Goal: Task Accomplishment & Management: Complete application form

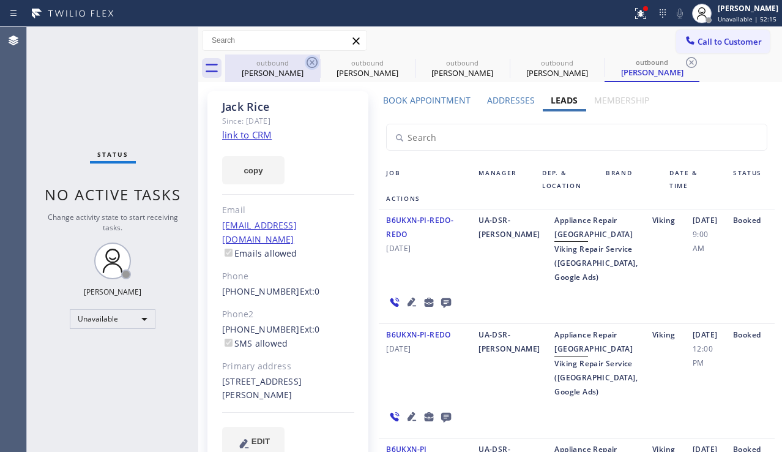
click at [311, 66] on icon at bounding box center [312, 62] width 15 height 15
click at [0, 0] on icon at bounding box center [0, 0] width 0 height 0
click at [684, 66] on icon at bounding box center [691, 62] width 15 height 15
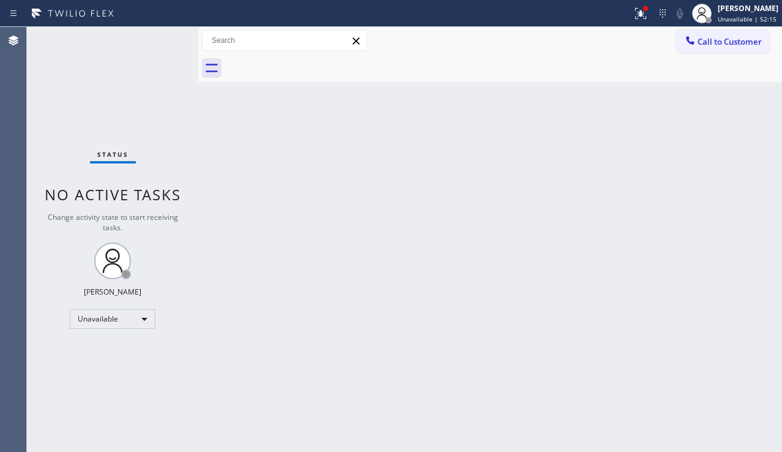
click at [311, 66] on div at bounding box center [503, 68] width 557 height 28
click at [703, 42] on span "Call to Customer" at bounding box center [730, 41] width 64 height 11
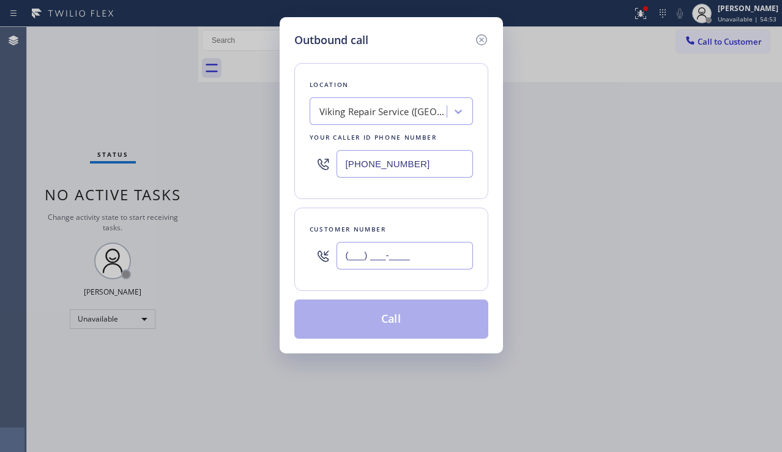
click at [375, 256] on input "(___) ___-____" at bounding box center [405, 256] width 137 height 28
paste input "626) 282-4011"
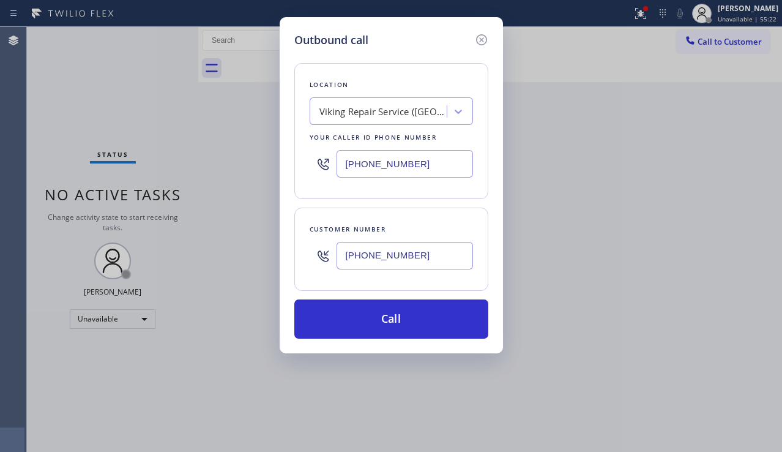
click at [732, 326] on div "Outbound call Location Viking Repair Service ([GEOGRAPHIC_DATA], Google Ads) Yo…" at bounding box center [391, 226] width 782 height 452
click at [702, 316] on div "Outbound call Location Viking Repair Service ([GEOGRAPHIC_DATA], Google Ads) Yo…" at bounding box center [391, 226] width 782 height 452
drag, startPoint x: 414, startPoint y: 255, endPoint x: 331, endPoint y: 258, distance: 83.9
click at [331, 258] on div "[PHONE_NUMBER]" at bounding box center [391, 256] width 163 height 40
paste input "310) 866-5838"
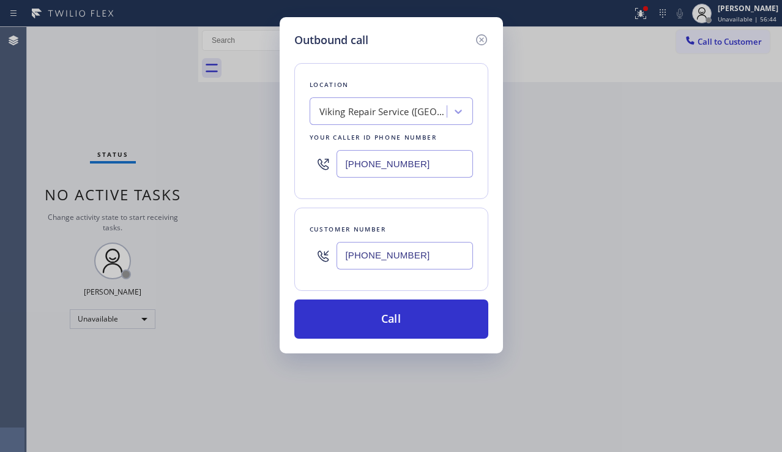
type input "[PHONE_NUMBER]"
click at [346, 105] on div "Viking Repair Service ([GEOGRAPHIC_DATA], Google Ads)" at bounding box center [384, 112] width 129 height 14
type input "5 star appliance repair"
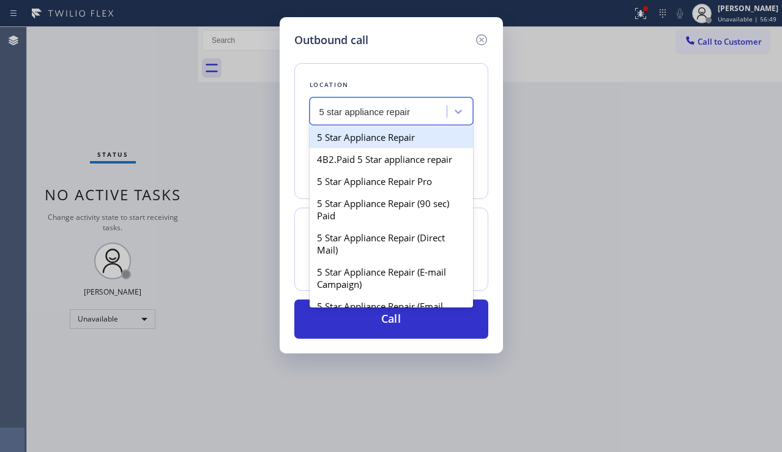
click at [357, 131] on div "5 Star Appliance Repair" at bounding box center [391, 137] width 163 height 22
type input "[PHONE_NUMBER]"
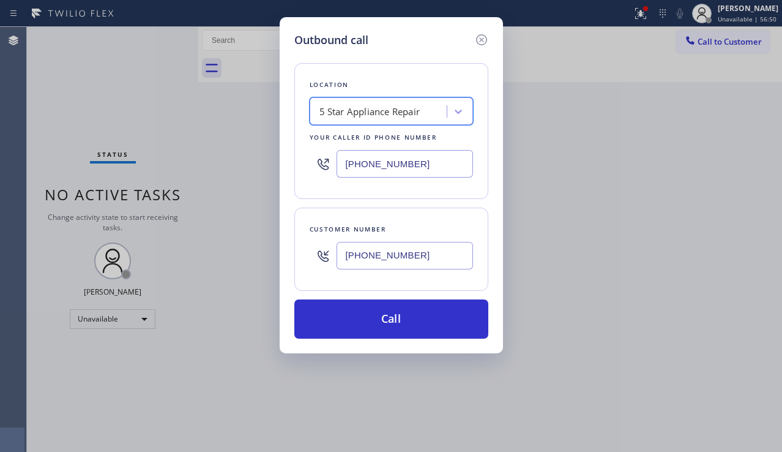
drag, startPoint x: 384, startPoint y: 316, endPoint x: 250, endPoint y: 236, distance: 156.2
click at [382, 317] on button "Call" at bounding box center [391, 318] width 194 height 39
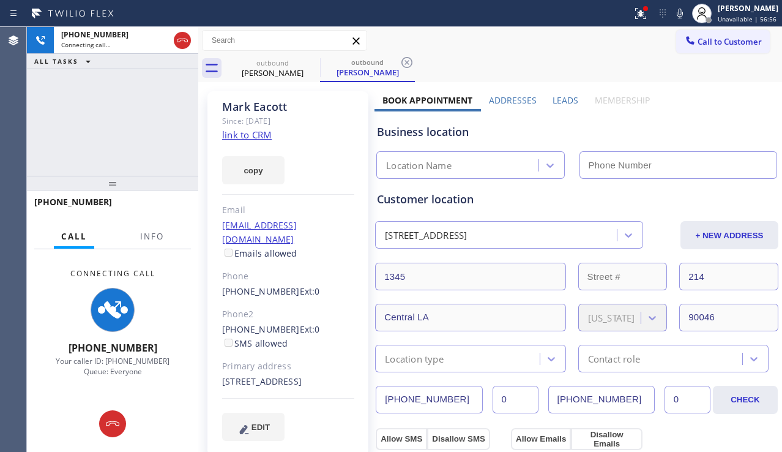
type input "[PHONE_NUMBER]"
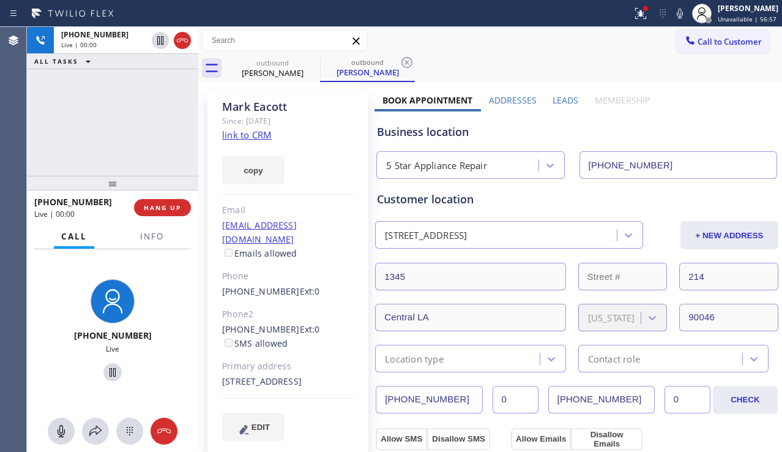
click at [45, 141] on div "[PHONE_NUMBER] Live | 00:00 ALL TASKS ALL TASKS ACTIVE TASKS TASKS IN WRAP UP" at bounding box center [112, 101] width 171 height 149
click at [174, 206] on span "HANG UP" at bounding box center [162, 207] width 37 height 9
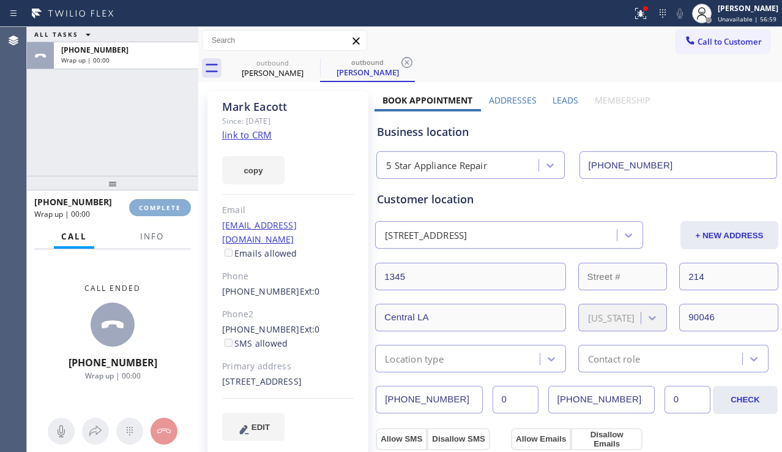
click at [174, 206] on span "COMPLETE" at bounding box center [160, 207] width 42 height 9
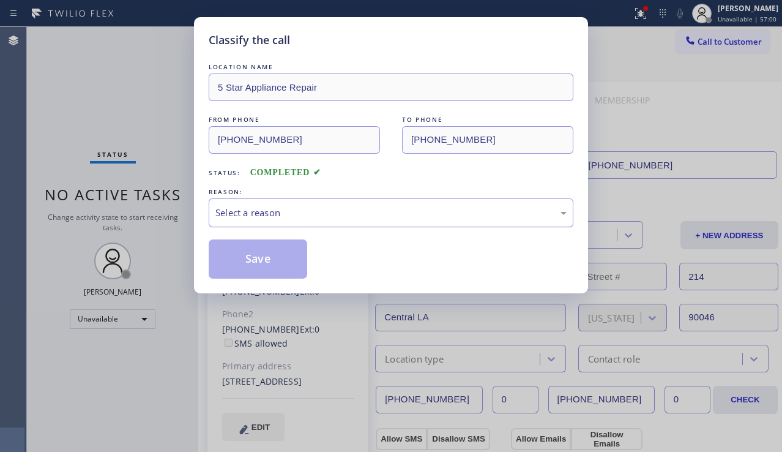
click at [304, 211] on div "Select a reason" at bounding box center [390, 213] width 351 height 14
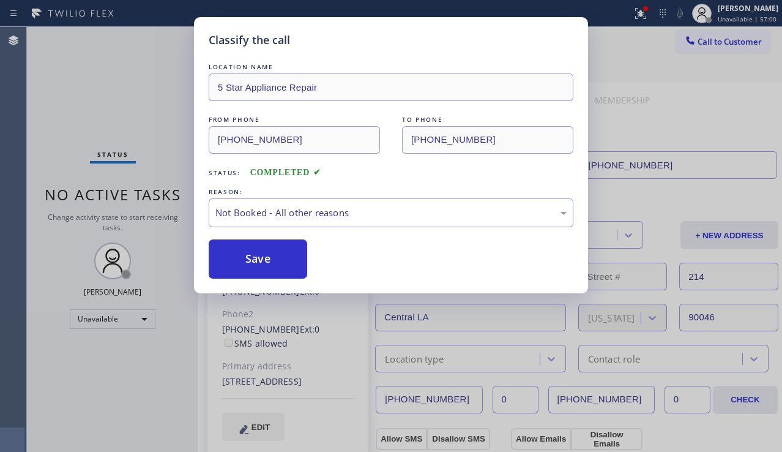
drag, startPoint x: 249, startPoint y: 258, endPoint x: 457, endPoint y: 230, distance: 210.0
click at [248, 259] on button "Save" at bounding box center [258, 258] width 99 height 39
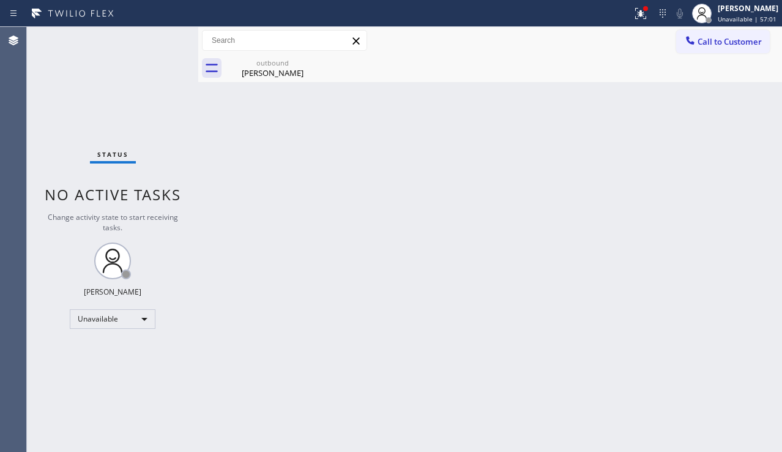
click at [702, 45] on span "Call to Customer" at bounding box center [730, 41] width 64 height 11
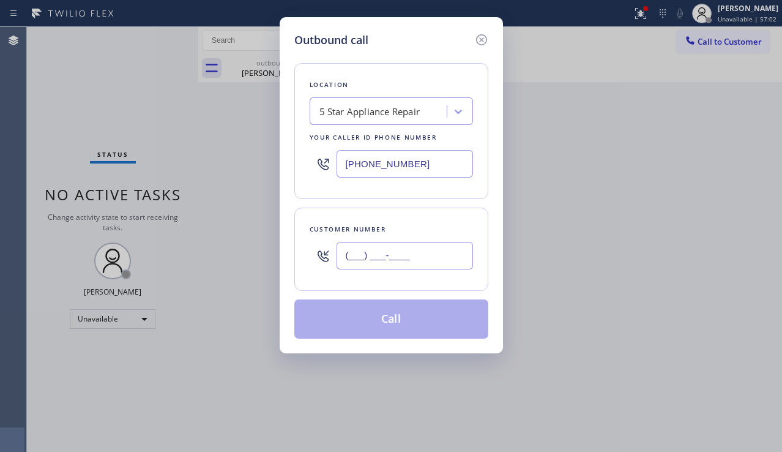
click at [361, 259] on input "(___) ___-____" at bounding box center [405, 256] width 137 height 28
paste input "310) 500-0015"
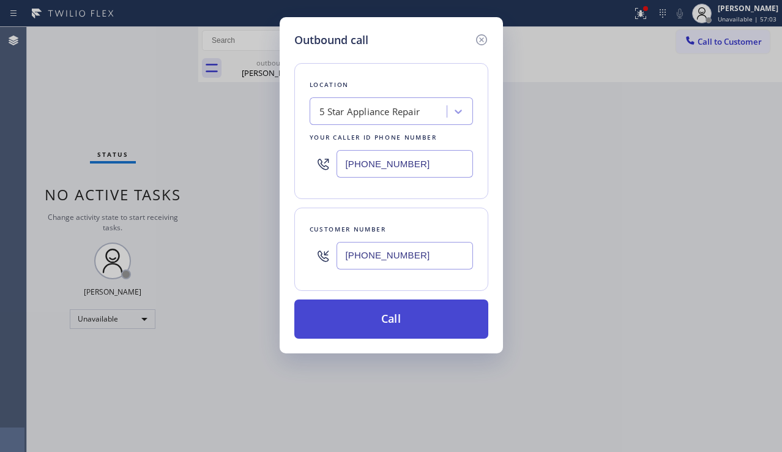
type input "[PHONE_NUMBER]"
drag, startPoint x: 377, startPoint y: 324, endPoint x: 65, endPoint y: 73, distance: 400.6
click at [376, 324] on button "Call" at bounding box center [391, 318] width 194 height 39
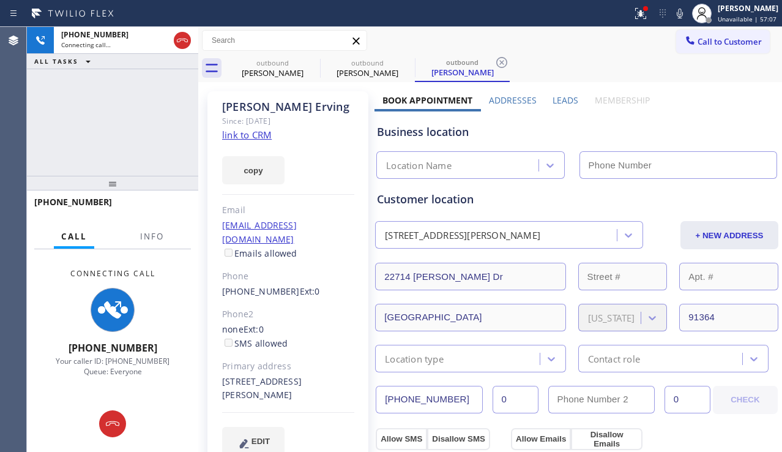
type input "[PHONE_NUMBER]"
click at [78, 158] on div "[PHONE_NUMBER] Connecting call… ALL TASKS ALL TASKS ACTIVE TASKS TASKS IN WRAP …" at bounding box center [112, 101] width 171 height 149
click at [318, 444] on div "[PERSON_NAME] Since: [DATE] link to CRM copy Email [EMAIL_ADDRESS][DOMAIN_NAME]…" at bounding box center [288, 280] width 161 height 378
click at [340, 285] on div "[PHONE_NUMBER] Ext: 0" at bounding box center [288, 292] width 132 height 14
click at [301, 285] on span "Ext: 0" at bounding box center [310, 291] width 20 height 12
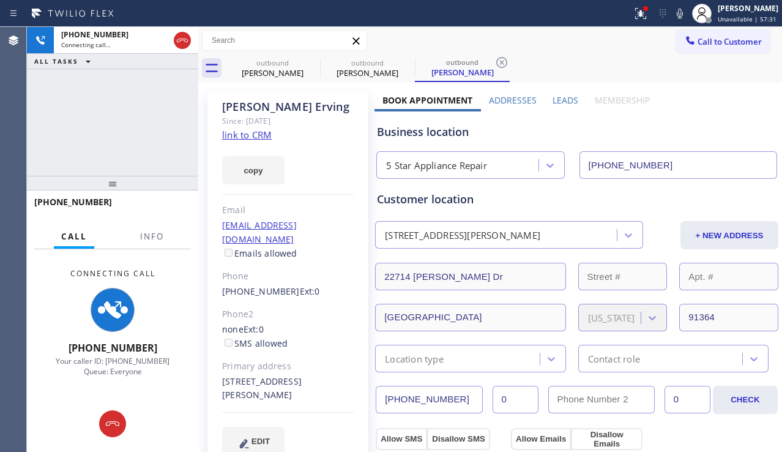
click at [310, 285] on div "[PHONE_NUMBER] Ext: 0" at bounding box center [288, 292] width 132 height 14
click at [302, 285] on span "Ext: 0" at bounding box center [310, 291] width 20 height 12
click at [310, 285] on div "[PHONE_NUMBER] Ext: 0" at bounding box center [288, 292] width 132 height 14
click at [301, 285] on span "Ext: 0" at bounding box center [310, 291] width 20 height 12
click at [300, 285] on span "Ext: 0" at bounding box center [310, 291] width 20 height 12
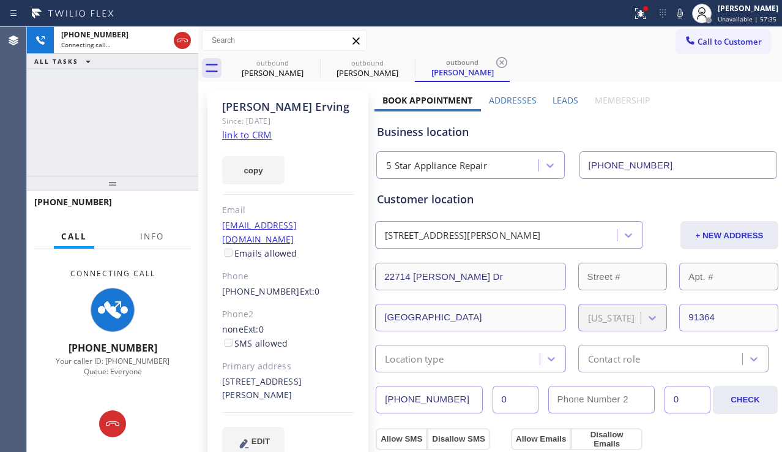
click at [300, 285] on span "Ext: 0" at bounding box center [310, 291] width 20 height 12
click at [303, 285] on span "Ext: 0" at bounding box center [310, 291] width 20 height 12
click at [300, 285] on span "Ext: 0" at bounding box center [310, 291] width 20 height 12
click at [304, 285] on span "Ext: 0" at bounding box center [310, 291] width 20 height 12
click at [312, 285] on div "[PHONE_NUMBER] Ext: 0" at bounding box center [288, 292] width 132 height 14
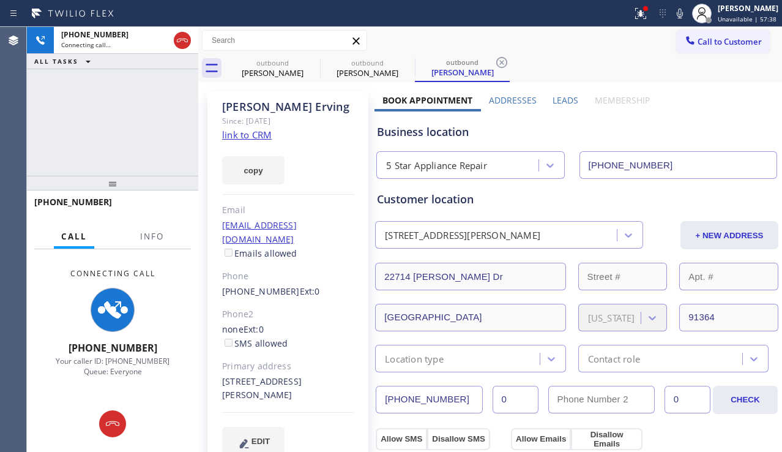
click at [302, 285] on span "Ext: 0" at bounding box center [310, 291] width 20 height 12
click at [300, 285] on span "Ext: 0" at bounding box center [310, 291] width 20 height 12
click at [310, 285] on div "[PHONE_NUMBER] Ext: 0" at bounding box center [288, 292] width 132 height 14
click at [301, 285] on span "Ext: 0" at bounding box center [310, 291] width 20 height 12
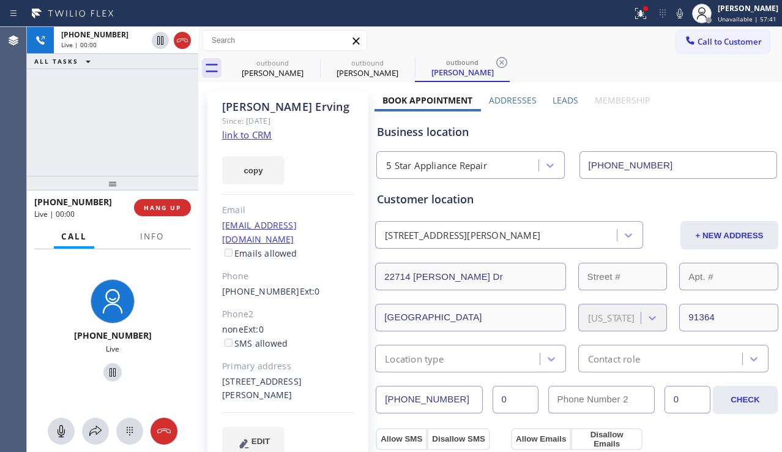
click at [304, 285] on span "Ext: 0" at bounding box center [310, 291] width 20 height 12
click at [311, 285] on div "[PHONE_NUMBER] Ext: 0" at bounding box center [288, 292] width 132 height 14
click at [177, 211] on span "HANG UP" at bounding box center [162, 207] width 37 height 9
click at [178, 211] on span "HANG UP" at bounding box center [162, 207] width 37 height 9
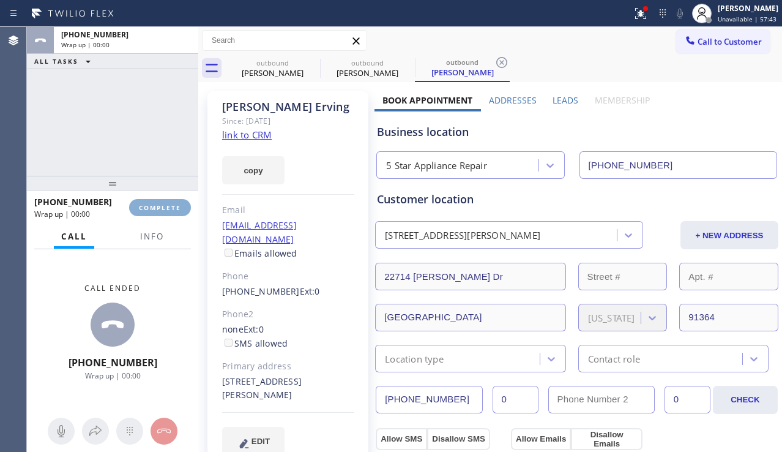
click at [178, 211] on span "COMPLETE" at bounding box center [160, 207] width 42 height 9
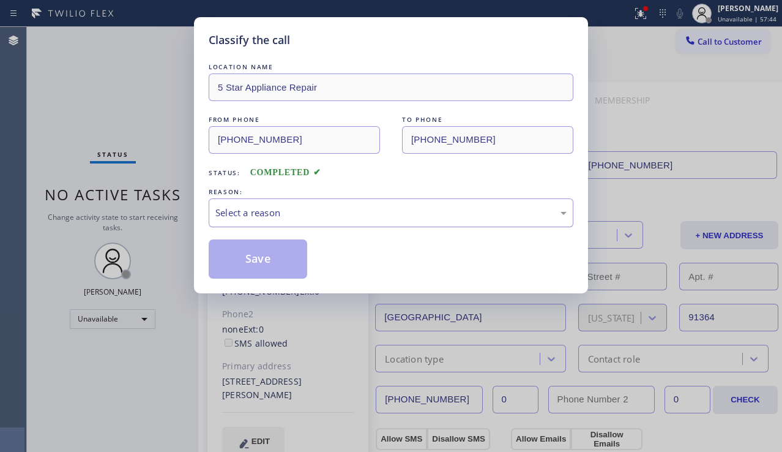
click at [378, 217] on div "Select a reason" at bounding box center [390, 213] width 351 height 14
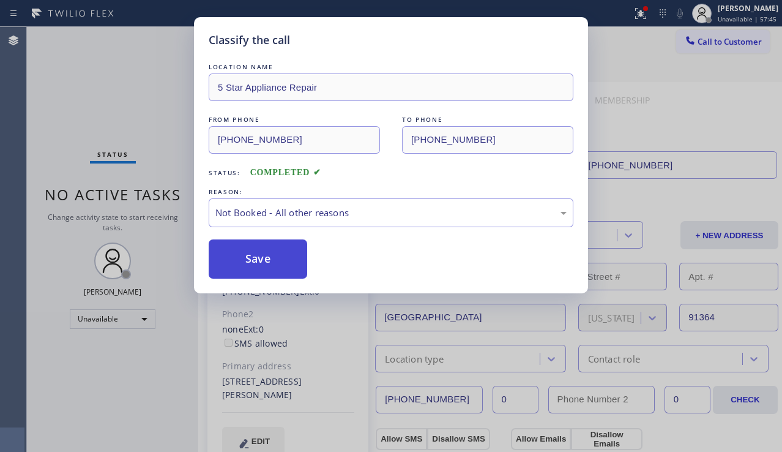
click at [270, 258] on button "Save" at bounding box center [258, 258] width 99 height 39
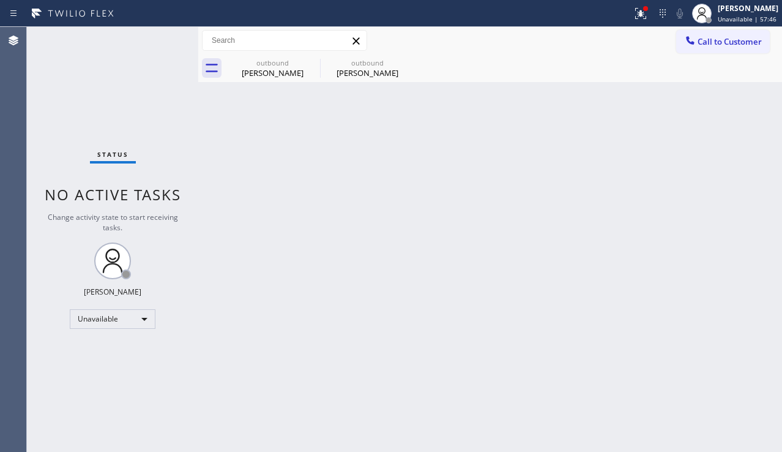
click at [713, 46] on span "Call to Customer" at bounding box center [730, 41] width 64 height 11
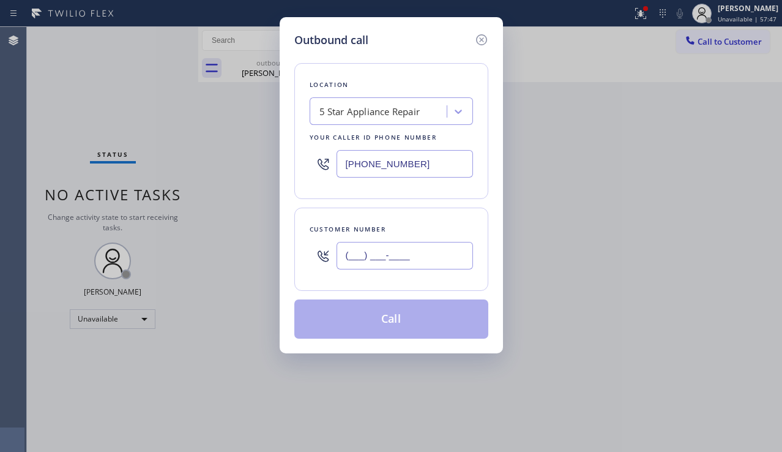
click at [397, 261] on input "(___) ___-____" at bounding box center [405, 256] width 137 height 28
paste input "949) 812-0174"
type input "[PHONE_NUMBER]"
click at [388, 319] on button "Call" at bounding box center [391, 318] width 194 height 39
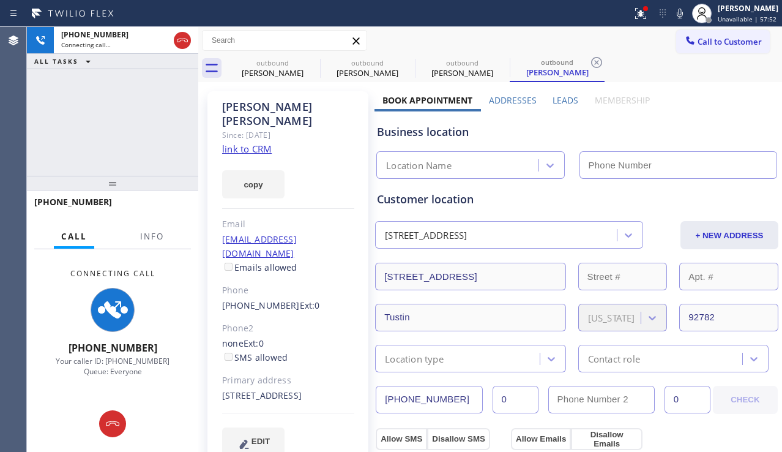
type input "[PHONE_NUMBER]"
click at [73, 159] on div "[PHONE_NUMBER] Connecting call… ALL TASKS ALL TASKS ACTIVE TASKS TASKS IN WRAP …" at bounding box center [112, 101] width 171 height 149
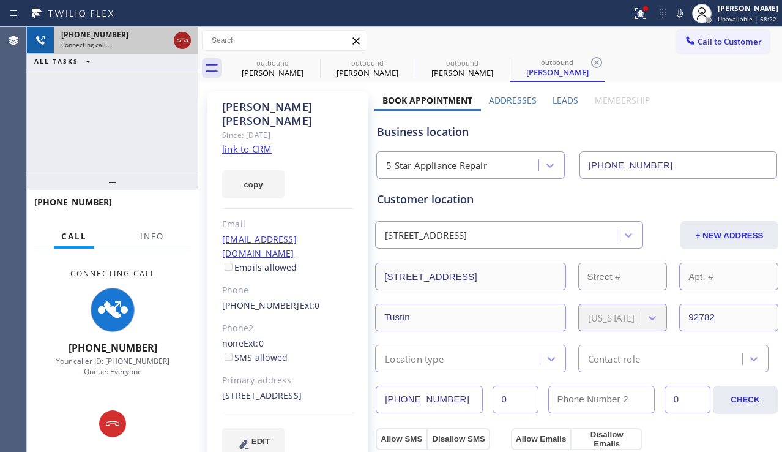
click at [176, 43] on icon at bounding box center [182, 40] width 15 height 15
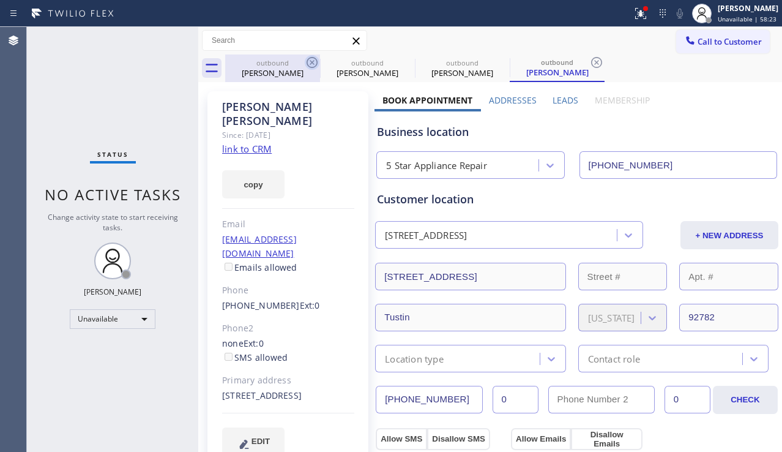
click at [308, 61] on icon at bounding box center [312, 62] width 11 height 11
click at [0, 0] on icon at bounding box center [0, 0] width 0 height 0
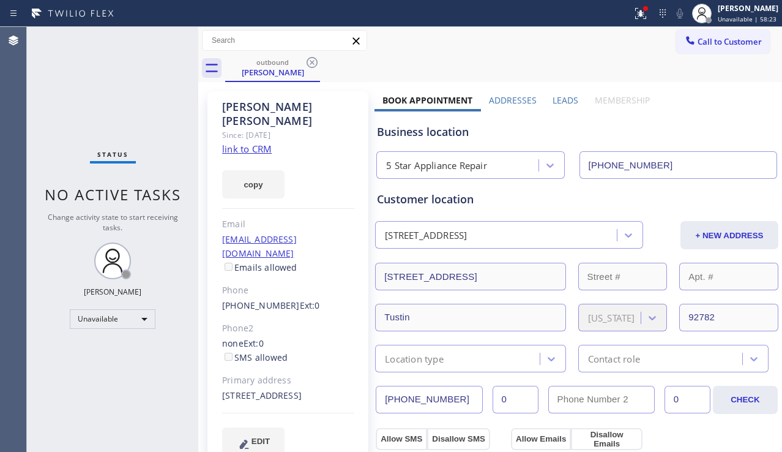
click at [308, 61] on icon at bounding box center [312, 62] width 11 height 11
click at [308, 61] on div "outbound [PERSON_NAME]" at bounding box center [503, 68] width 557 height 28
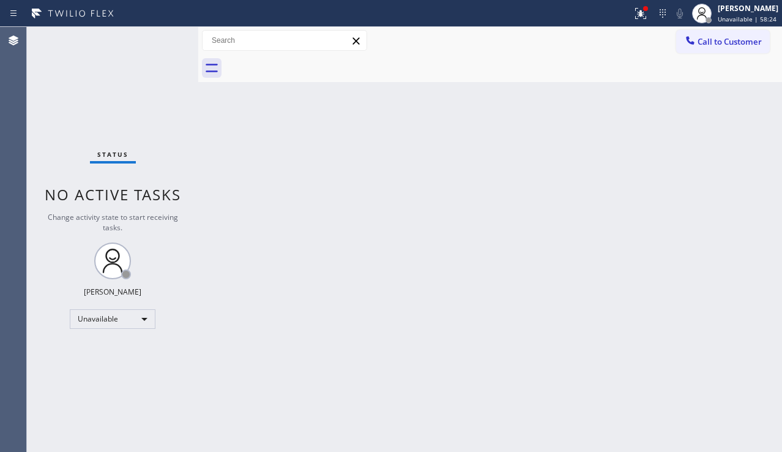
click at [308, 61] on div at bounding box center [503, 68] width 557 height 28
click at [717, 47] on button "Call to Customer" at bounding box center [723, 41] width 94 height 23
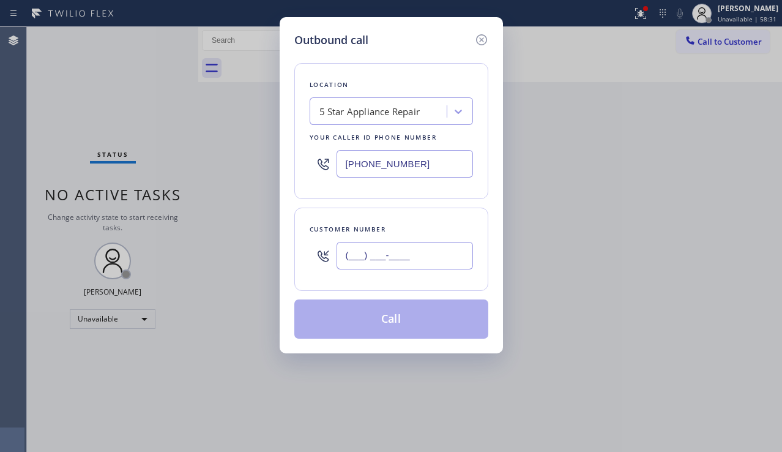
click at [355, 256] on input "(___) ___-____" at bounding box center [405, 256] width 137 height 28
paste input "626) 282-4011"
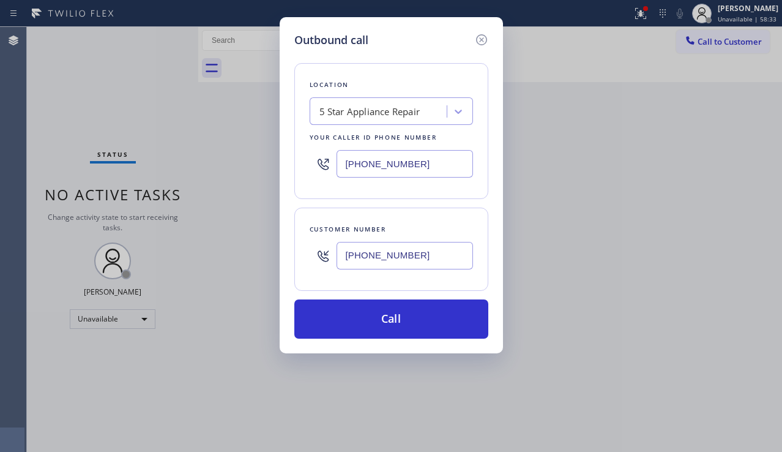
type input "[PHONE_NUMBER]"
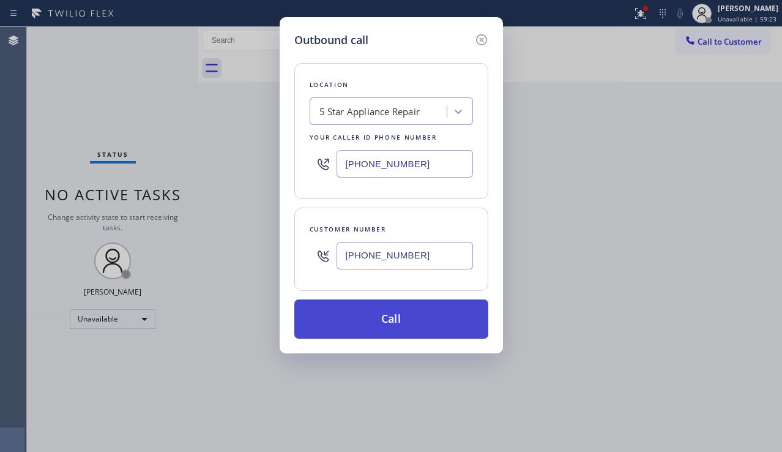
click at [398, 318] on button "Call" at bounding box center [391, 318] width 194 height 39
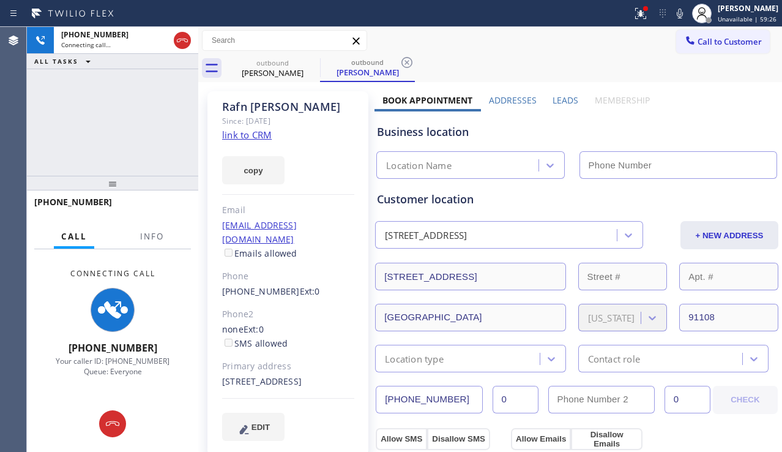
click at [557, 102] on label "Leads" at bounding box center [566, 100] width 26 height 12
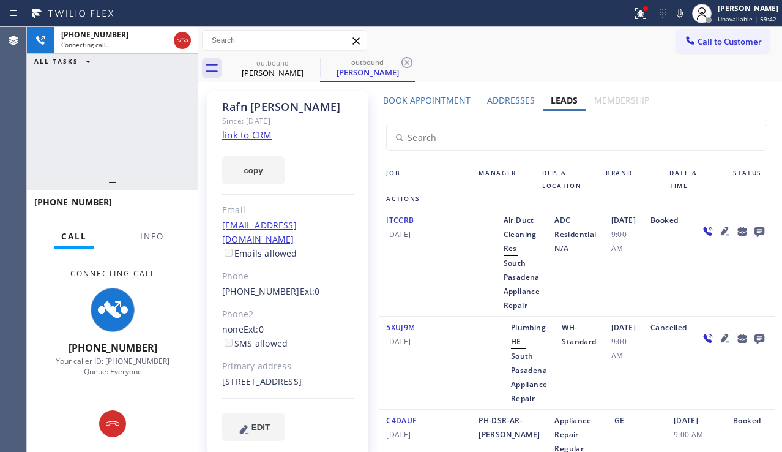
click at [752, 239] on icon at bounding box center [759, 230] width 15 height 15
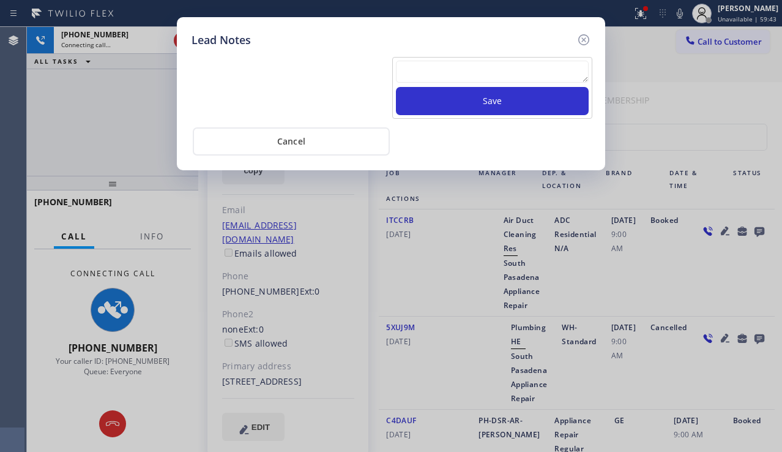
click at [430, 71] on textarea at bounding box center [492, 72] width 193 height 22
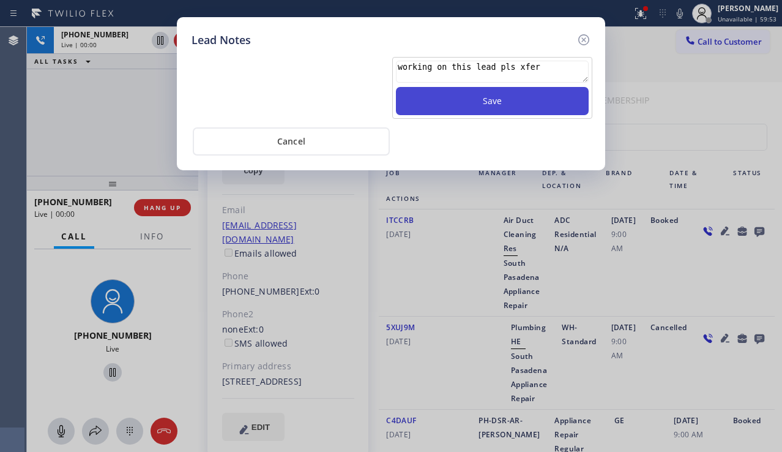
type textarea "working on this lead pls xfer"
click at [458, 109] on button "Save" at bounding box center [492, 101] width 193 height 28
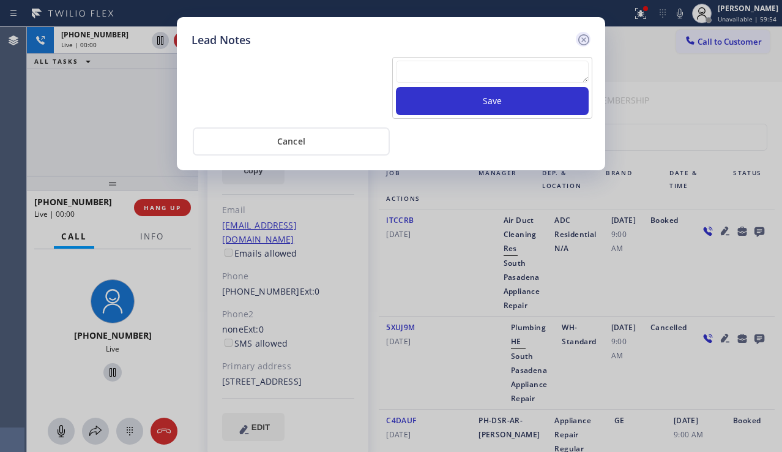
click at [582, 40] on icon at bounding box center [584, 39] width 15 height 15
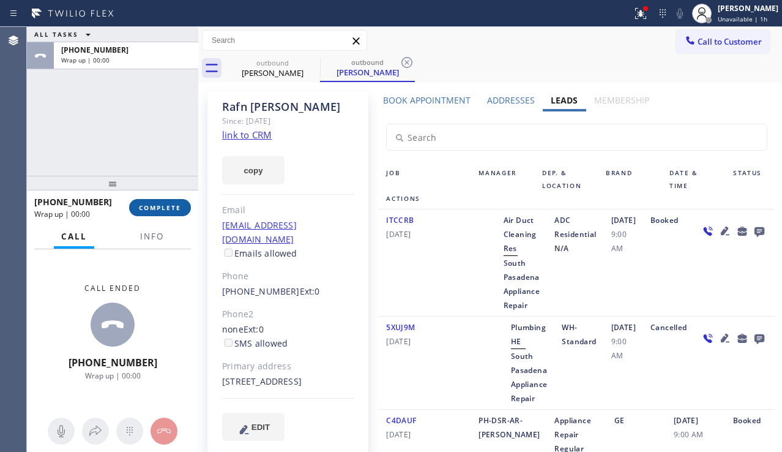
click at [157, 210] on span "COMPLETE" at bounding box center [160, 207] width 42 height 9
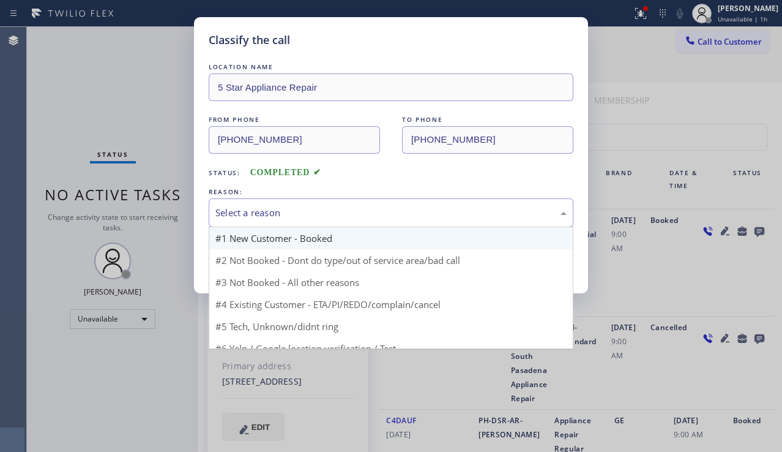
drag, startPoint x: 340, startPoint y: 212, endPoint x: 289, endPoint y: 236, distance: 56.7
click at [289, 211] on div "Select a reason" at bounding box center [390, 213] width 351 height 14
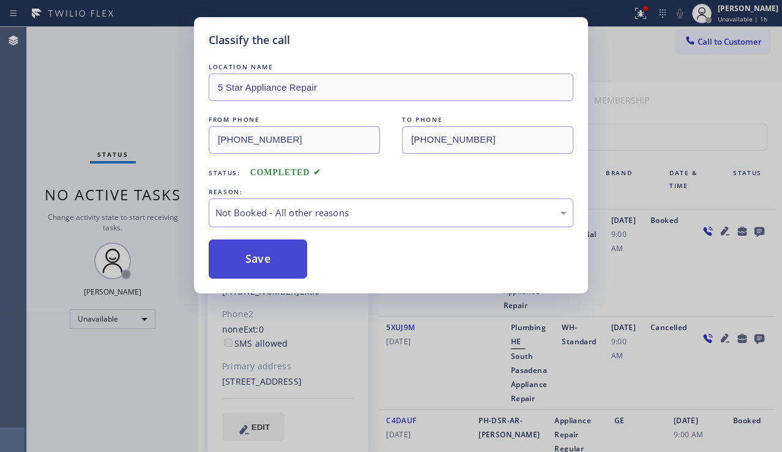
click at [244, 261] on button "Save" at bounding box center [258, 258] width 99 height 39
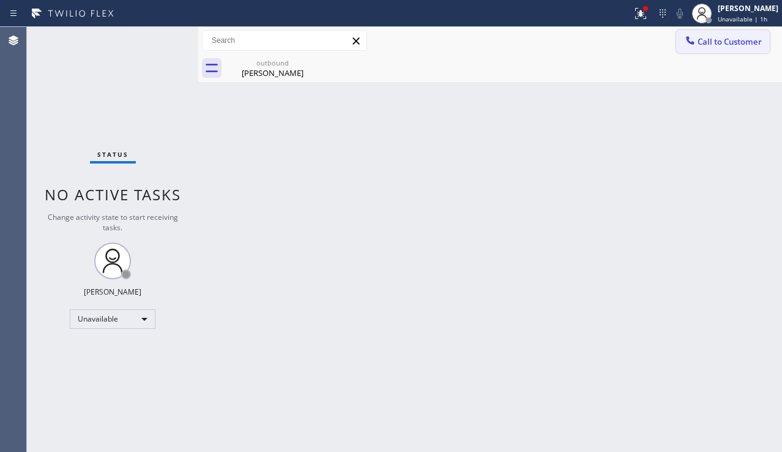
click at [714, 42] on span "Call to Customer" at bounding box center [730, 41] width 64 height 11
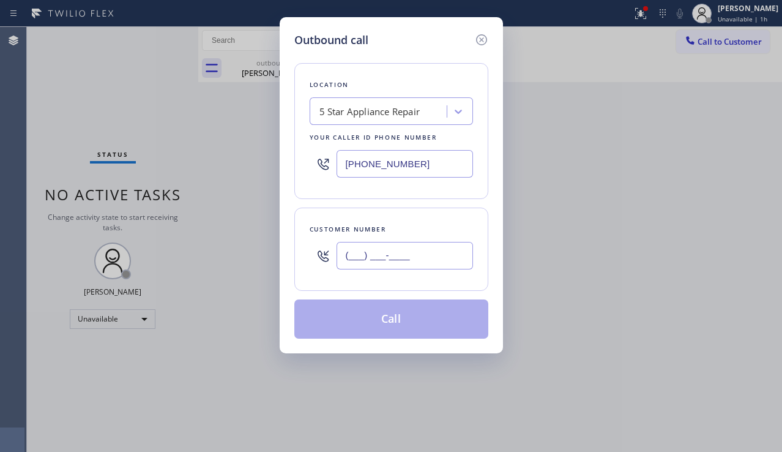
click at [345, 256] on input "(___) ___-____" at bounding box center [405, 256] width 137 height 28
paste input "626) 282-4011"
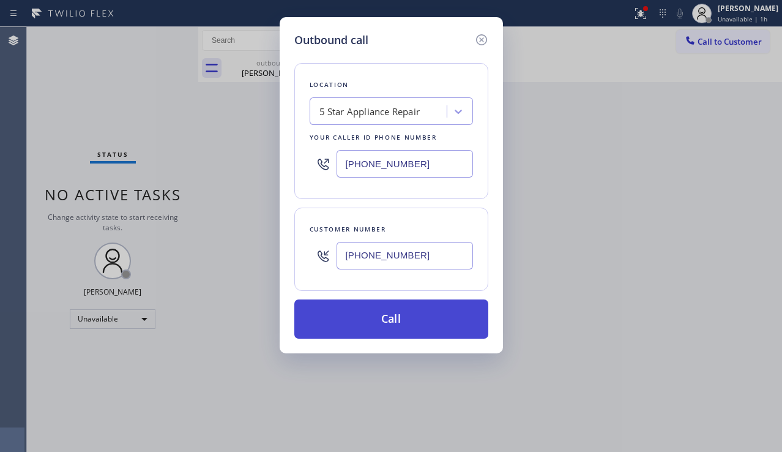
type input "[PHONE_NUMBER]"
click at [379, 316] on button "Call" at bounding box center [391, 318] width 194 height 39
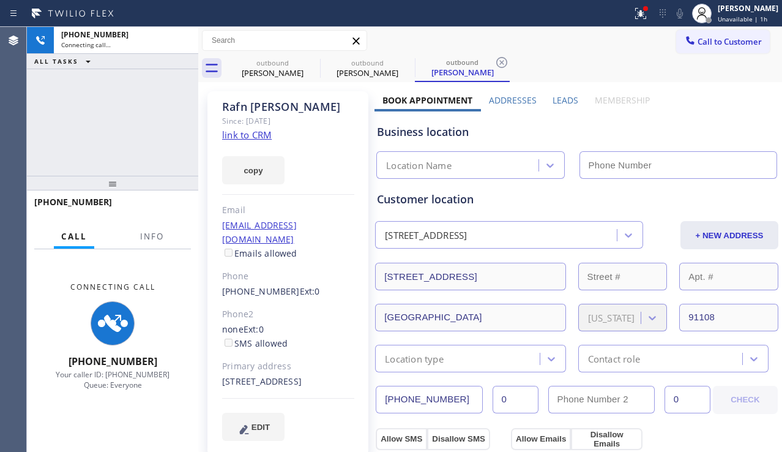
type input "[PHONE_NUMBER]"
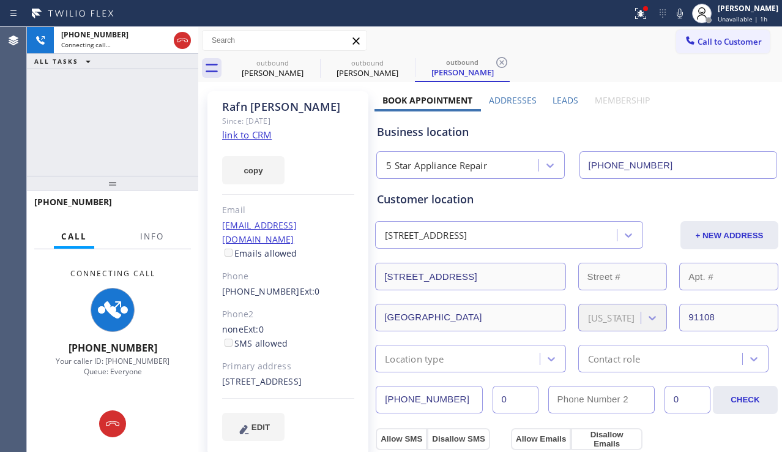
click at [555, 101] on label "Leads" at bounding box center [566, 100] width 26 height 12
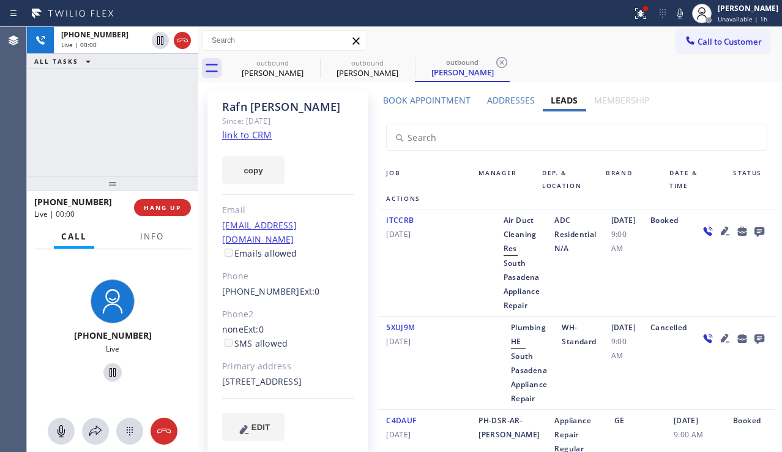
click at [719, 316] on div "ITCCRB [DATE] Air Duct Cleaning Res [GEOGRAPHIC_DATA] Appliance Repair ADC Resi…" at bounding box center [577, 262] width 396 height 107
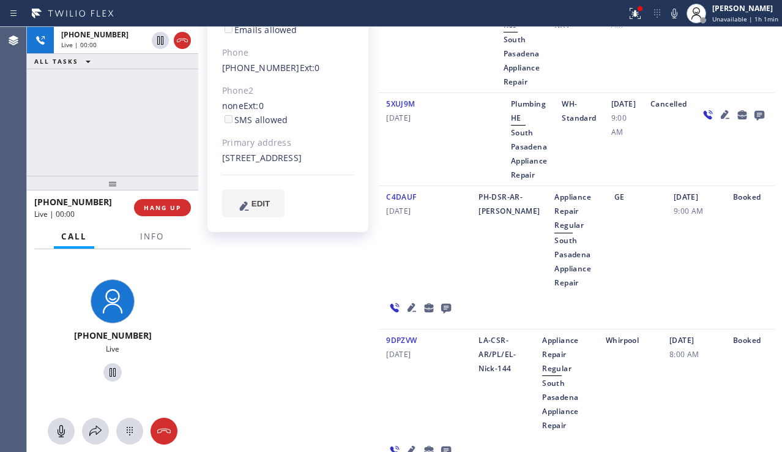
scroll to position [245, 0]
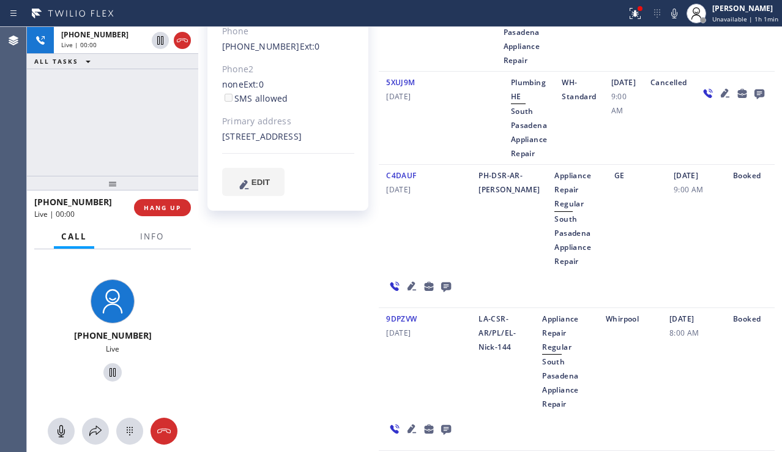
click at [416, 281] on icon at bounding box center [412, 285] width 9 height 9
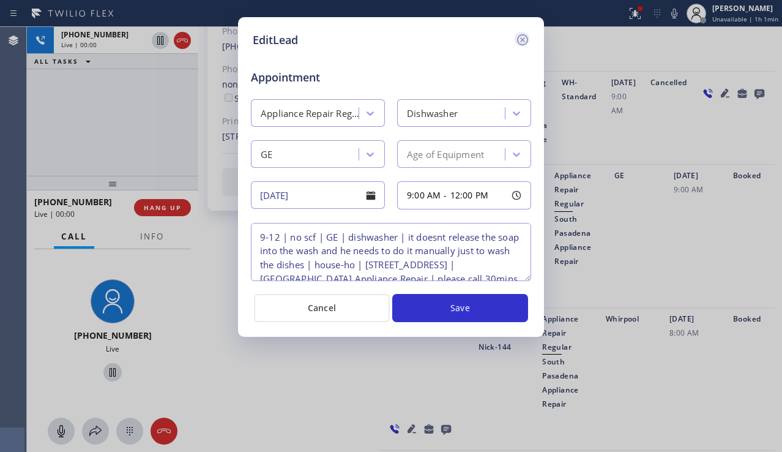
click at [528, 41] on icon at bounding box center [522, 39] width 15 height 15
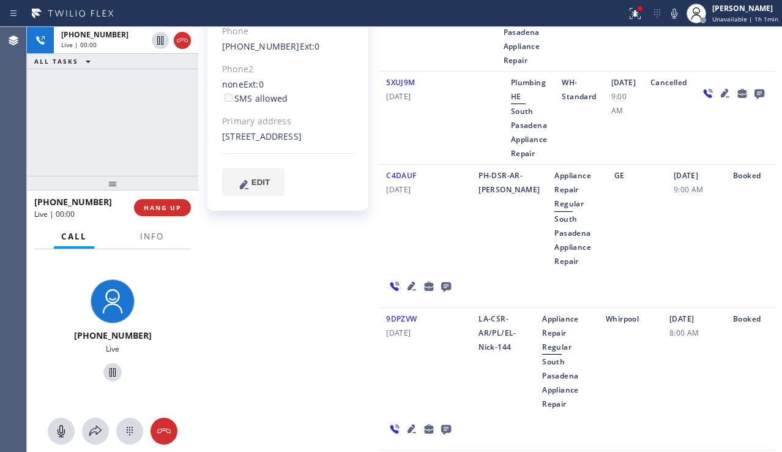
click at [721, 97] on icon at bounding box center [725, 93] width 9 height 9
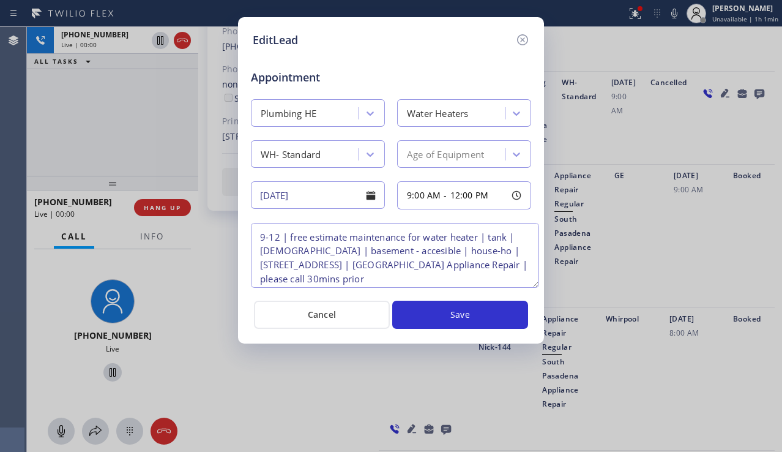
drag, startPoint x: 526, startPoint y: 279, endPoint x: 534, endPoint y: 285, distance: 10.4
click at [534, 285] on textarea "9-12 | free estimate maintenance for water heater | tank | [DEMOGRAPHIC_DATA] |…" at bounding box center [395, 255] width 288 height 65
click at [527, 43] on icon at bounding box center [522, 39] width 15 height 15
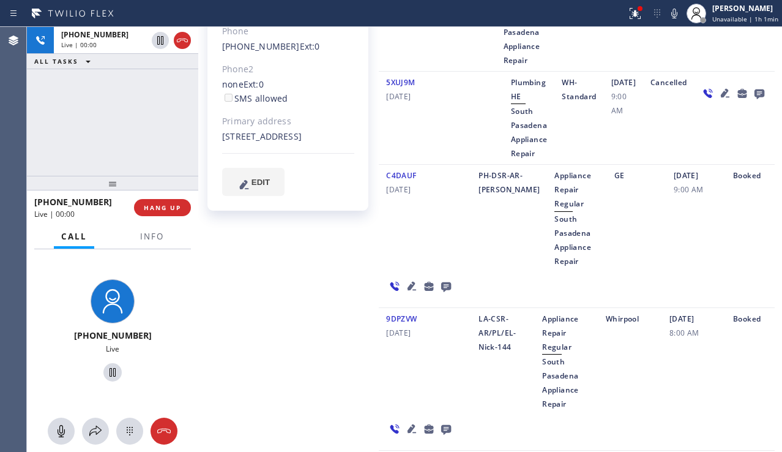
click at [721, 97] on icon at bounding box center [725, 93] width 9 height 9
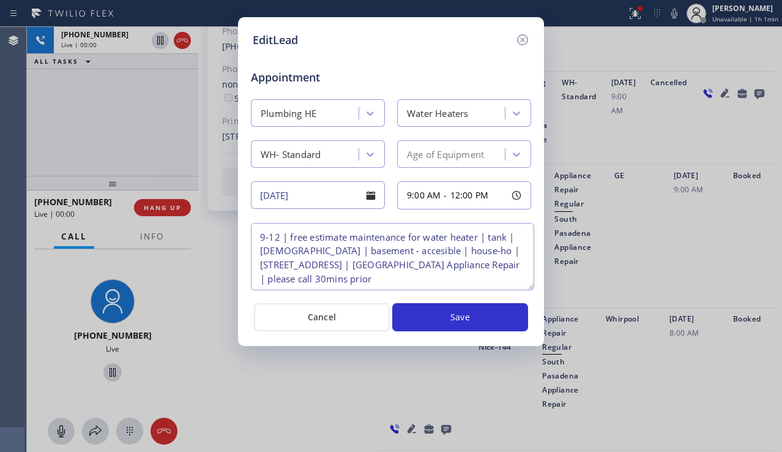
drag, startPoint x: 526, startPoint y: 275, endPoint x: 530, endPoint y: 285, distance: 9.7
click at [530, 285] on textarea "9-12 | free estimate maintenance for water heater | tank | [DEMOGRAPHIC_DATA] |…" at bounding box center [392, 256] width 283 height 67
click at [520, 36] on icon at bounding box center [522, 39] width 11 height 11
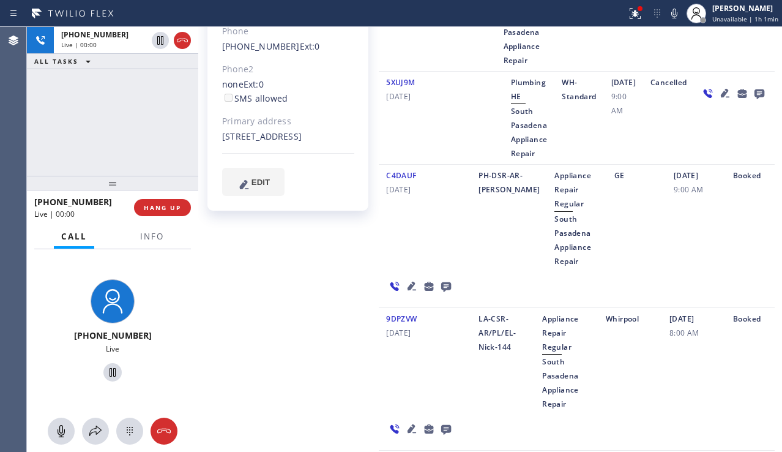
click at [419, 279] on icon at bounding box center [412, 286] width 15 height 15
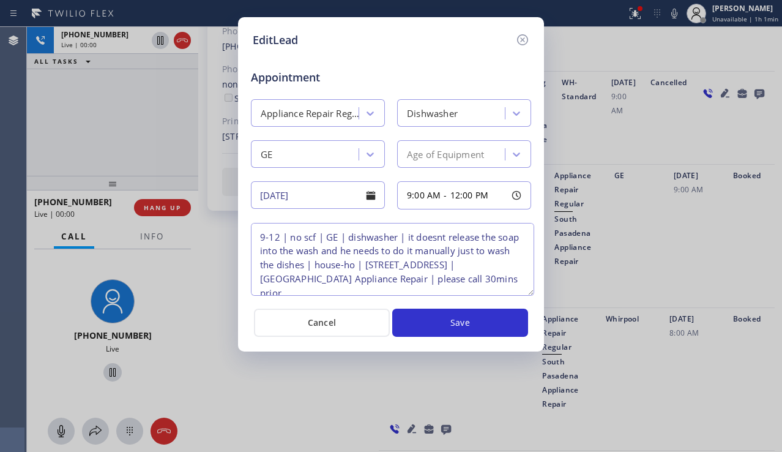
drag, startPoint x: 528, startPoint y: 275, endPoint x: 531, endPoint y: 290, distance: 15.0
click at [531, 290] on textarea "9-12 | no scf | GE | dishwasher | it doesnt release the soap into the wash and …" at bounding box center [392, 259] width 283 height 73
click at [523, 43] on icon at bounding box center [522, 39] width 15 height 15
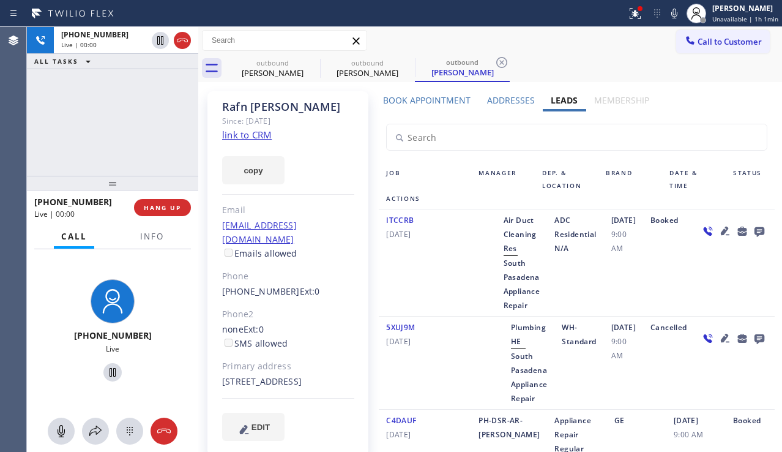
click at [721, 235] on icon at bounding box center [725, 231] width 9 height 9
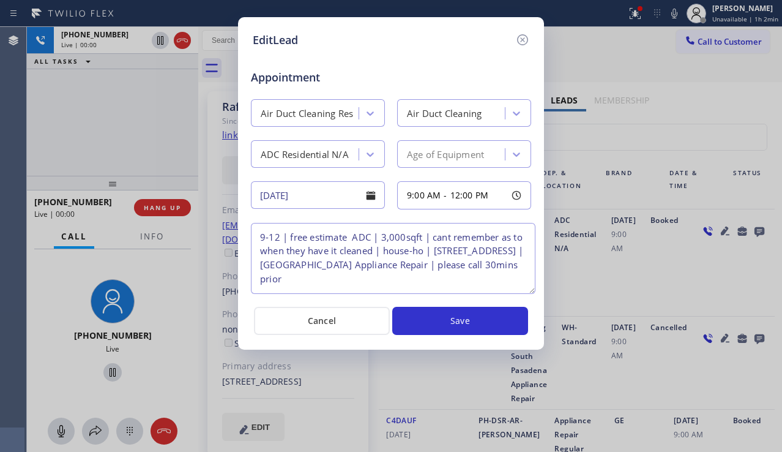
drag, startPoint x: 525, startPoint y: 277, endPoint x: 529, endPoint y: 290, distance: 13.6
click at [529, 290] on textarea "9-12 | free estimate ADC | 3,000sqft | cant remember as to when they have it cl…" at bounding box center [393, 258] width 285 height 71
click at [521, 40] on icon at bounding box center [522, 39] width 15 height 15
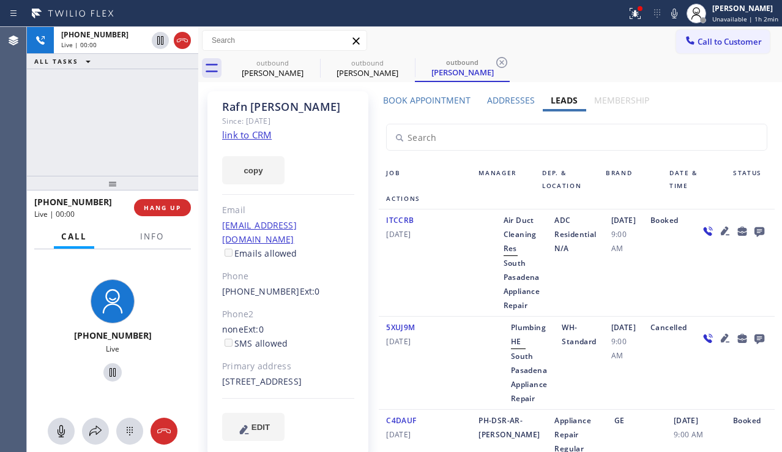
click at [721, 235] on icon at bounding box center [725, 231] width 9 height 9
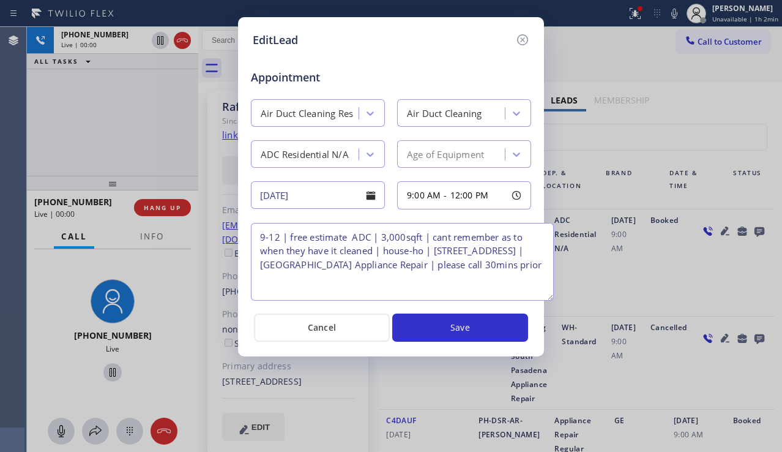
drag, startPoint x: 524, startPoint y: 278, endPoint x: 547, endPoint y: 298, distance: 29.9
click at [547, 298] on textarea "9-12 | free estimate ADC | 3,000sqft | cant remember as to when they have it cl…" at bounding box center [402, 262] width 303 height 78
click at [525, 36] on icon at bounding box center [522, 39] width 15 height 15
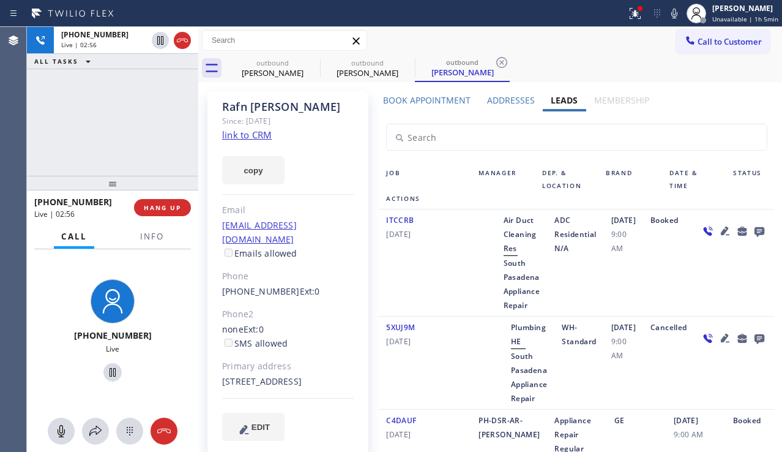
click at [480, 277] on div at bounding box center [483, 262] width 24 height 99
click at [162, 210] on span "HANG UP" at bounding box center [162, 207] width 37 height 9
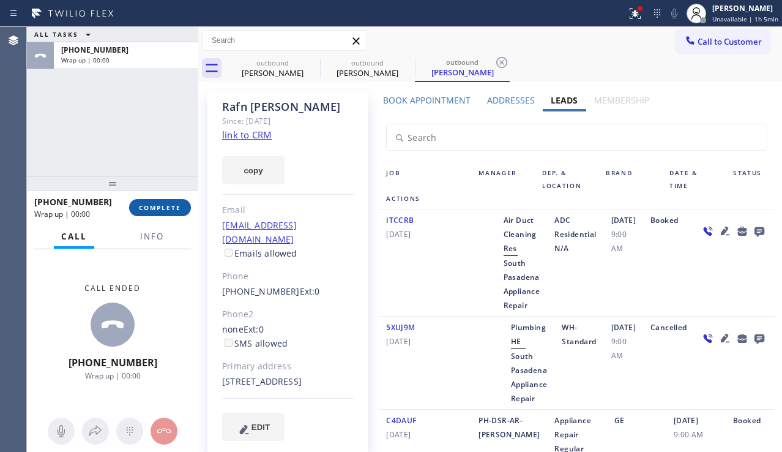
click at [163, 210] on span "COMPLETE" at bounding box center [160, 207] width 42 height 9
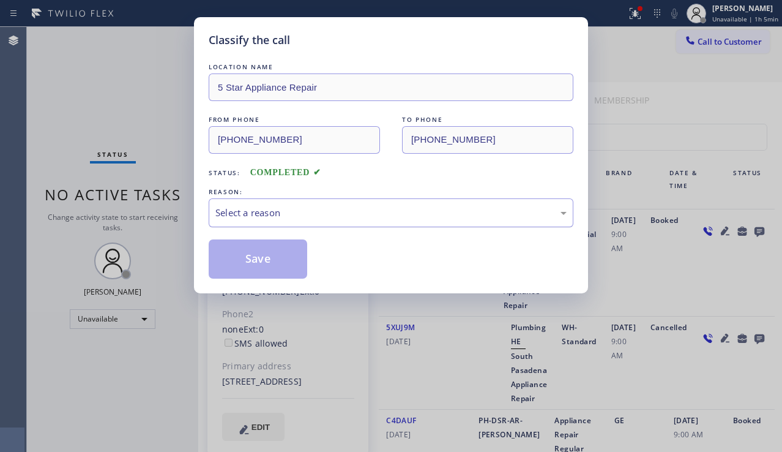
click at [312, 211] on div "Select a reason" at bounding box center [390, 213] width 351 height 14
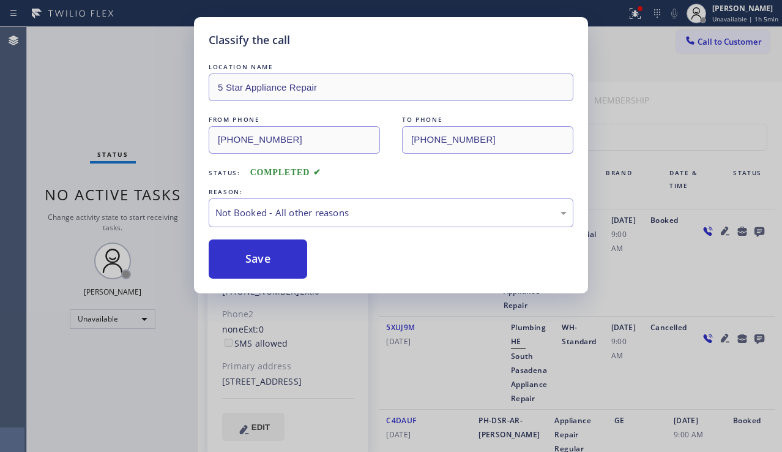
drag, startPoint x: 269, startPoint y: 261, endPoint x: 278, endPoint y: 316, distance: 55.9
click at [268, 261] on button "Save" at bounding box center [258, 258] width 99 height 39
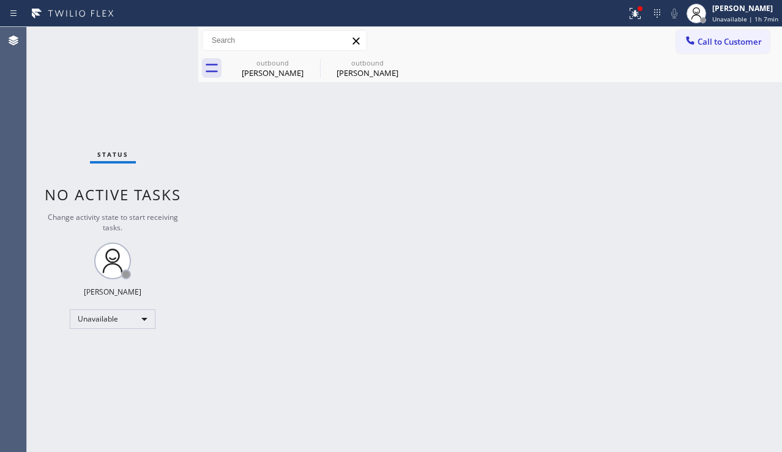
click at [737, 337] on div "Back to Dashboard Change Sender ID Customers Technicians Select a contact Outbo…" at bounding box center [490, 239] width 584 height 425
click at [691, 47] on div at bounding box center [690, 41] width 15 height 15
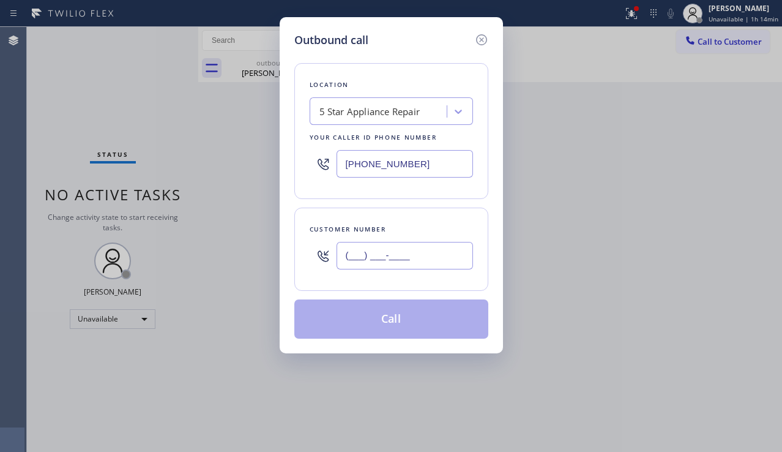
click at [381, 250] on input "(___) ___-____" at bounding box center [405, 256] width 137 height 28
paste input "424) 256-2829"
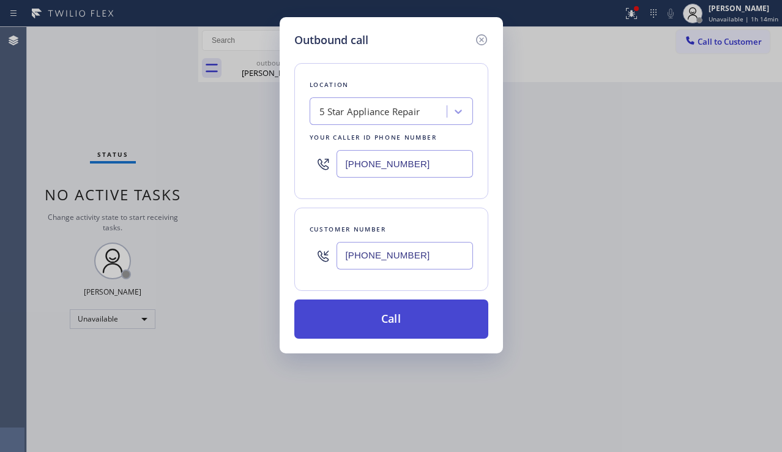
type input "[PHONE_NUMBER]"
click at [370, 318] on button "Call" at bounding box center [391, 318] width 194 height 39
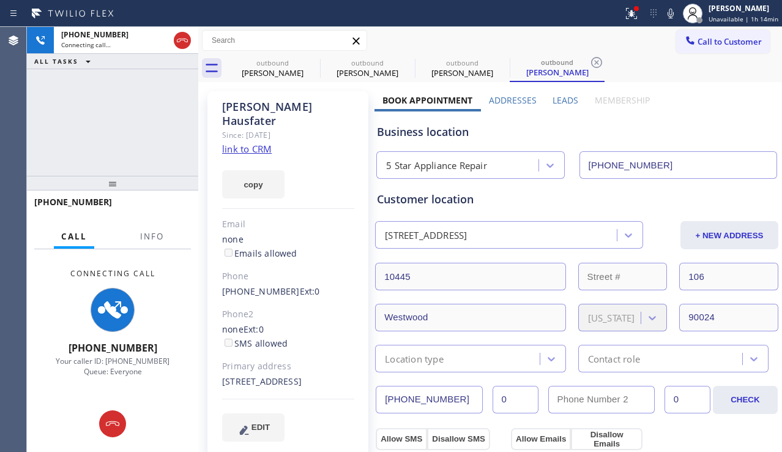
type input "[PHONE_NUMBER]"
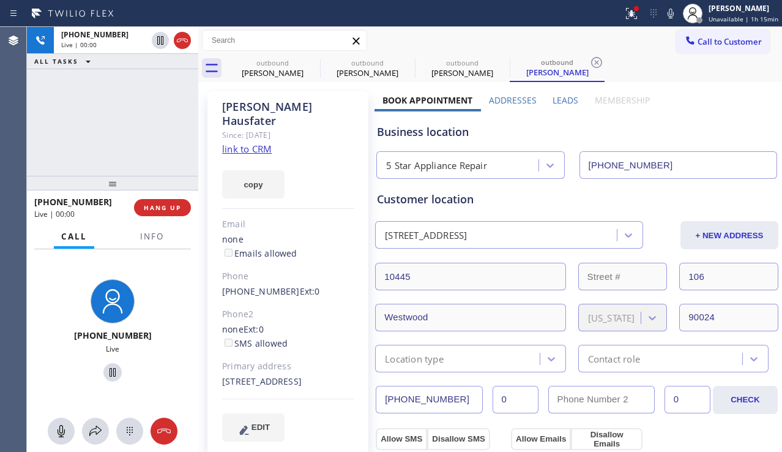
click at [716, 121] on div "Business location 5 Star Appliance Repair [PHONE_NUMBER]" at bounding box center [577, 144] width 405 height 67
click at [559, 98] on label "Leads" at bounding box center [566, 100] width 26 height 12
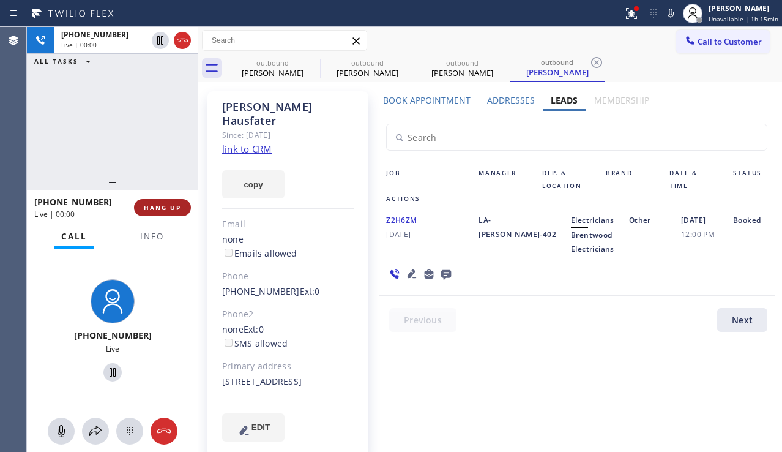
click at [153, 203] on span "HANG UP" at bounding box center [162, 207] width 37 height 9
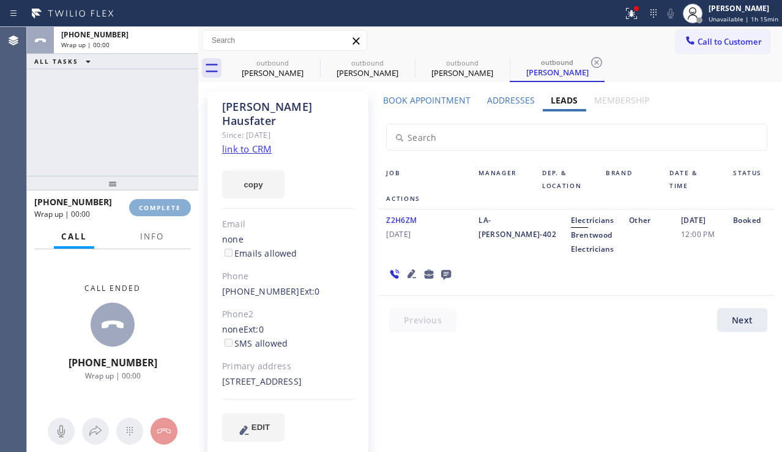
click at [153, 203] on span "COMPLETE" at bounding box center [160, 207] width 42 height 9
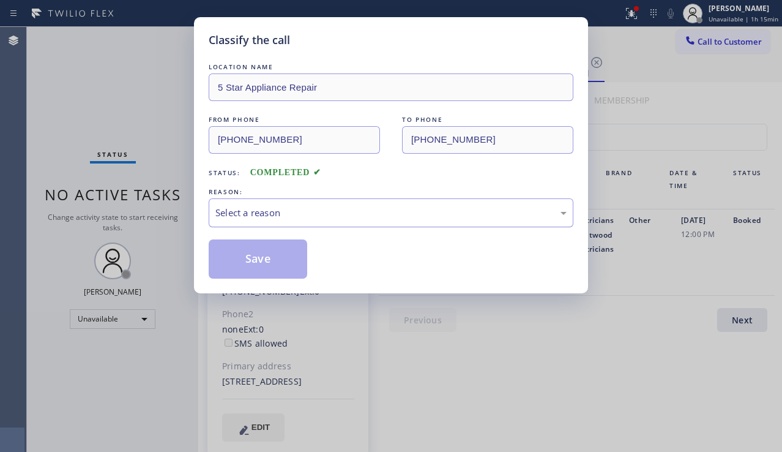
click at [311, 217] on div "Select a reason" at bounding box center [390, 213] width 351 height 14
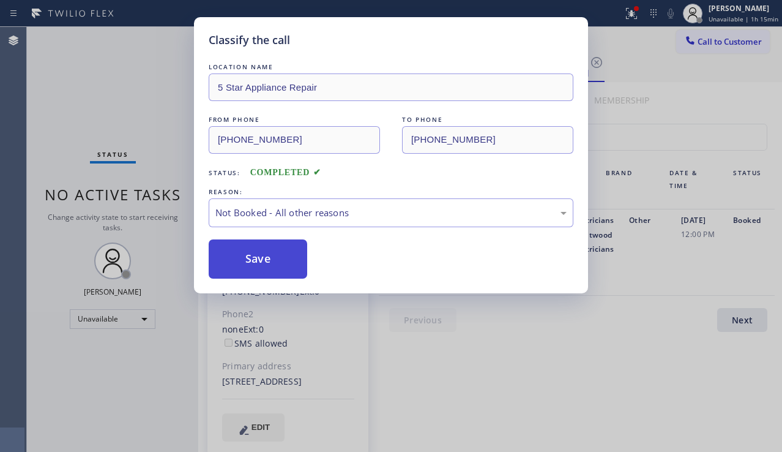
click at [269, 259] on button "Save" at bounding box center [258, 258] width 99 height 39
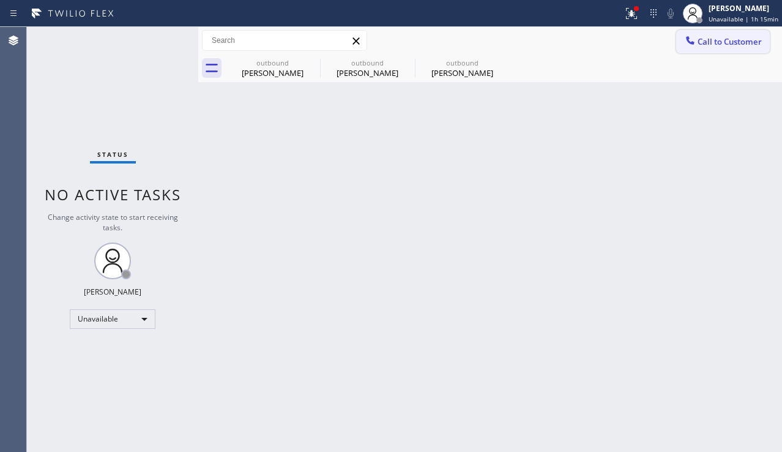
click at [708, 47] on span "Call to Customer" at bounding box center [730, 41] width 64 height 11
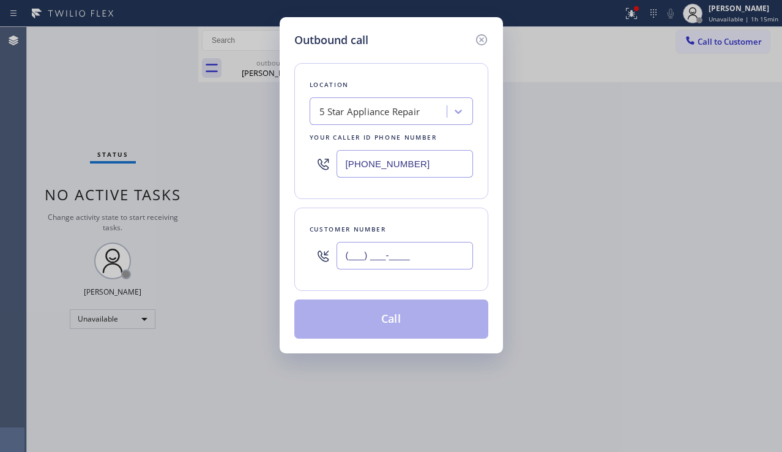
click at [383, 255] on input "(___) ___-____" at bounding box center [405, 256] width 137 height 28
paste input "818) 634-6463"
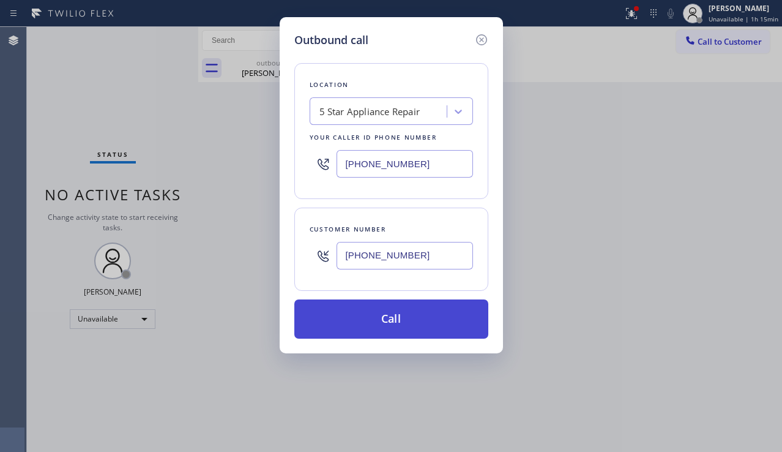
type input "[PHONE_NUMBER]"
click at [403, 318] on button "Call" at bounding box center [391, 318] width 194 height 39
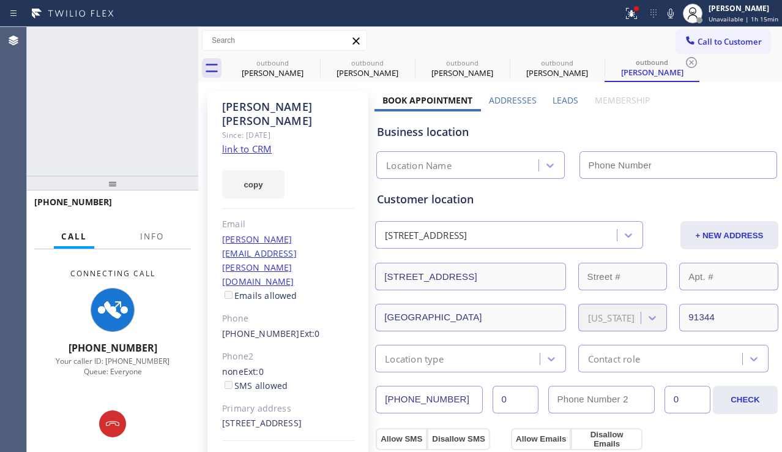
type input "[PHONE_NUMBER]"
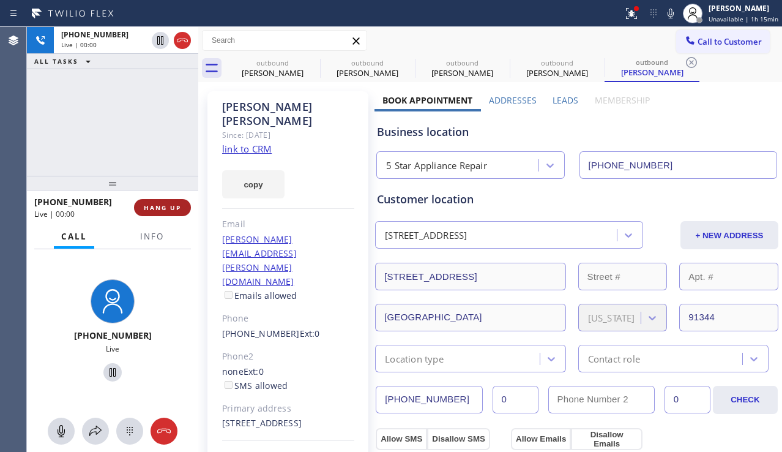
click at [165, 204] on span "HANG UP" at bounding box center [162, 207] width 37 height 9
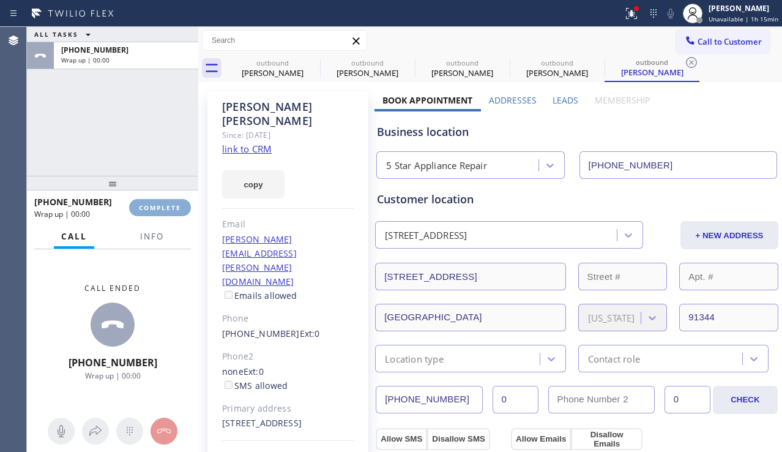
click at [164, 205] on span "COMPLETE" at bounding box center [160, 207] width 42 height 9
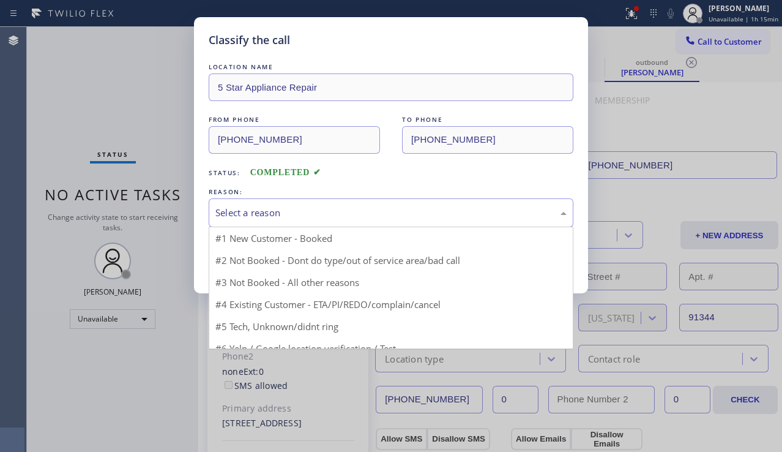
click at [306, 212] on div "Select a reason" at bounding box center [390, 213] width 351 height 14
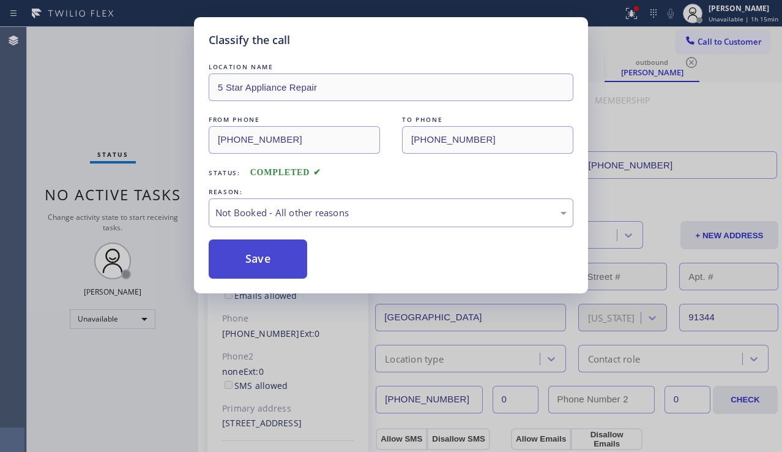
click at [257, 255] on button "Save" at bounding box center [258, 258] width 99 height 39
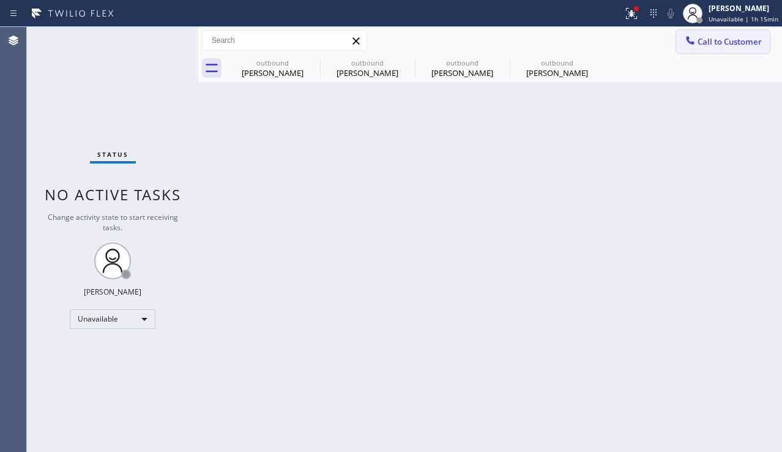
click at [694, 40] on icon at bounding box center [690, 40] width 12 height 12
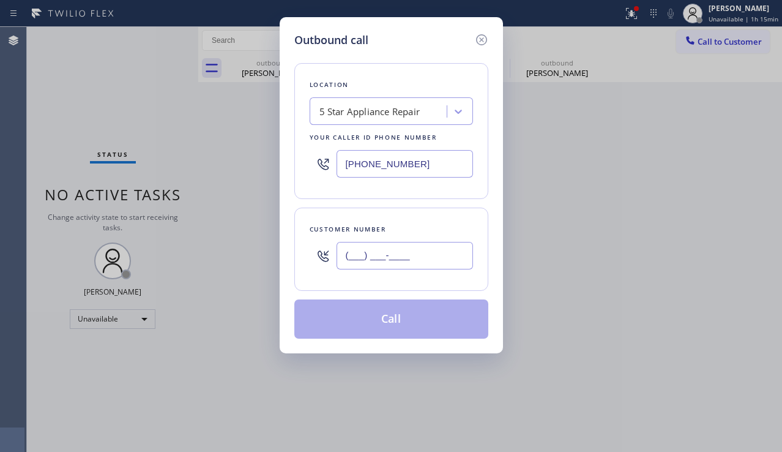
click at [349, 259] on input "(___) ___-____" at bounding box center [405, 256] width 137 height 28
paste input "213) 290-7783"
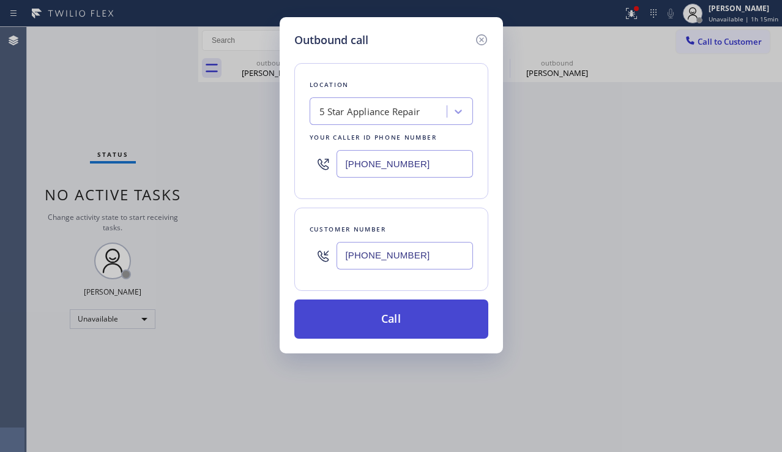
type input "[PHONE_NUMBER]"
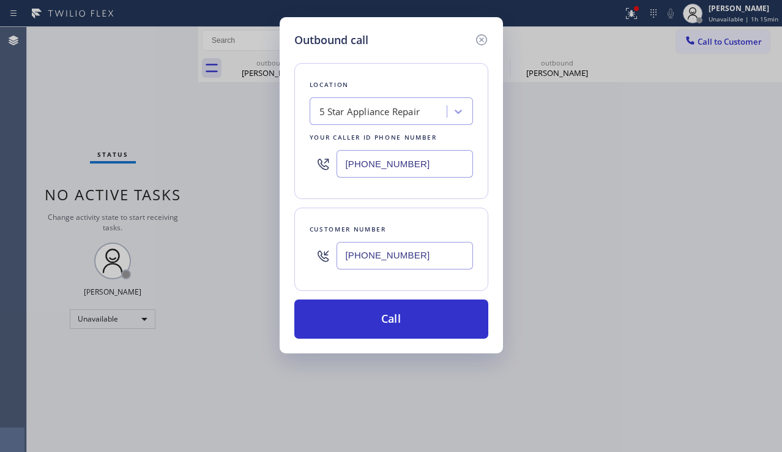
drag, startPoint x: 397, startPoint y: 317, endPoint x: 289, endPoint y: 194, distance: 164.0
click at [397, 316] on button "Call" at bounding box center [391, 318] width 194 height 39
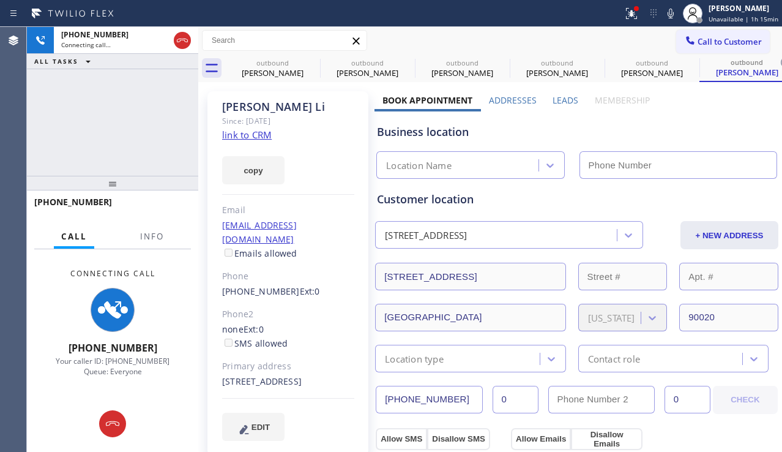
type input "[PHONE_NUMBER]"
click at [78, 156] on div "[PHONE_NUMBER] Connecting call… ALL TASKS ALL TASKS ACTIVE TASKS TASKS IN WRAP …" at bounding box center [112, 101] width 171 height 149
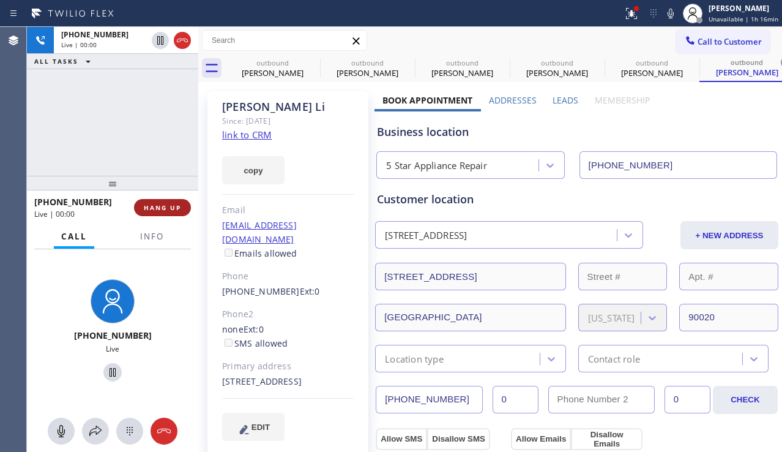
click at [151, 208] on span "HANG UP" at bounding box center [162, 207] width 37 height 9
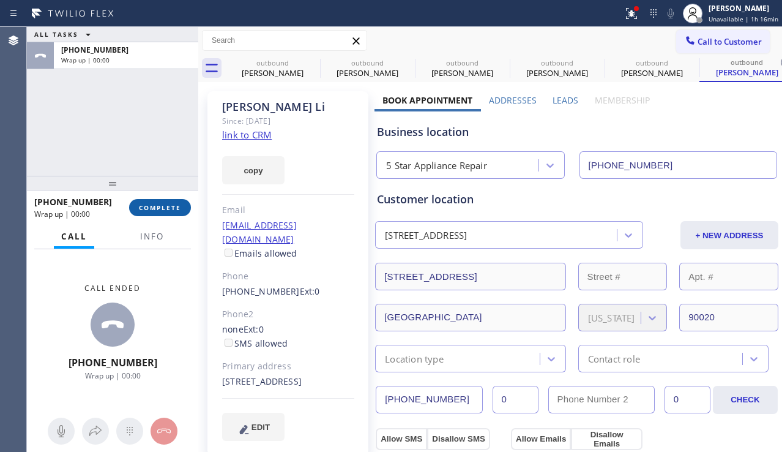
click at [151, 208] on span "COMPLETE" at bounding box center [160, 207] width 42 height 9
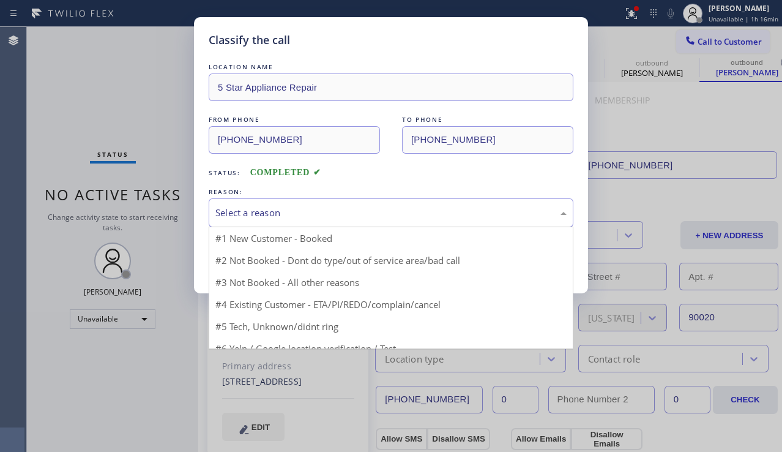
click at [328, 213] on div "Select a reason" at bounding box center [390, 213] width 351 height 14
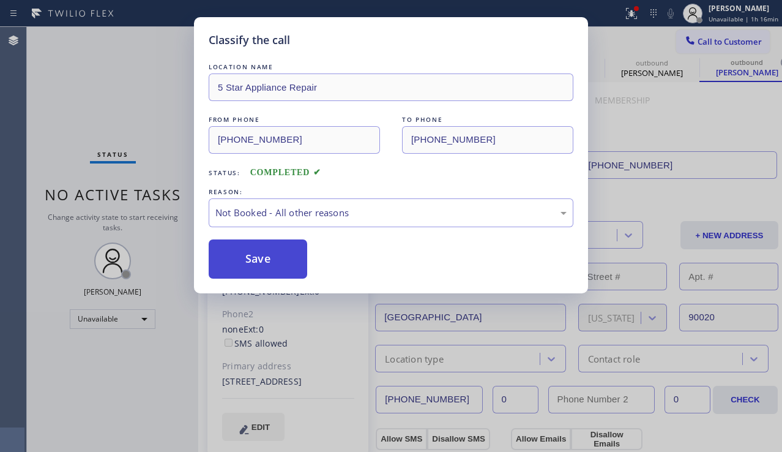
click at [250, 258] on button "Save" at bounding box center [258, 258] width 99 height 39
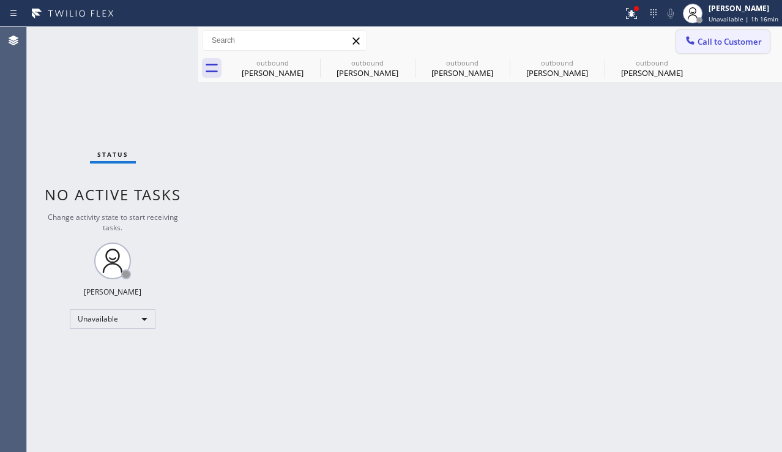
click at [712, 48] on button "Call to Customer" at bounding box center [723, 41] width 94 height 23
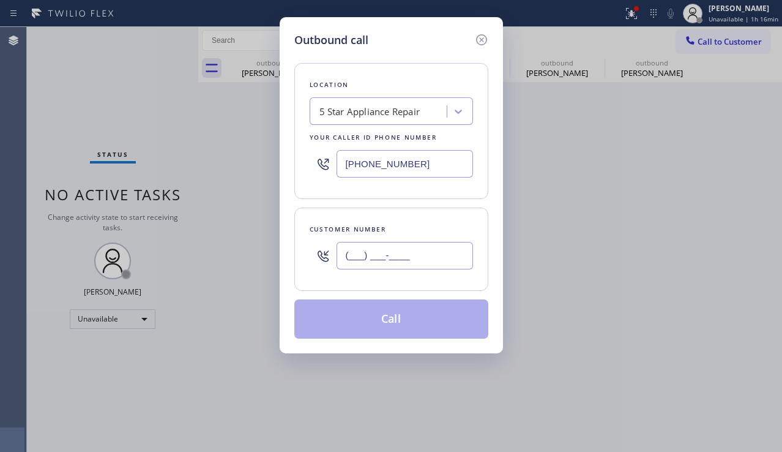
click at [395, 249] on input "(___) ___-____" at bounding box center [405, 256] width 137 height 28
paste input "310) 926-1915"
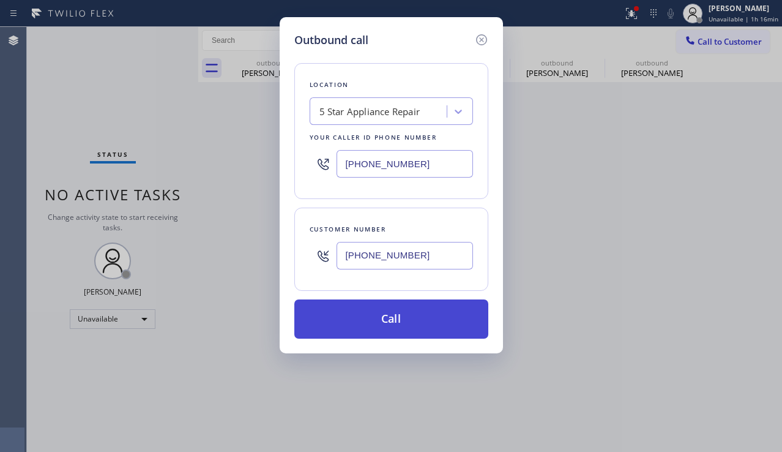
type input "[PHONE_NUMBER]"
click at [381, 333] on button "Call" at bounding box center [391, 318] width 194 height 39
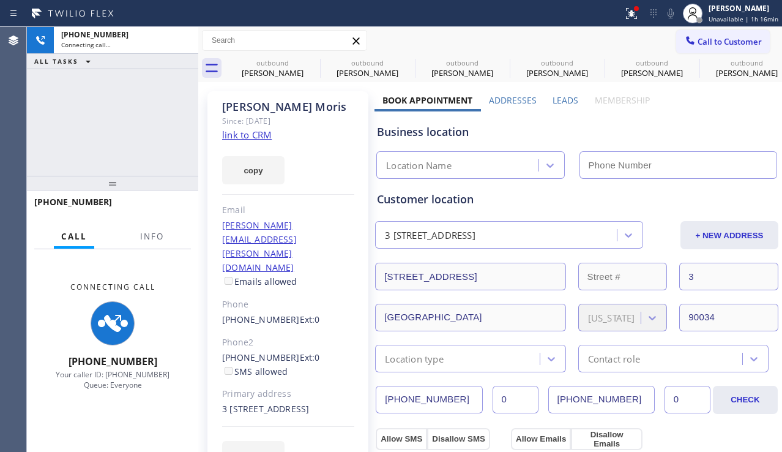
type input "[PHONE_NUMBER]"
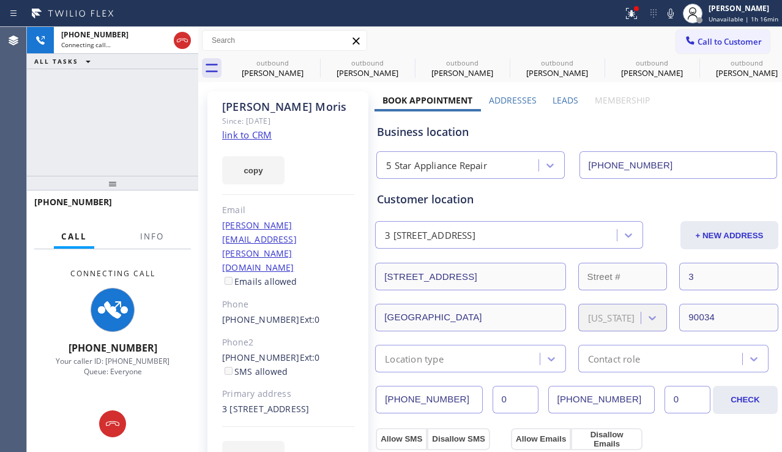
click at [717, 136] on div "Business location" at bounding box center [577, 132] width 400 height 17
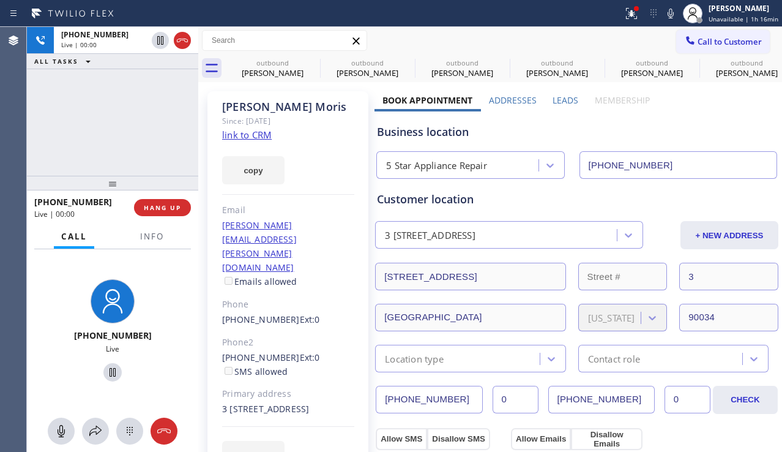
click at [556, 103] on label "Leads" at bounding box center [566, 100] width 26 height 12
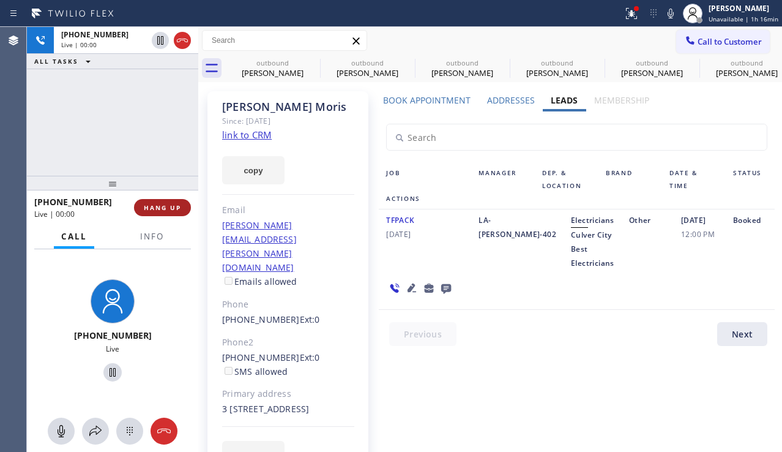
click at [159, 208] on span "HANG UP" at bounding box center [162, 207] width 37 height 9
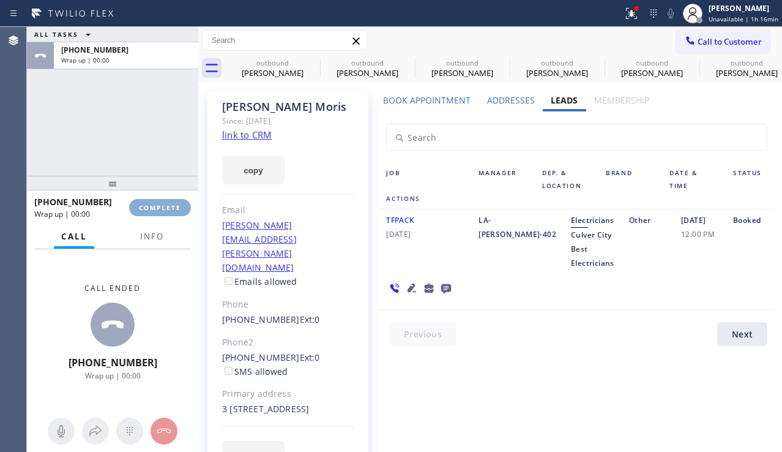
click at [159, 208] on span "COMPLETE" at bounding box center [160, 207] width 42 height 9
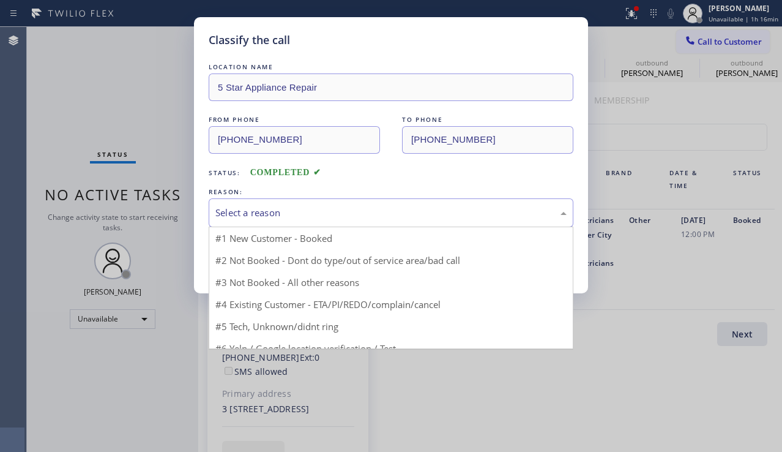
click at [340, 216] on div "Select a reason" at bounding box center [390, 213] width 351 height 14
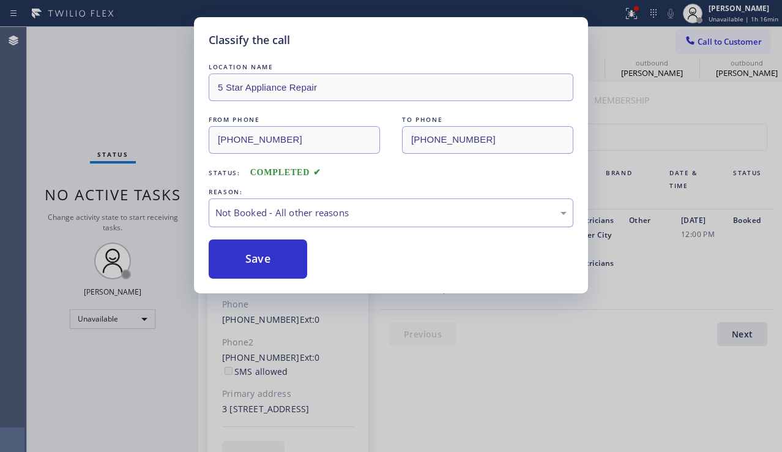
drag, startPoint x: 274, startPoint y: 258, endPoint x: 781, endPoint y: 140, distance: 521.1
click at [275, 256] on button "Save" at bounding box center [258, 258] width 99 height 39
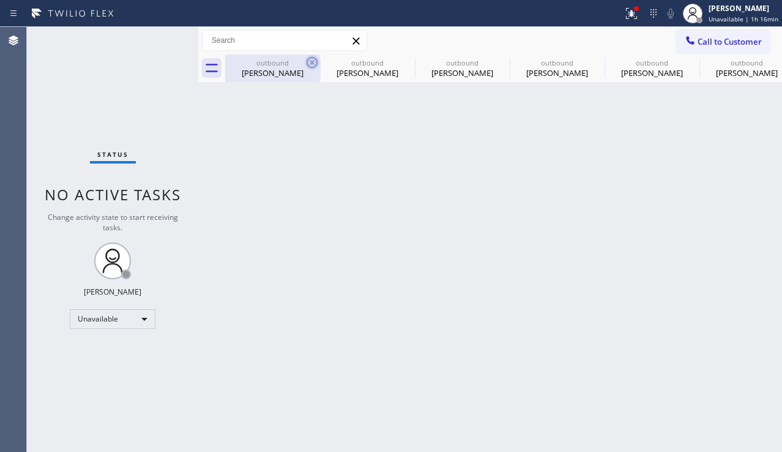
click at [306, 59] on icon at bounding box center [312, 62] width 15 height 15
click at [0, 0] on icon at bounding box center [0, 0] width 0 height 0
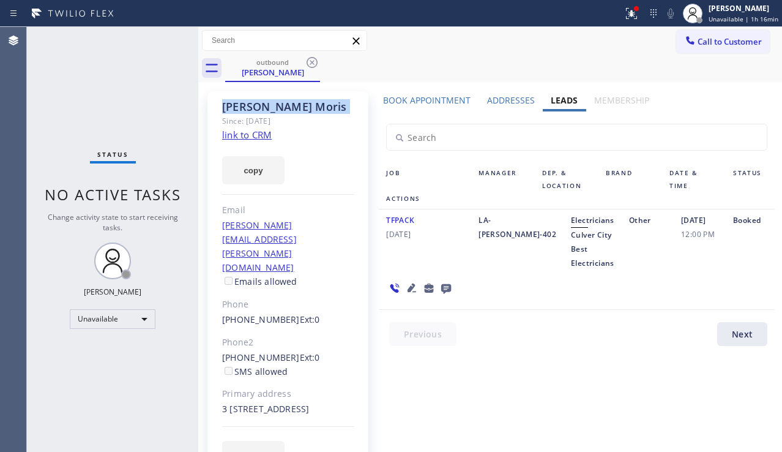
click at [306, 59] on icon at bounding box center [312, 62] width 15 height 15
click at [306, 59] on div "outbound [PERSON_NAME]" at bounding box center [503, 68] width 557 height 28
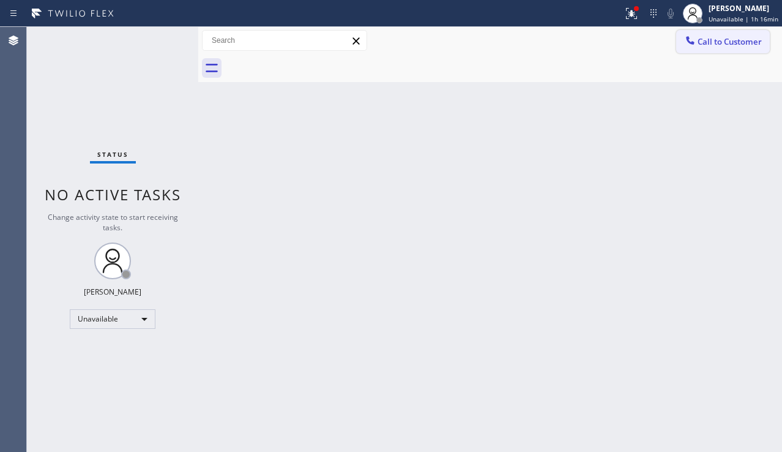
click at [697, 45] on div at bounding box center [690, 41] width 15 height 15
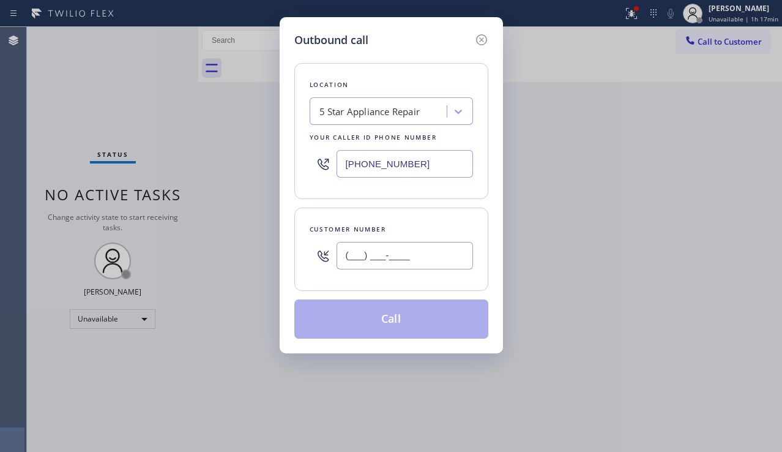
click at [378, 263] on input "(___) ___-____" at bounding box center [405, 256] width 137 height 28
paste input "909) 706-5762"
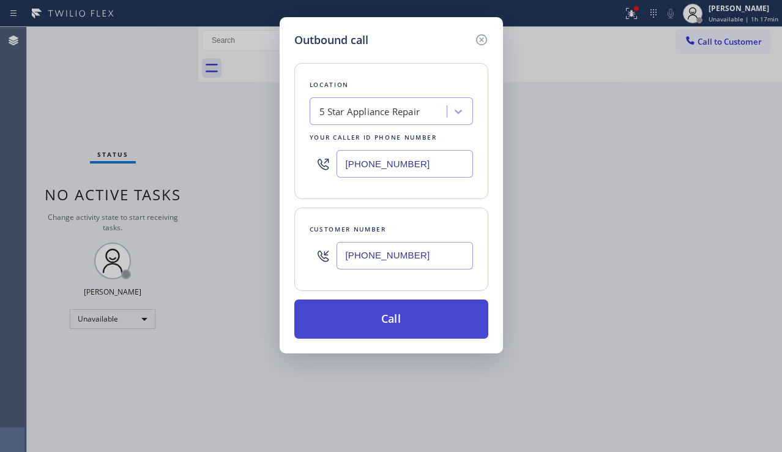
type input "[PHONE_NUMBER]"
click at [384, 317] on button "Call" at bounding box center [391, 318] width 194 height 39
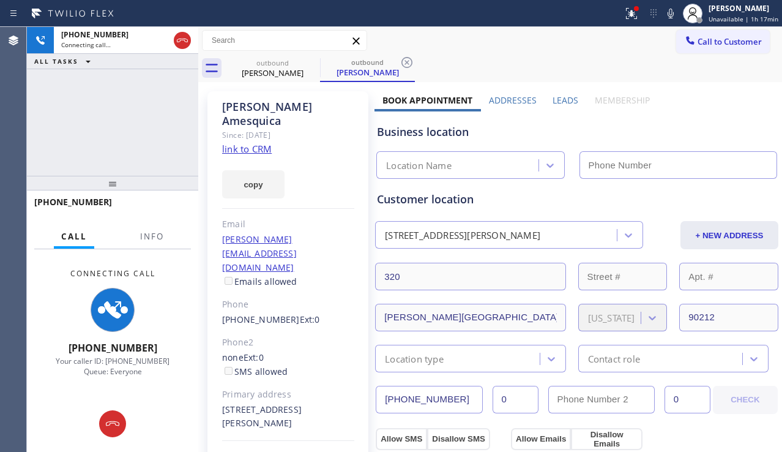
type input "[PHONE_NUMBER]"
click at [358, 438] on div "[PERSON_NAME] Since: [DATE] link to CRM copy Email [PERSON_NAME][EMAIL_ADDRESS]…" at bounding box center [288, 294] width 161 height 406
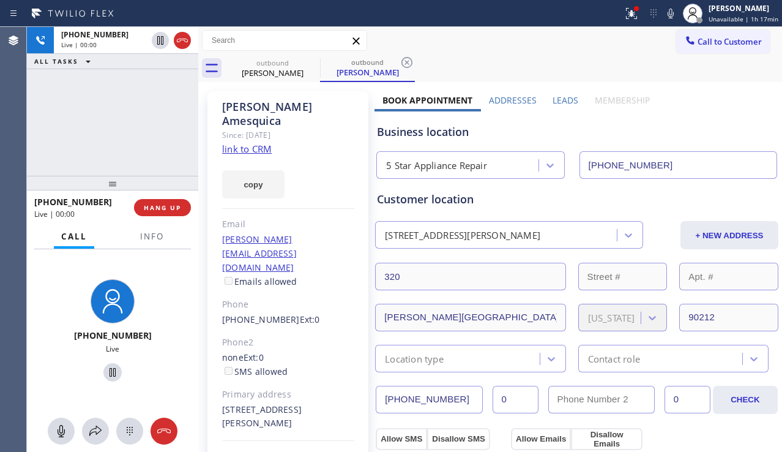
click at [695, 128] on div "Business location" at bounding box center [577, 132] width 400 height 17
click at [148, 203] on span "HANG UP" at bounding box center [162, 207] width 37 height 9
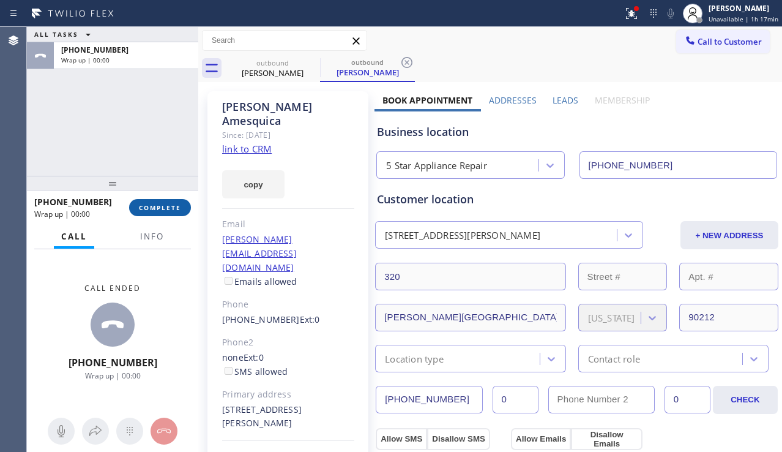
click at [148, 203] on span "COMPLETE" at bounding box center [160, 207] width 42 height 9
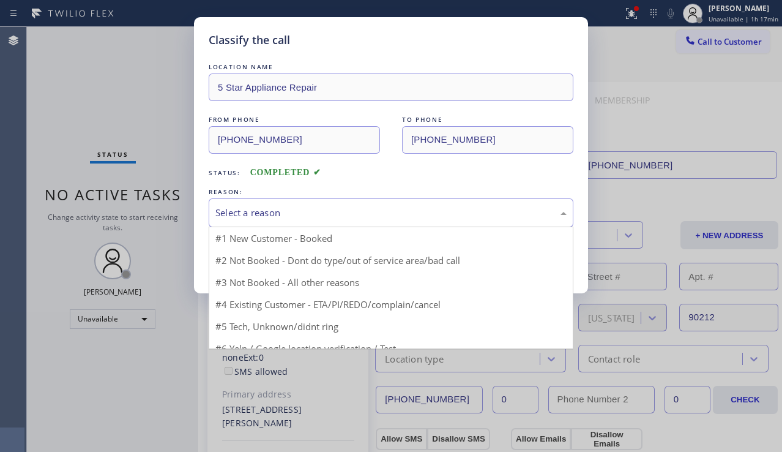
click at [309, 209] on div "Select a reason" at bounding box center [390, 213] width 351 height 14
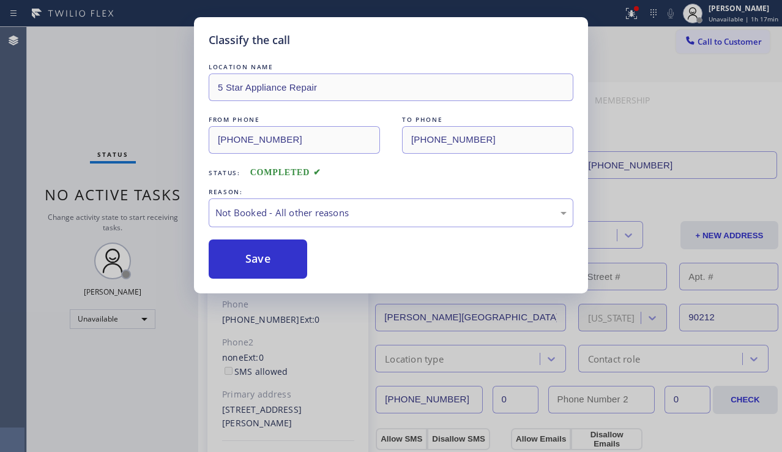
drag, startPoint x: 253, startPoint y: 256, endPoint x: 405, endPoint y: 240, distance: 152.7
click at [258, 256] on button "Save" at bounding box center [258, 258] width 99 height 39
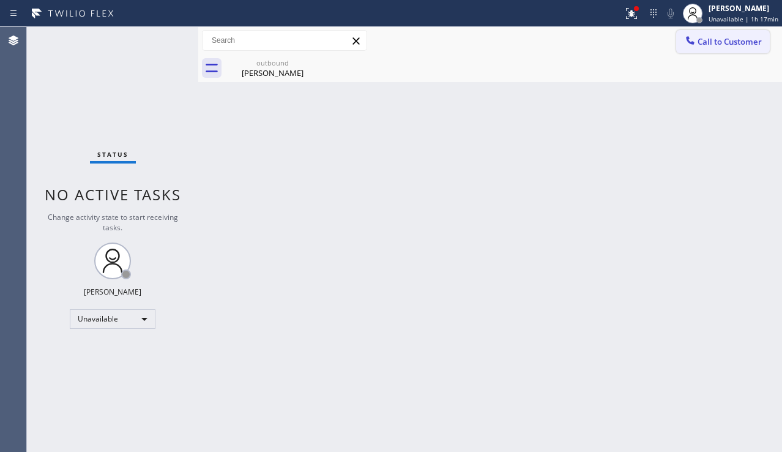
click at [701, 45] on span "Call to Customer" at bounding box center [730, 41] width 64 height 11
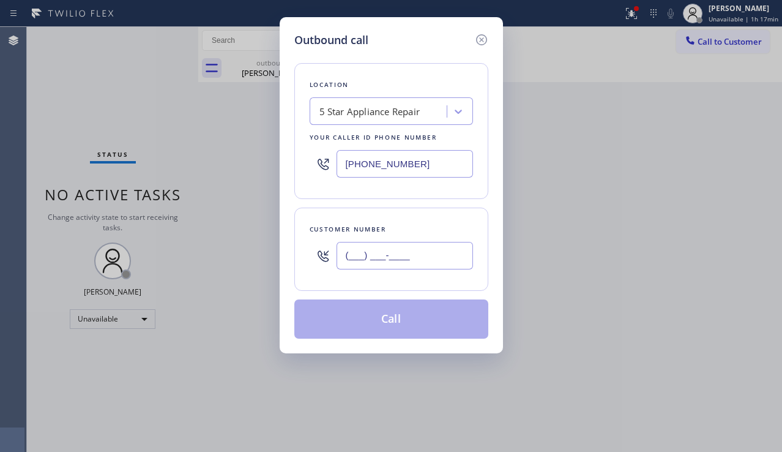
click at [345, 255] on input "(___) ___-____" at bounding box center [405, 256] width 137 height 28
paste input "626) 379-5515"
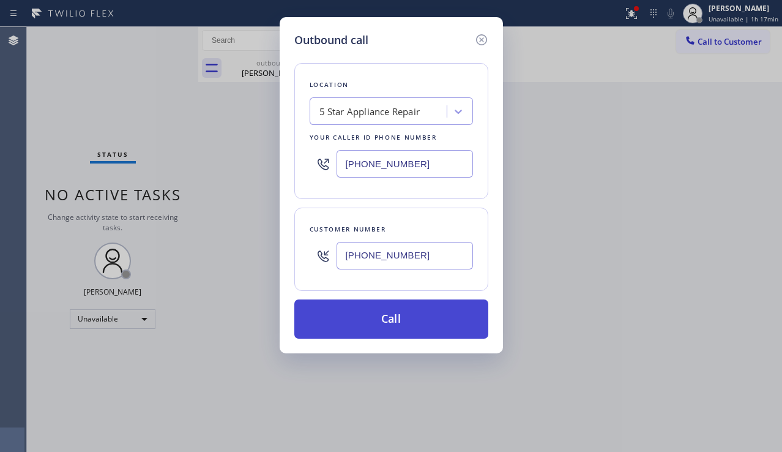
type input "[PHONE_NUMBER]"
click at [373, 312] on button "Call" at bounding box center [391, 318] width 194 height 39
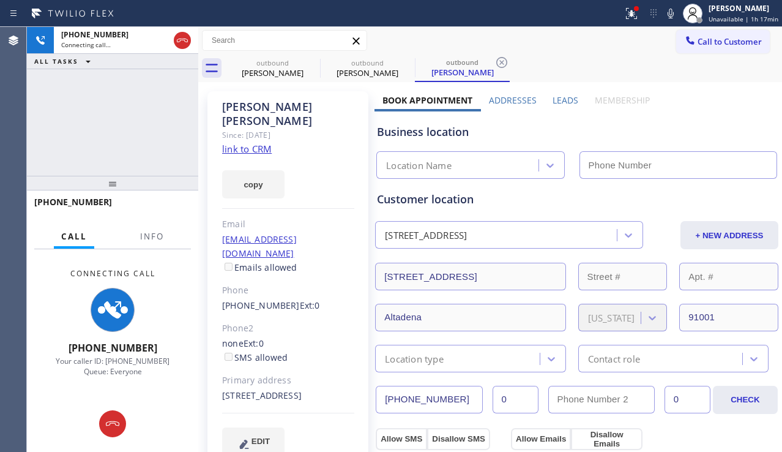
type input "[PHONE_NUMBER]"
click at [725, 119] on div "Business location 5 Star Appliance Repair [PHONE_NUMBER]" at bounding box center [577, 144] width 405 height 67
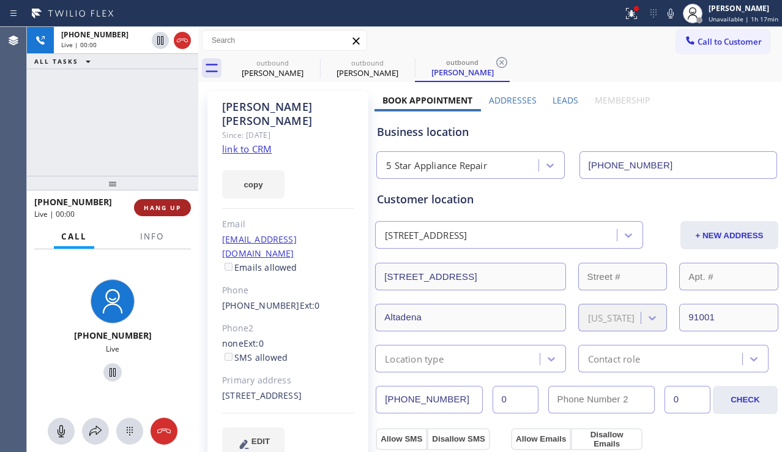
click at [176, 208] on span "HANG UP" at bounding box center [162, 207] width 37 height 9
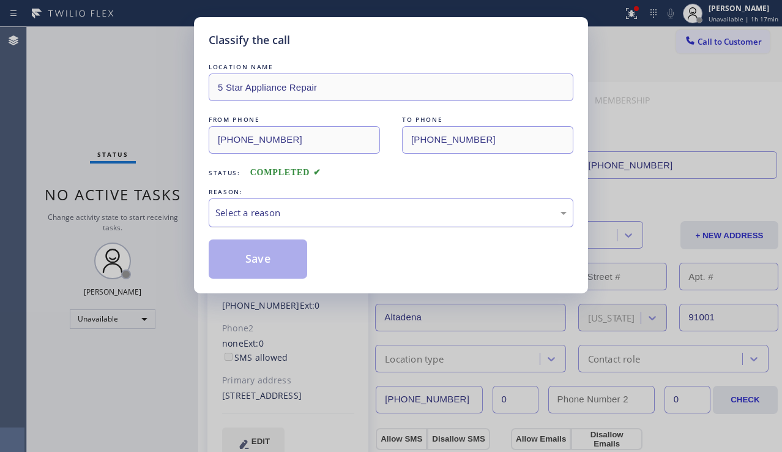
click at [283, 210] on div "Select a reason" at bounding box center [390, 213] width 351 height 14
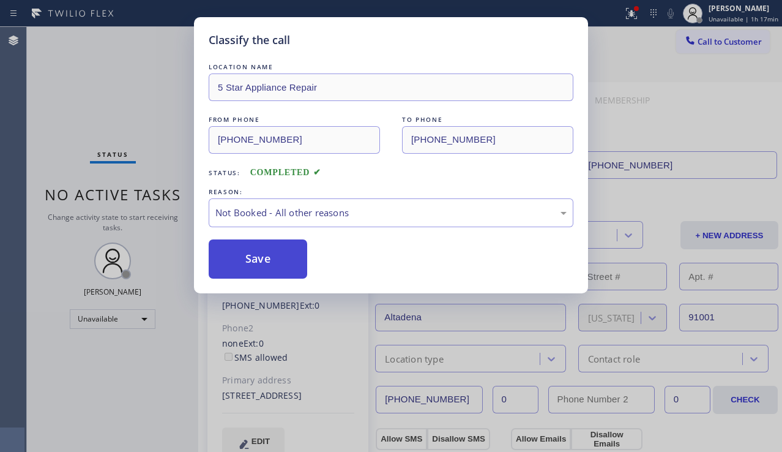
click at [253, 269] on button "Save" at bounding box center [258, 258] width 99 height 39
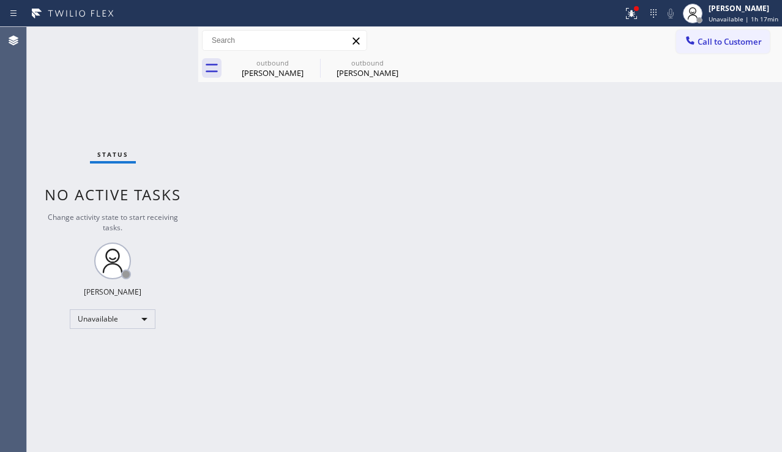
click at [707, 46] on span "Call to Customer" at bounding box center [730, 41] width 64 height 11
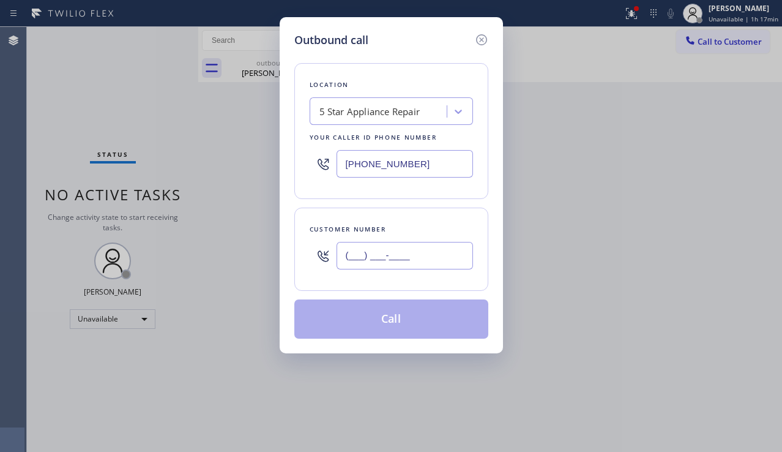
click at [360, 249] on input "(___) ___-____" at bounding box center [405, 256] width 137 height 28
paste input "626) 791-4381"
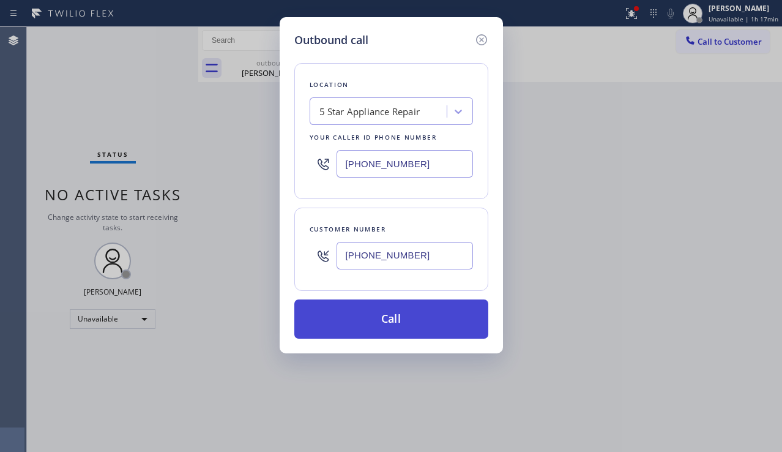
type input "[PHONE_NUMBER]"
click at [365, 321] on button "Call" at bounding box center [391, 318] width 194 height 39
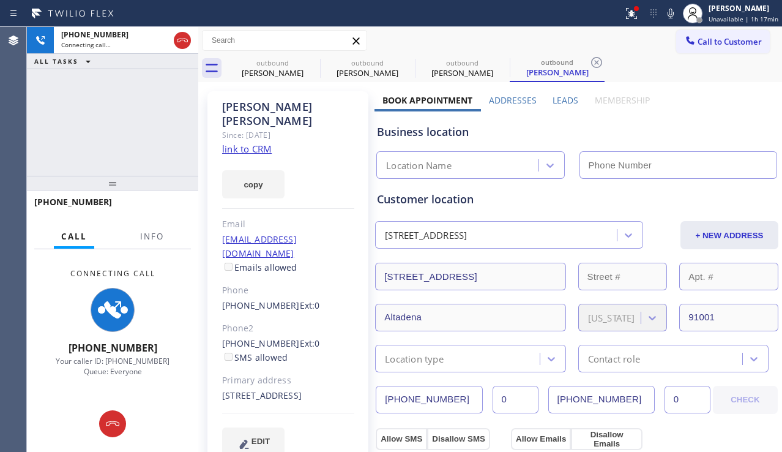
type input "[PHONE_NUMBER]"
click at [319, 444] on div "[PERSON_NAME] Since: [DATE] link to CRM copy Email [EMAIL_ADDRESS][DOMAIN_NAME]…" at bounding box center [288, 280] width 161 height 379
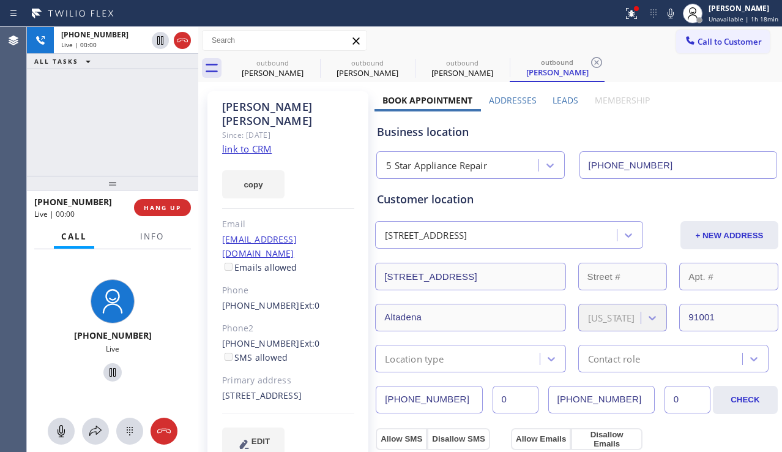
click at [563, 97] on label "Leads" at bounding box center [566, 100] width 26 height 12
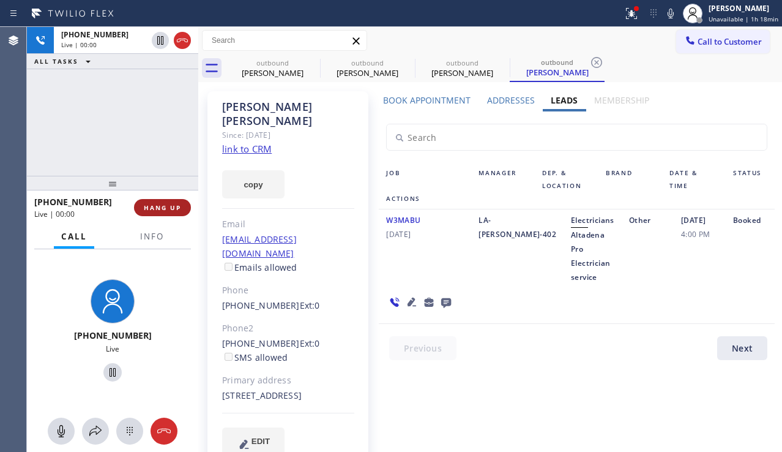
click at [160, 208] on span "HANG UP" at bounding box center [162, 207] width 37 height 9
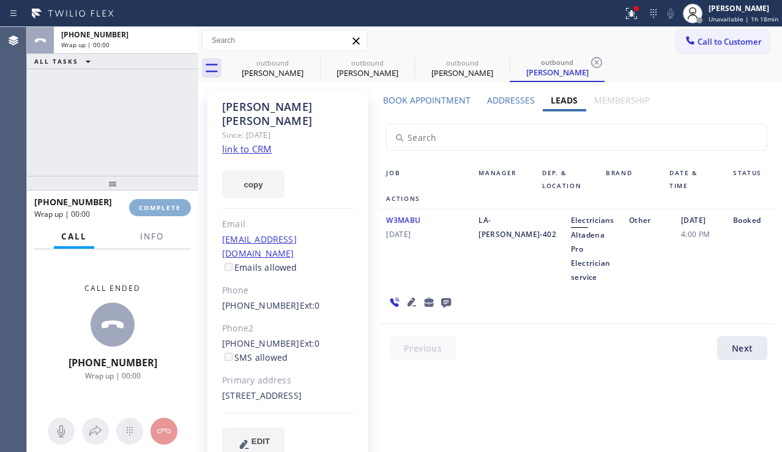
click at [159, 208] on span "COMPLETE" at bounding box center [160, 207] width 42 height 9
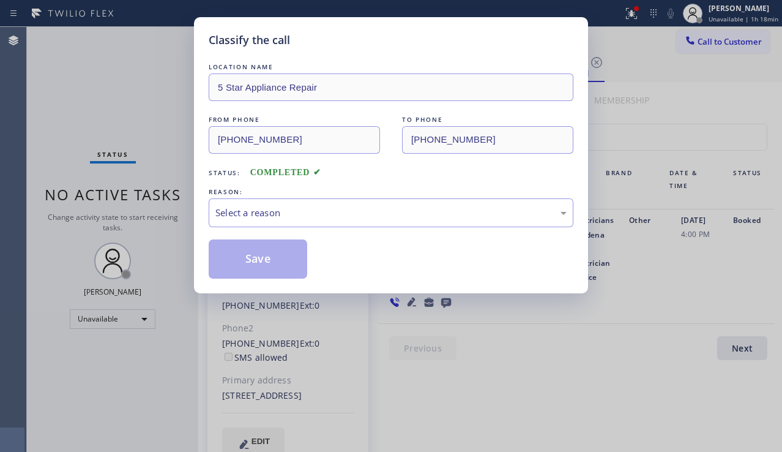
click at [326, 209] on div "Select a reason" at bounding box center [390, 213] width 351 height 14
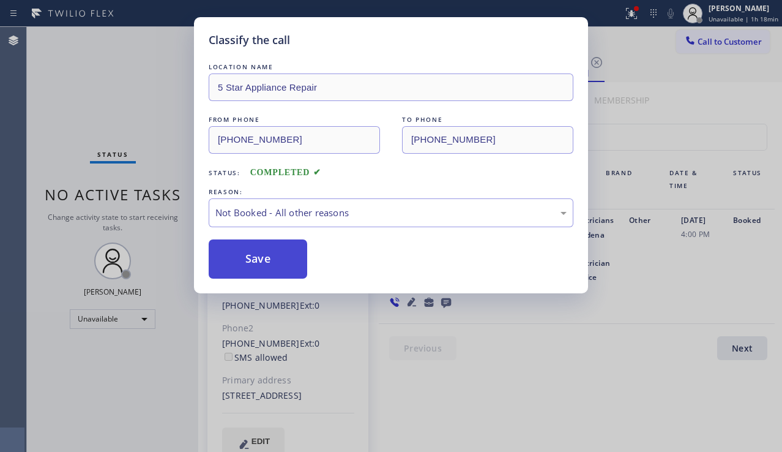
click at [263, 258] on button "Save" at bounding box center [258, 258] width 99 height 39
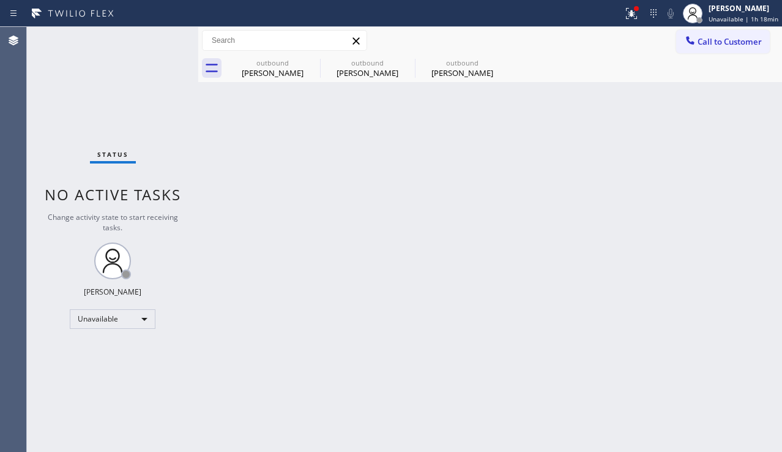
click at [714, 45] on span "Call to Customer" at bounding box center [730, 41] width 64 height 11
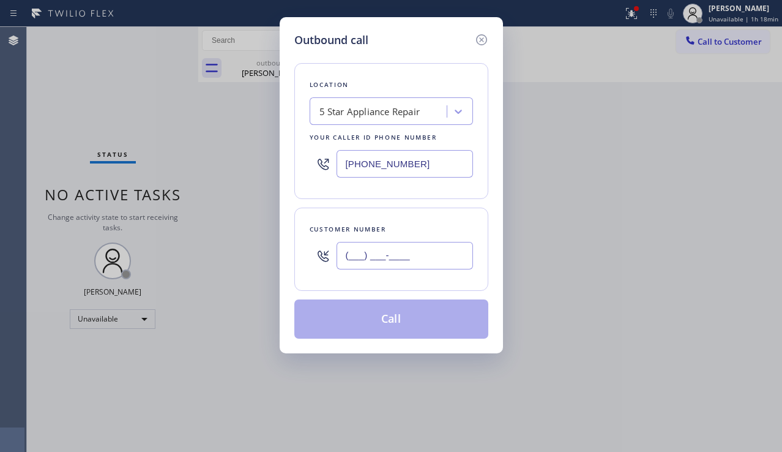
click at [422, 253] on input "(___) ___-____" at bounding box center [405, 256] width 137 height 28
paste input "310) 557-5115"
type input "[PHONE_NUMBER]"
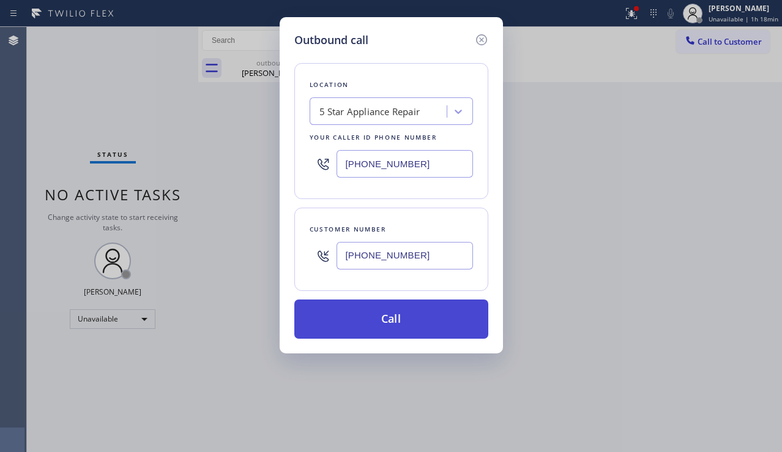
click at [406, 326] on button "Call" at bounding box center [391, 318] width 194 height 39
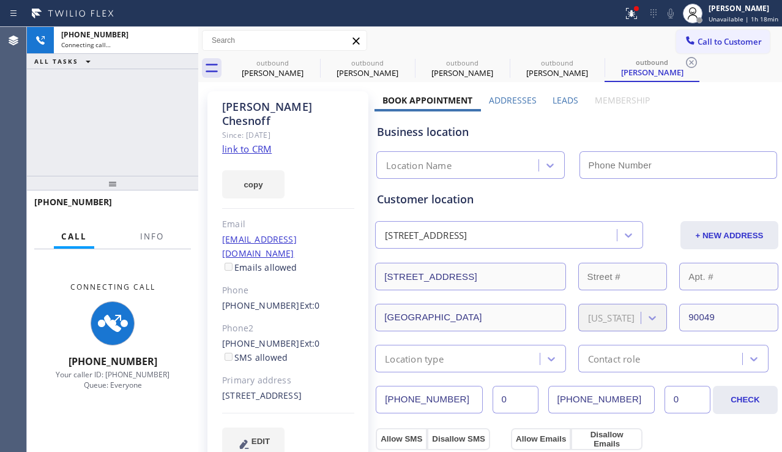
type input "[PHONE_NUMBER]"
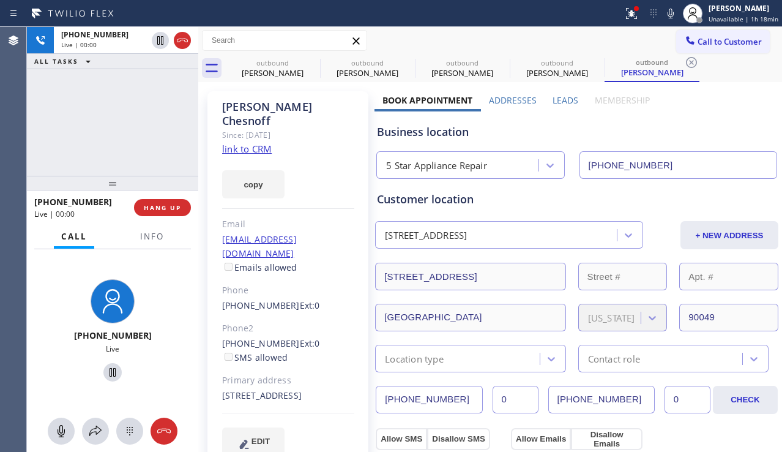
click at [562, 100] on label "Leads" at bounding box center [566, 100] width 26 height 12
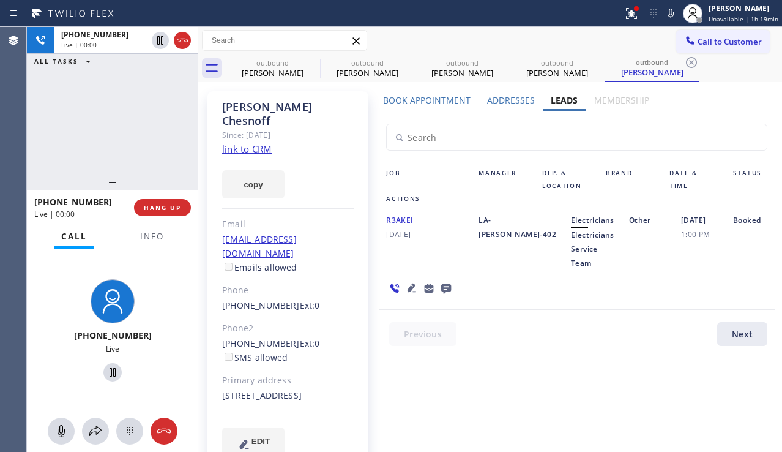
click at [410, 285] on icon at bounding box center [412, 287] width 15 height 15
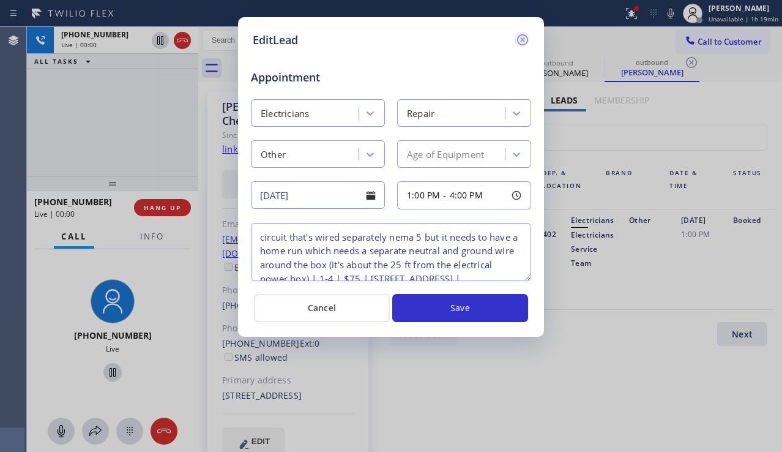
click at [523, 38] on icon at bounding box center [522, 39] width 15 height 15
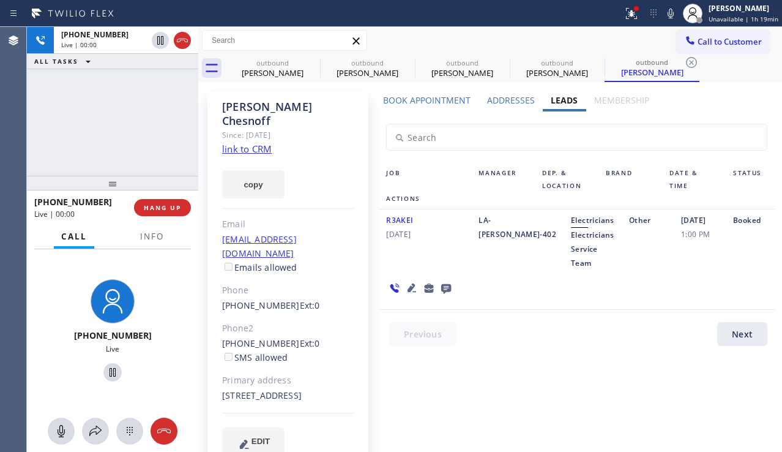
click at [408, 291] on icon at bounding box center [412, 287] width 9 height 9
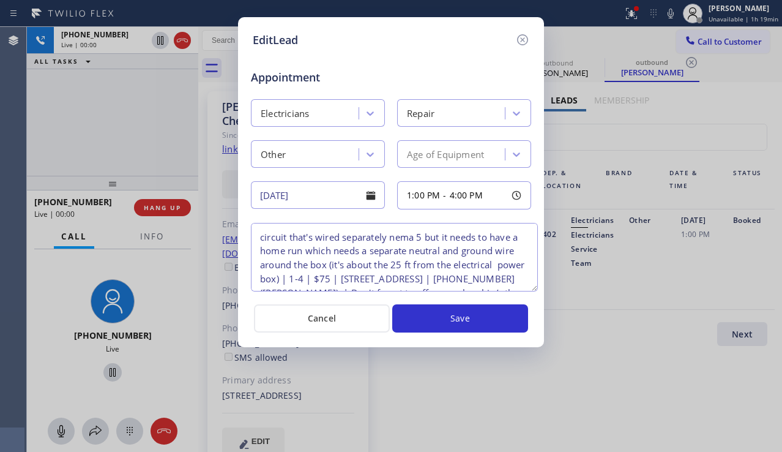
drag, startPoint x: 523, startPoint y: 277, endPoint x: 530, endPoint y: 288, distance: 12.4
click at [530, 288] on textarea "circuit that's wired separately nema 5 but it needs to have a home run which ne…" at bounding box center [394, 257] width 287 height 69
click at [520, 42] on icon at bounding box center [522, 39] width 15 height 15
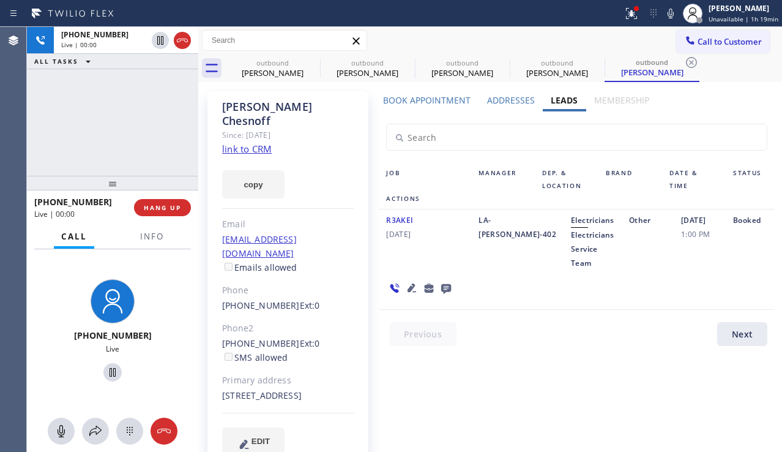
drag, startPoint x: 473, startPoint y: 249, endPoint x: 471, endPoint y: 241, distance: 7.7
click at [473, 249] on div "LA-[PERSON_NAME]-402" at bounding box center [517, 241] width 92 height 57
click at [435, 97] on label "Book Appointment" at bounding box center [427, 100] width 88 height 12
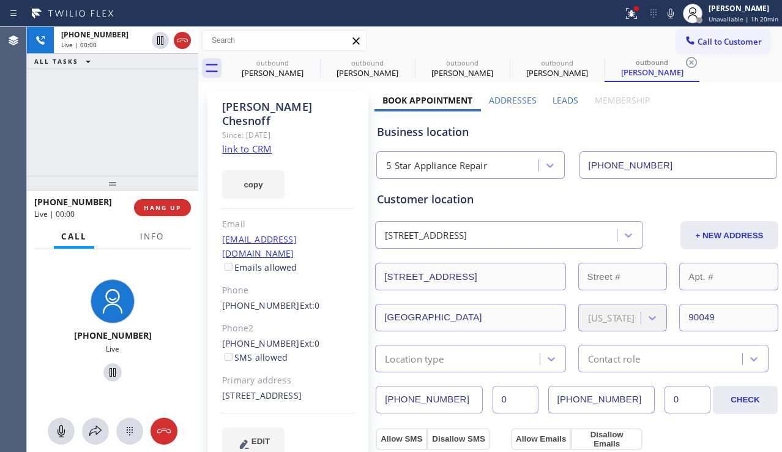
click at [570, 100] on label "Leads" at bounding box center [566, 100] width 26 height 12
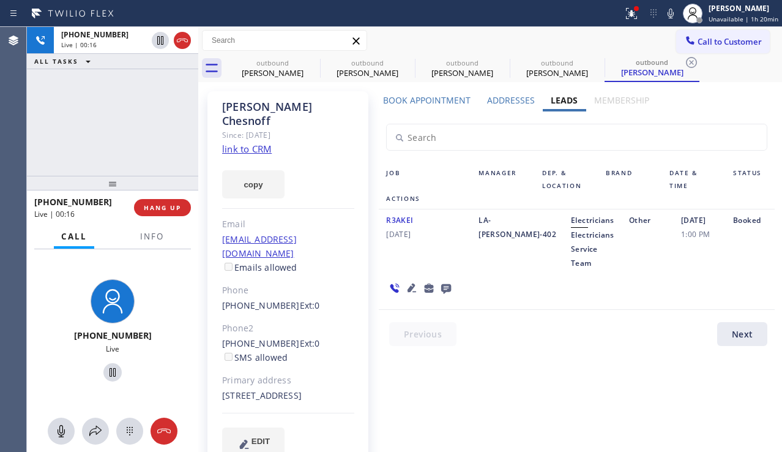
click at [405, 285] on icon at bounding box center [412, 287] width 15 height 15
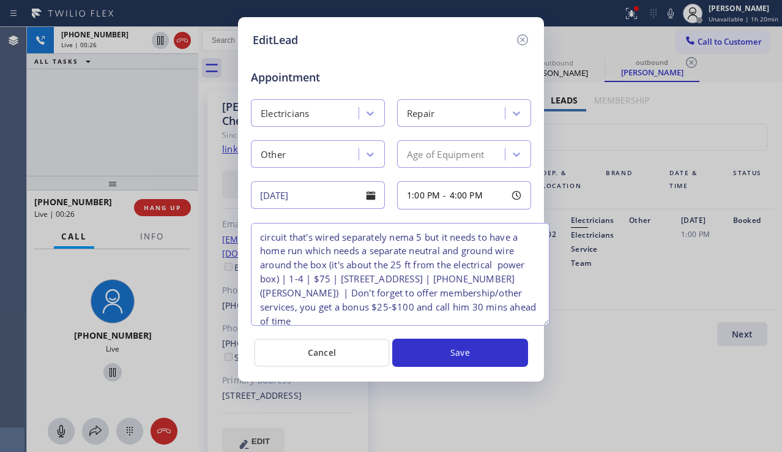
drag, startPoint x: 525, startPoint y: 276, endPoint x: 543, endPoint y: 321, distance: 48.3
click at [543, 321] on textarea "circuit that's wired separately nema 5 but it needs to have a home run which ne…" at bounding box center [400, 274] width 299 height 103
click at [523, 37] on icon at bounding box center [522, 39] width 15 height 15
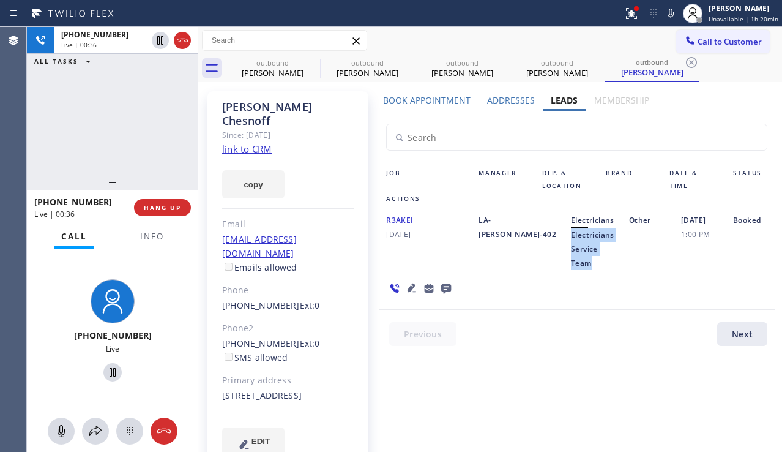
drag, startPoint x: 539, startPoint y: 234, endPoint x: 564, endPoint y: 260, distance: 35.9
click at [564, 260] on div "Electricians Electricians Service Team" at bounding box center [593, 241] width 58 height 57
click at [407, 287] on icon at bounding box center [412, 287] width 15 height 15
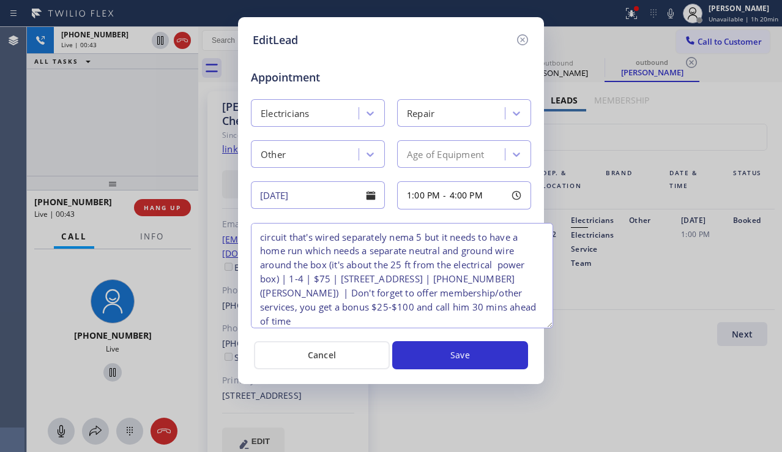
drag, startPoint x: 525, startPoint y: 274, endPoint x: 510, endPoint y: 168, distance: 106.9
click at [547, 311] on textarea "circuit that's wired separately nema 5 but it needs to have a home run which ne…" at bounding box center [402, 275] width 302 height 105
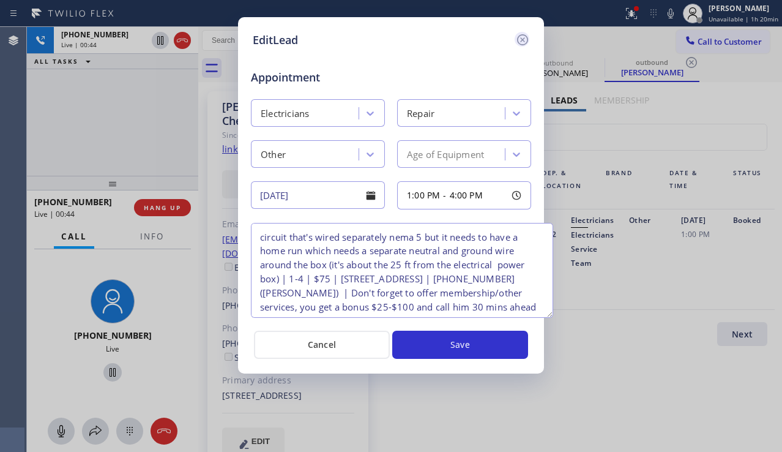
click at [527, 37] on icon at bounding box center [522, 39] width 11 height 11
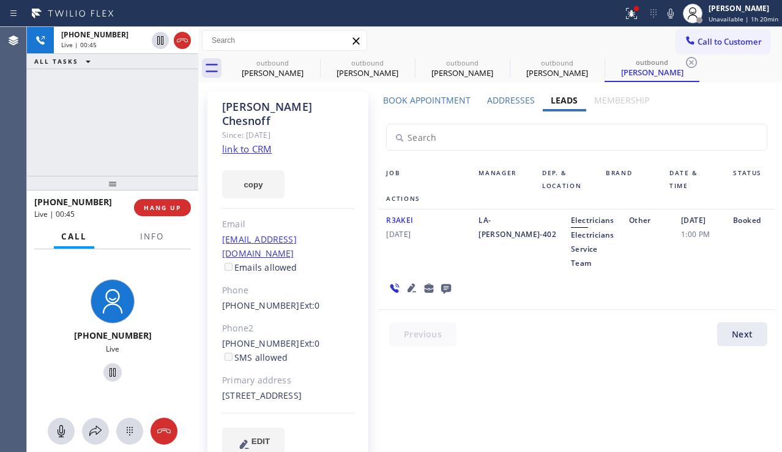
click at [432, 100] on label "Book Appointment" at bounding box center [427, 100] width 88 height 12
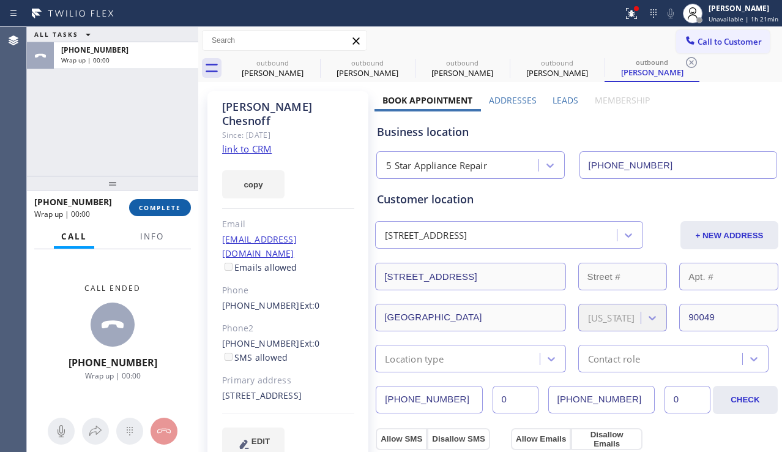
click at [180, 211] on span "COMPLETE" at bounding box center [160, 207] width 42 height 9
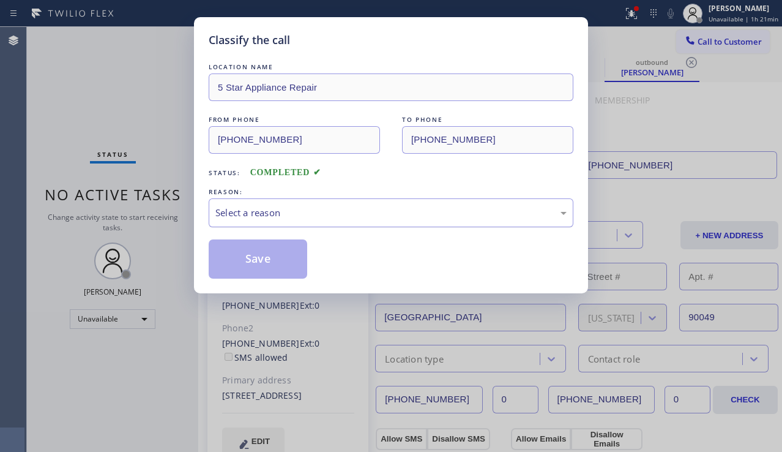
click at [342, 208] on div "Select a reason" at bounding box center [390, 213] width 351 height 14
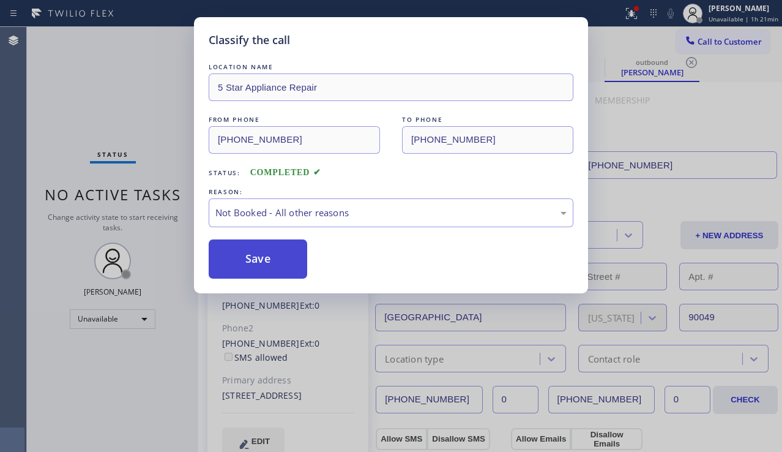
drag, startPoint x: 255, startPoint y: 258, endPoint x: 305, endPoint y: 253, distance: 51.0
click at [253, 258] on button "Save" at bounding box center [258, 258] width 99 height 39
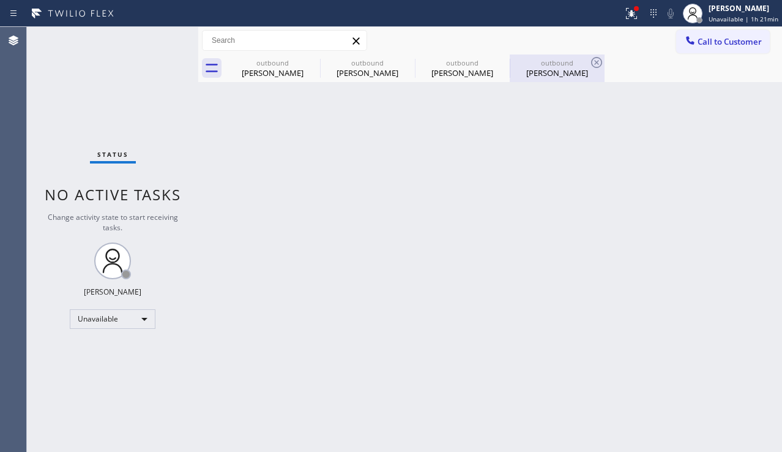
click at [544, 72] on div "[PERSON_NAME]" at bounding box center [557, 72] width 92 height 11
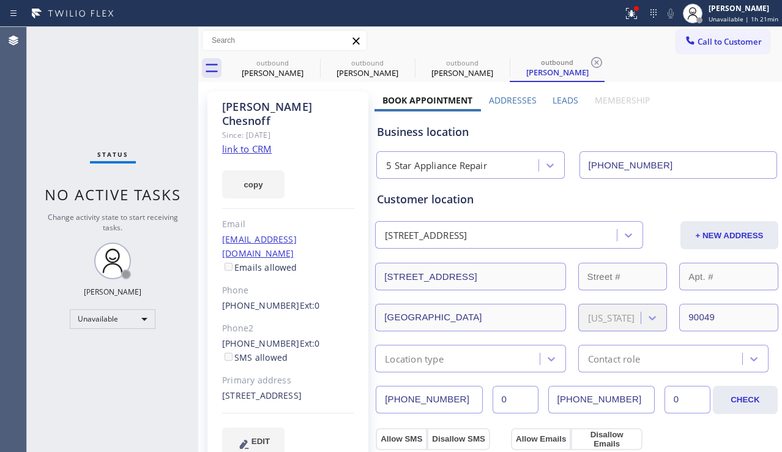
click at [570, 102] on label "Leads" at bounding box center [566, 100] width 26 height 12
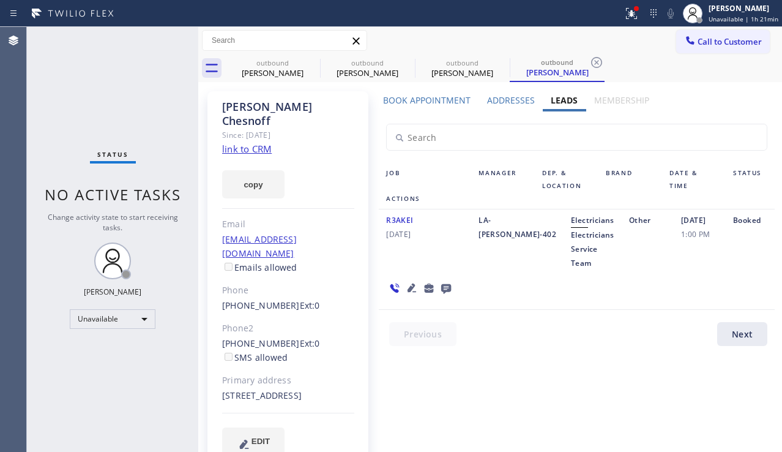
click at [446, 291] on icon at bounding box center [446, 289] width 10 height 10
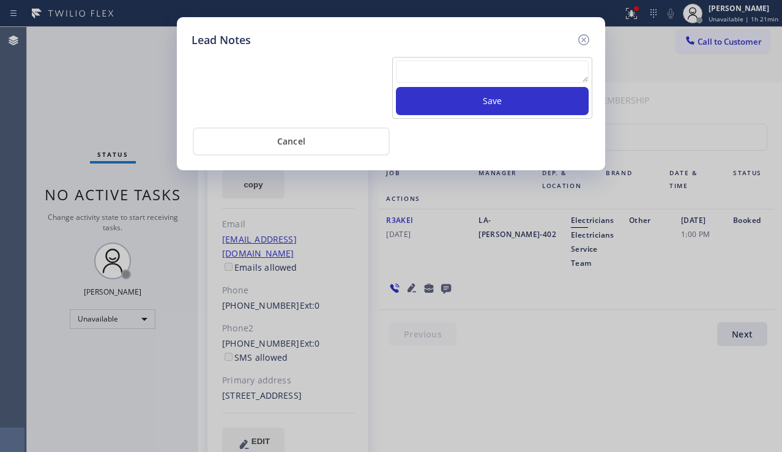
click at [442, 72] on textarea at bounding box center [492, 72] width 193 height 22
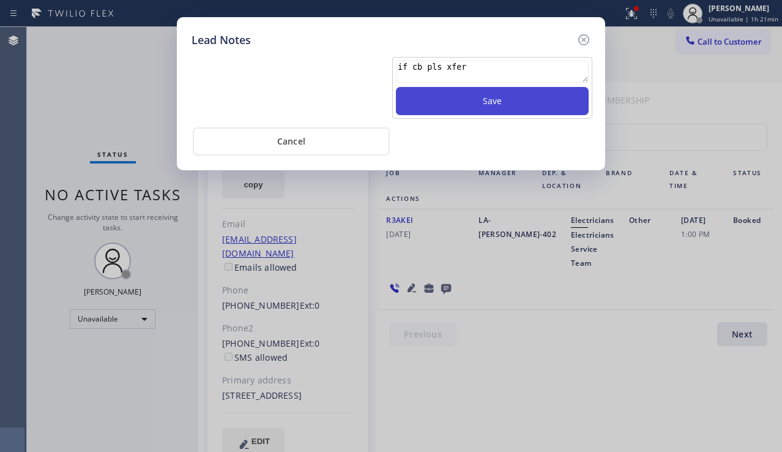
type textarea "if cb pls xfer"
click at [511, 110] on button "Save" at bounding box center [492, 101] width 193 height 28
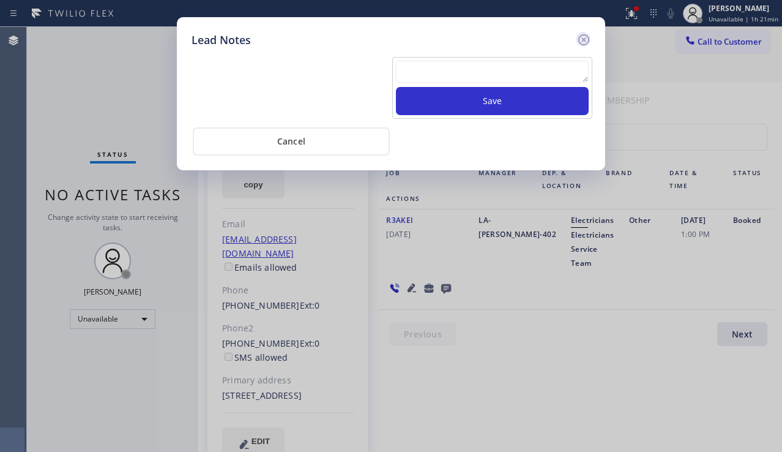
click at [582, 40] on icon at bounding box center [584, 39] width 15 height 15
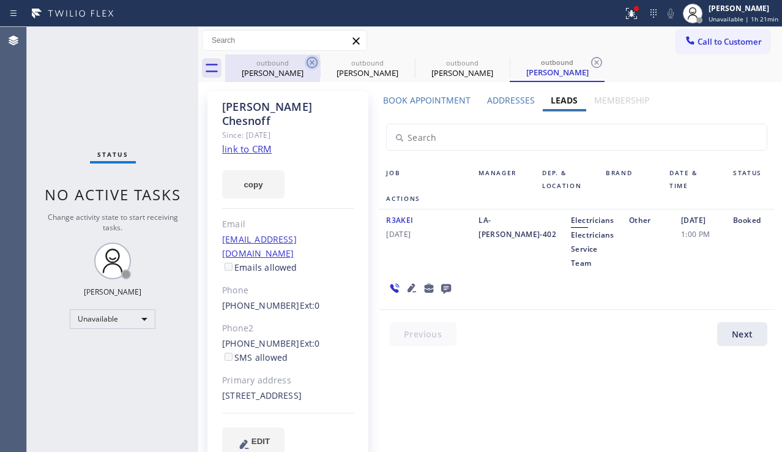
click at [312, 59] on icon at bounding box center [312, 62] width 15 height 15
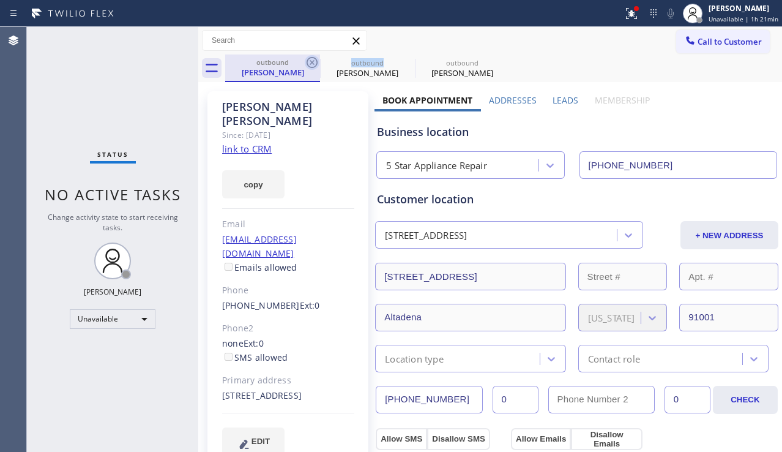
click at [312, 59] on icon at bounding box center [312, 62] width 15 height 15
click at [0, 0] on icon at bounding box center [0, 0] width 0 height 0
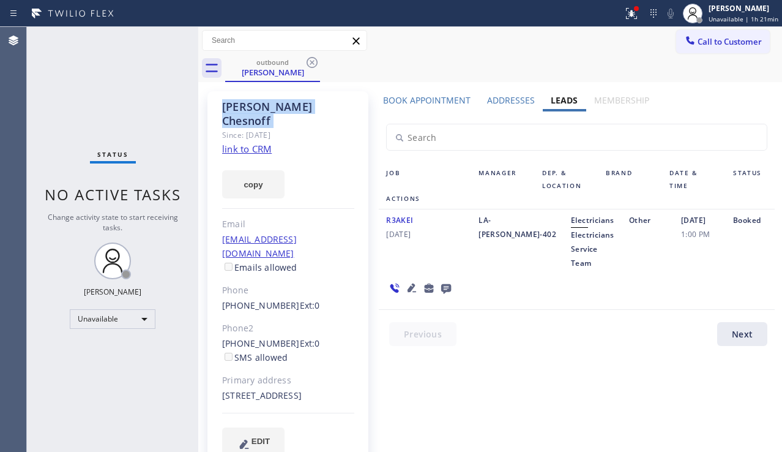
click at [312, 59] on icon at bounding box center [312, 62] width 15 height 15
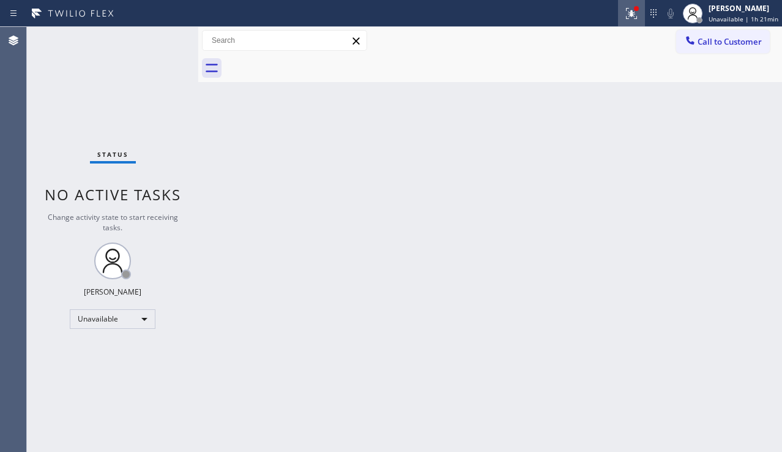
click at [618, 15] on div at bounding box center [631, 13] width 27 height 15
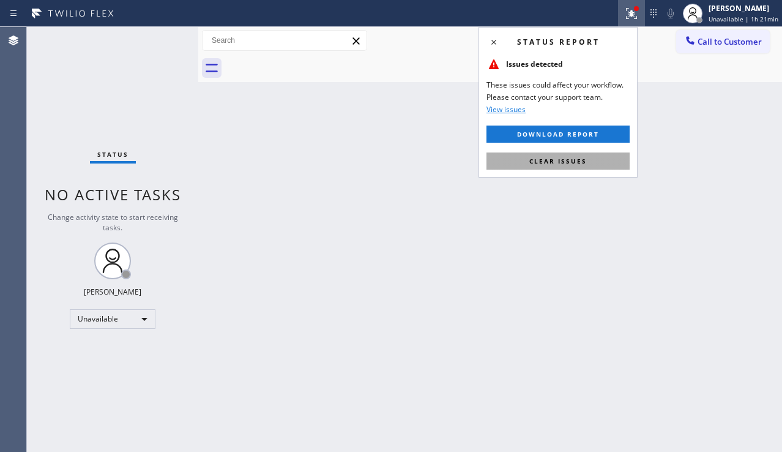
click at [559, 163] on span "Clear issues" at bounding box center [559, 161] width 58 height 9
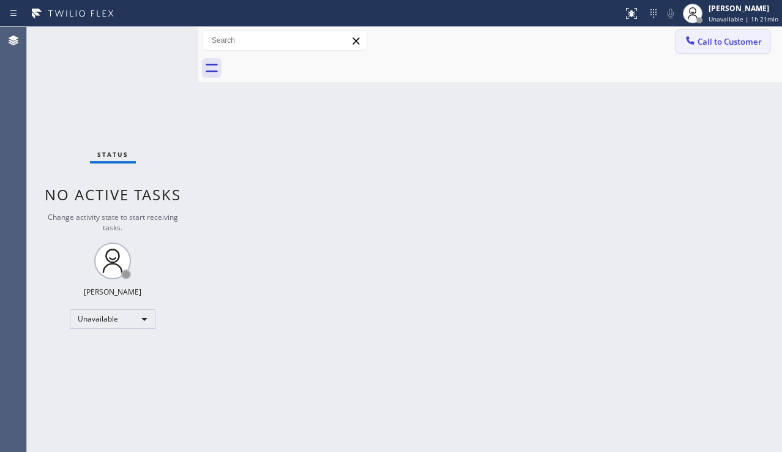
click at [681, 39] on button "Call to Customer" at bounding box center [723, 41] width 94 height 23
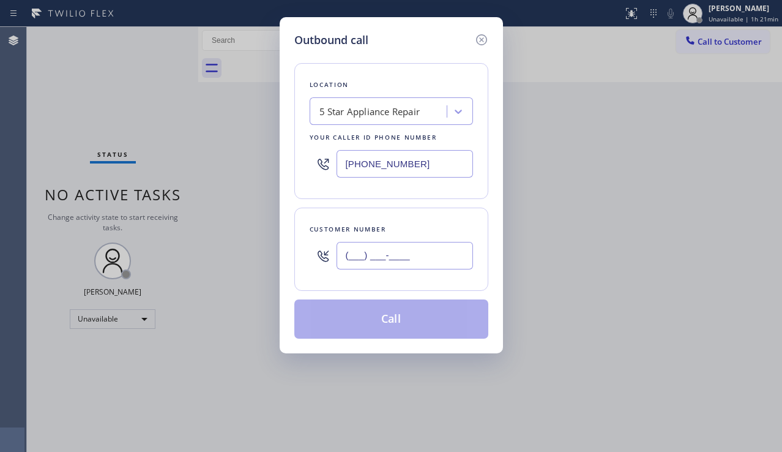
click at [402, 243] on input "(___) ___-____" at bounding box center [405, 256] width 137 height 28
paste input "949) 317-8287"
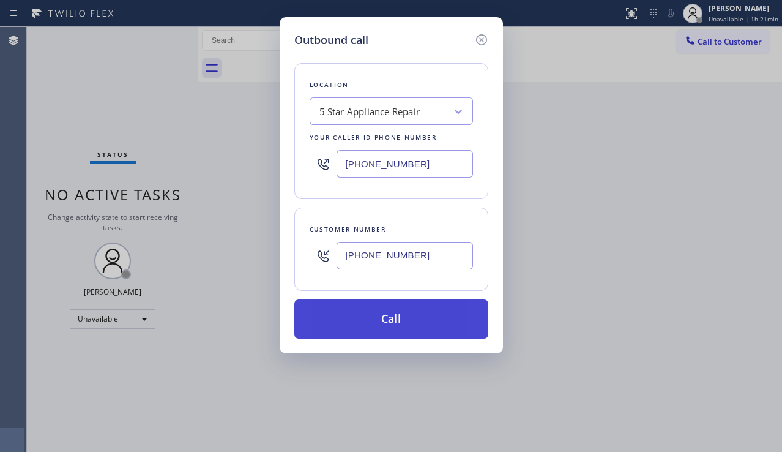
type input "[PHONE_NUMBER]"
click at [386, 319] on button "Call" at bounding box center [391, 318] width 194 height 39
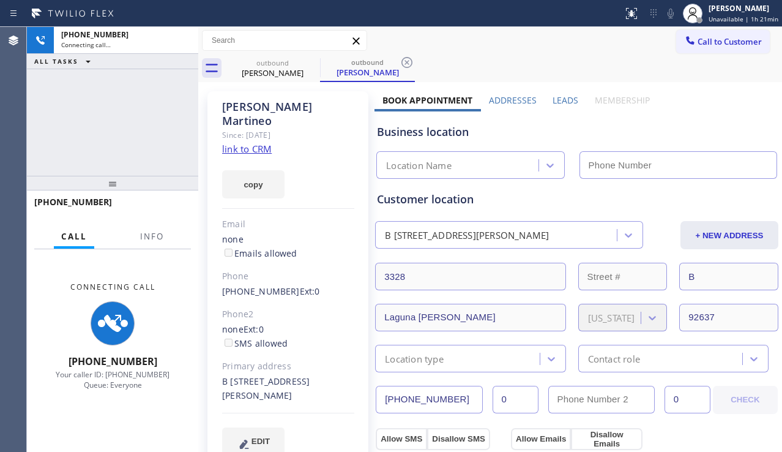
type input "[PHONE_NUMBER]"
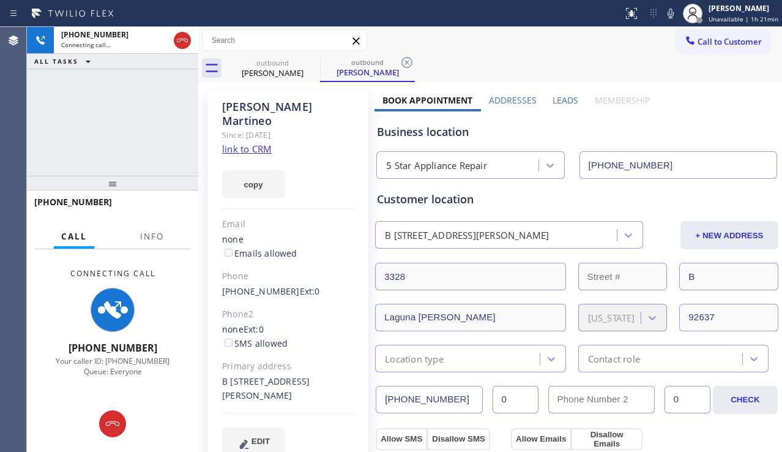
click at [708, 128] on div "Business location" at bounding box center [577, 132] width 400 height 17
click at [309, 307] on div "Phone2" at bounding box center [288, 314] width 132 height 14
click at [75, 176] on div at bounding box center [112, 183] width 171 height 15
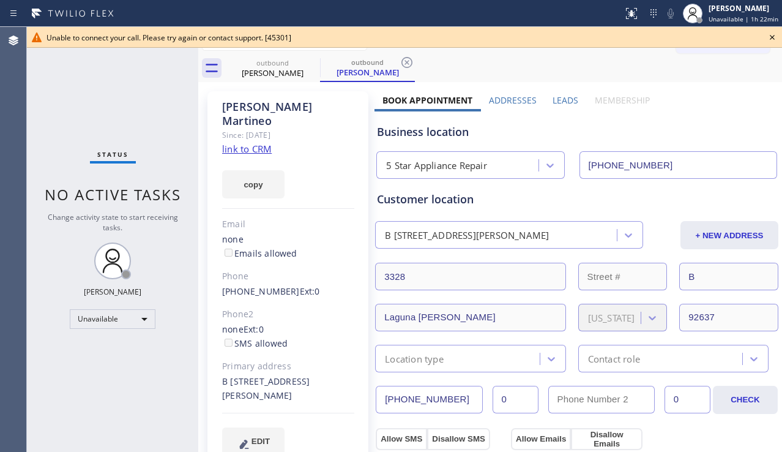
click at [773, 33] on icon at bounding box center [772, 37] width 15 height 15
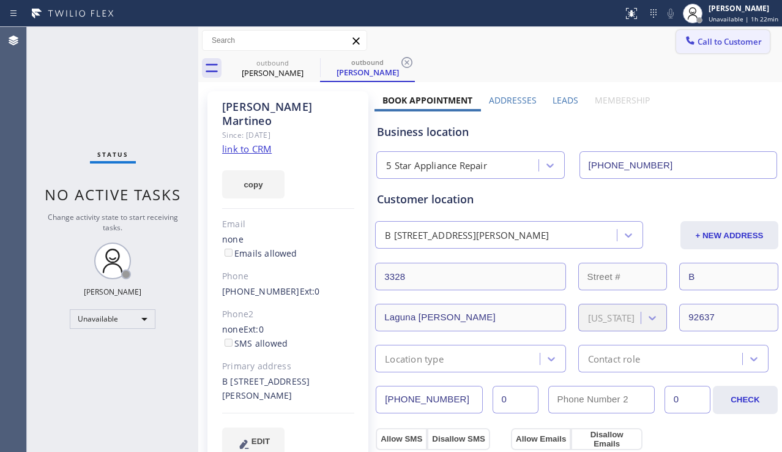
click at [746, 41] on span "Call to Customer" at bounding box center [730, 41] width 64 height 11
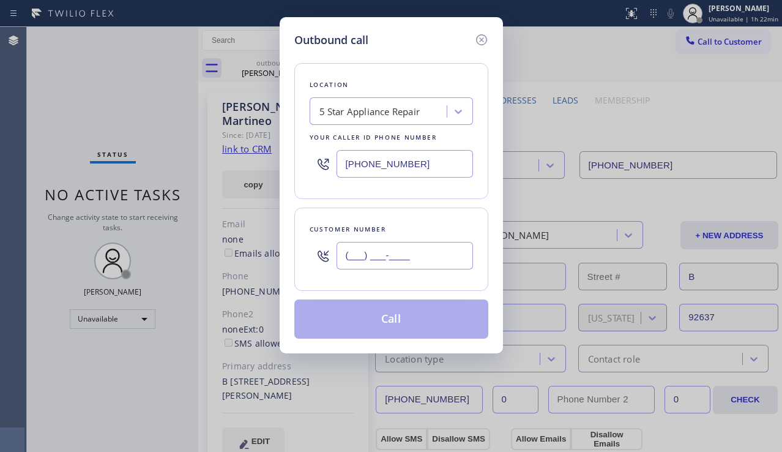
click at [392, 261] on input "(___) ___-____" at bounding box center [405, 256] width 137 height 28
paste input "213) 327-9959"
type input "[PHONE_NUMBER]"
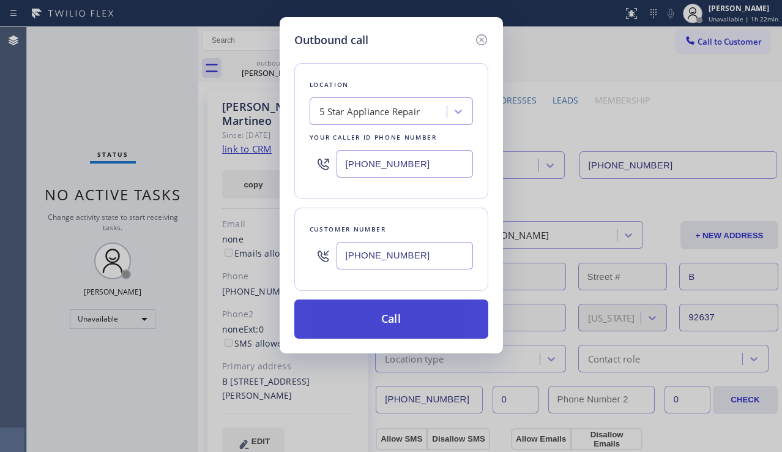
click at [389, 324] on button "Call" at bounding box center [391, 318] width 194 height 39
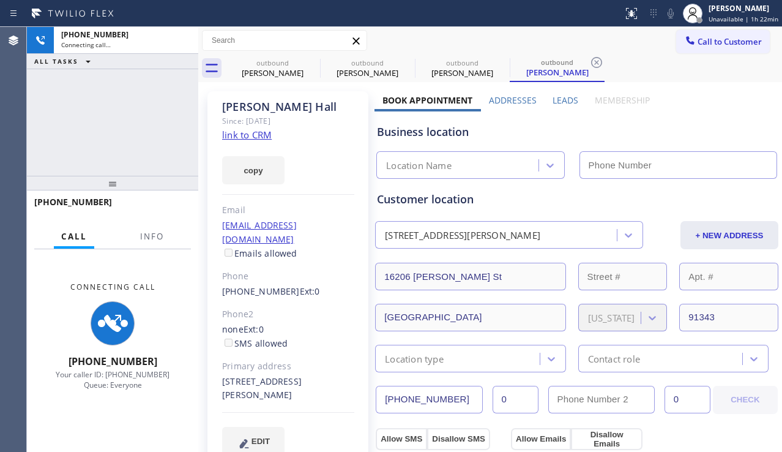
type input "[PHONE_NUMBER]"
click at [325, 438] on div "EDIT" at bounding box center [288, 441] width 132 height 28
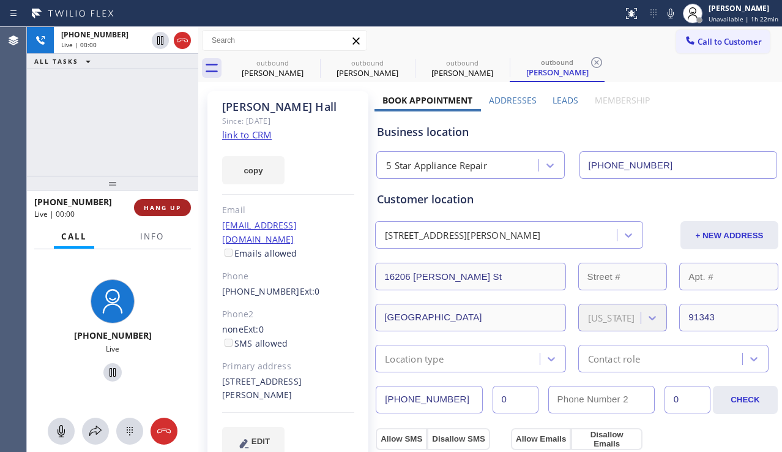
click at [166, 208] on span "HANG UP" at bounding box center [162, 207] width 37 height 9
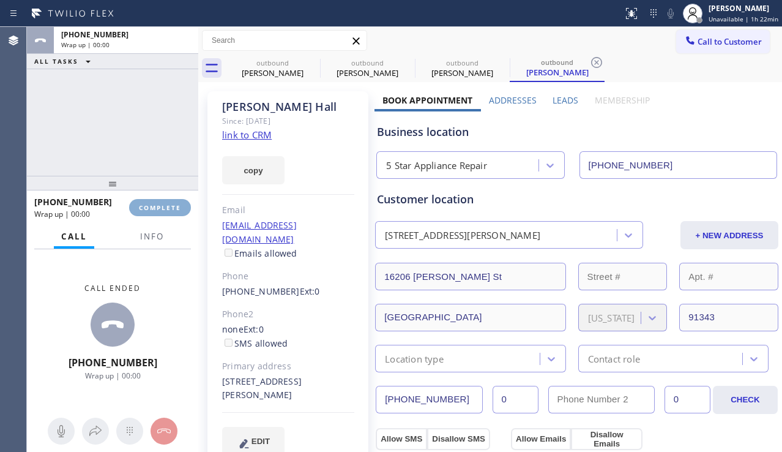
click at [166, 208] on span "COMPLETE" at bounding box center [160, 207] width 42 height 9
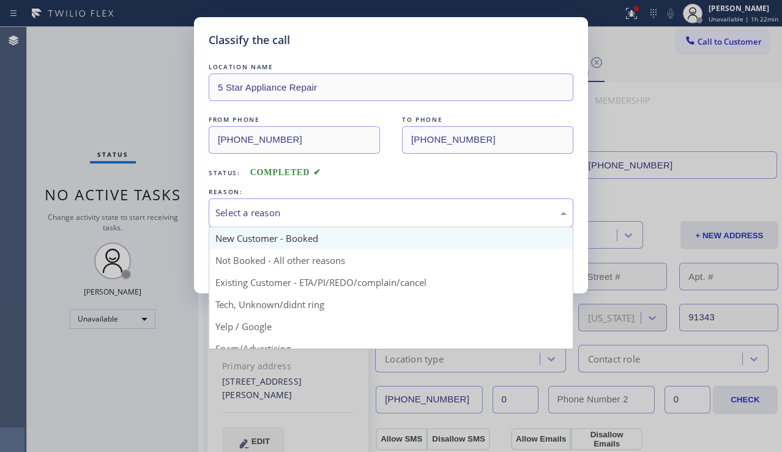
drag, startPoint x: 316, startPoint y: 207, endPoint x: 299, endPoint y: 241, distance: 38.3
click at [317, 207] on div "Select a reason" at bounding box center [390, 213] width 351 height 14
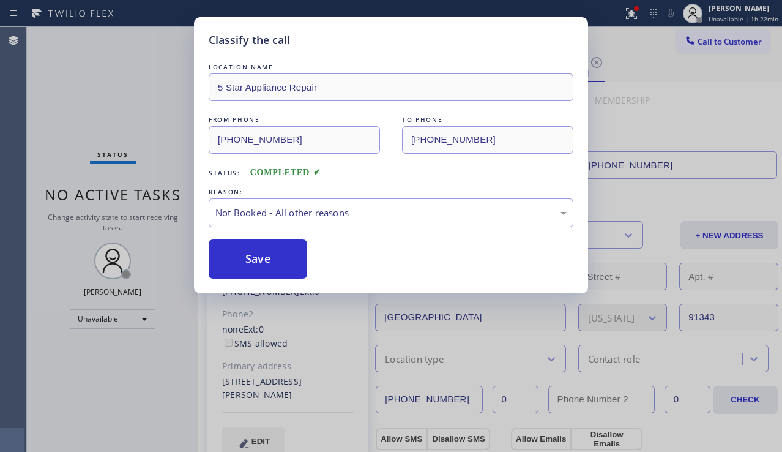
drag, startPoint x: 265, startPoint y: 260, endPoint x: 370, endPoint y: 244, distance: 106.4
click at [268, 252] on button "Save" at bounding box center [258, 258] width 99 height 39
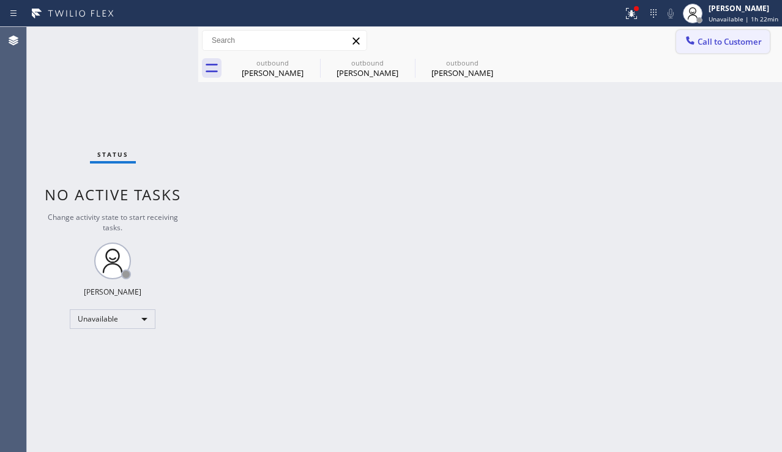
click at [726, 42] on span "Call to Customer" at bounding box center [730, 41] width 64 height 11
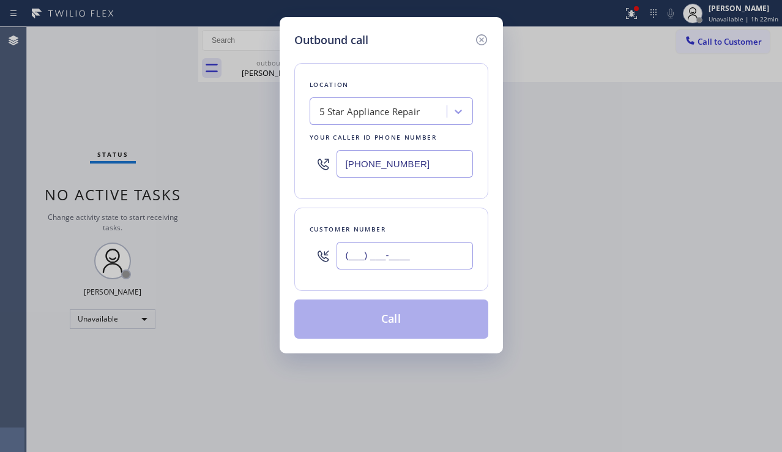
click at [377, 254] on input "(___) ___-____" at bounding box center [405, 256] width 137 height 28
paste input "661) 295-5966"
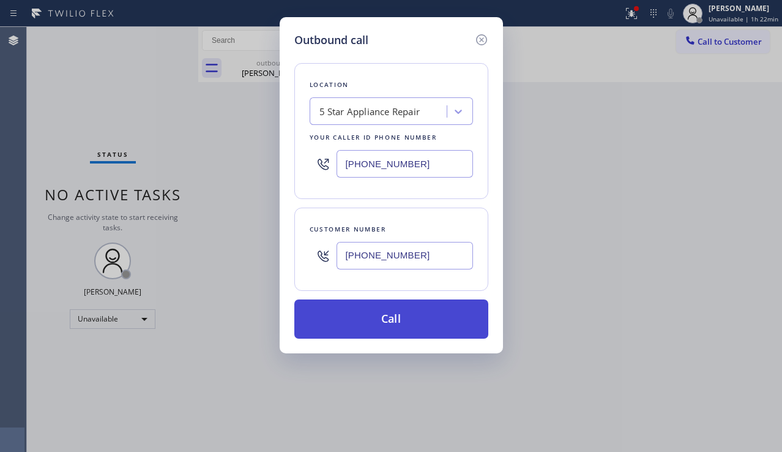
type input "[PHONE_NUMBER]"
click at [413, 312] on button "Call" at bounding box center [391, 318] width 194 height 39
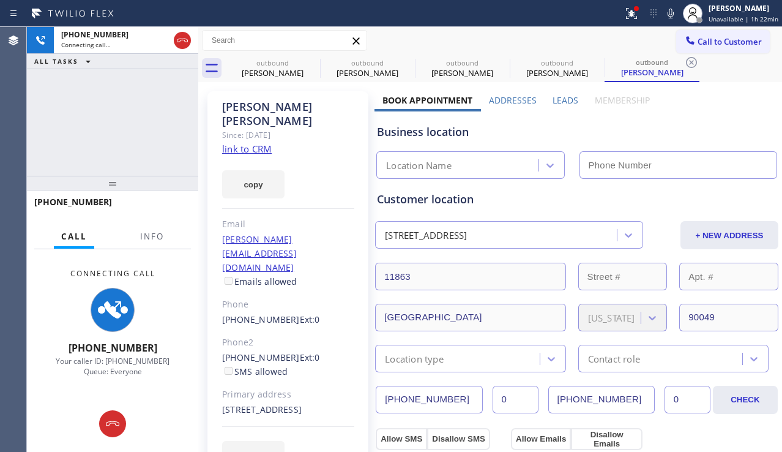
type input "[PHONE_NUMBER]"
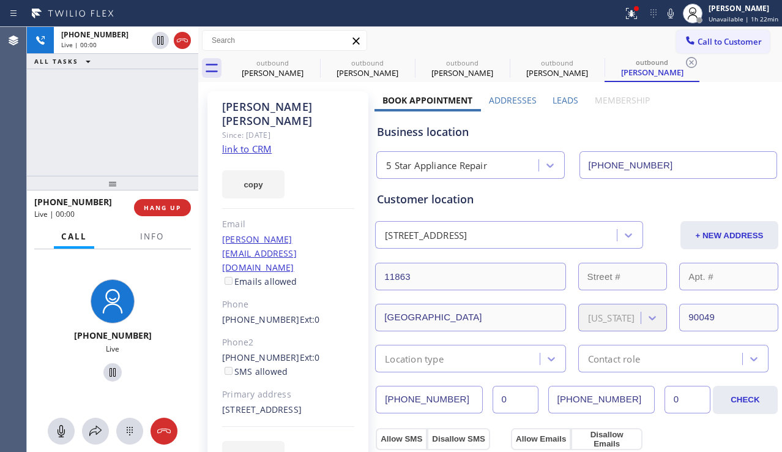
click at [58, 144] on div "[PHONE_NUMBER] Live | 00:00 ALL TASKS ALL TASKS ACTIVE TASKS TASKS IN WRAP UP" at bounding box center [112, 101] width 171 height 149
click at [156, 202] on button "HANG UP" at bounding box center [162, 207] width 57 height 17
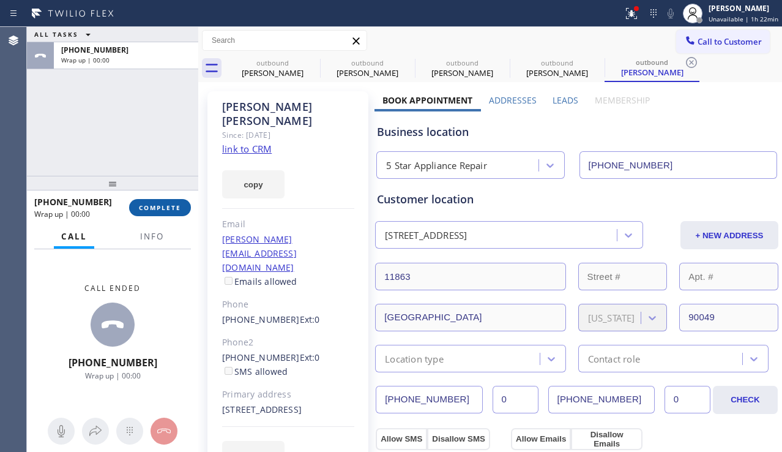
click at [156, 202] on button "COMPLETE" at bounding box center [160, 207] width 62 height 17
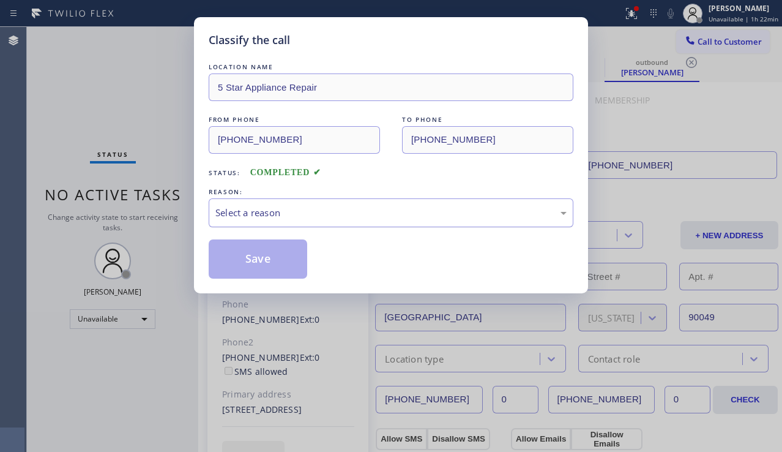
click at [277, 209] on div "Select a reason" at bounding box center [390, 213] width 351 height 14
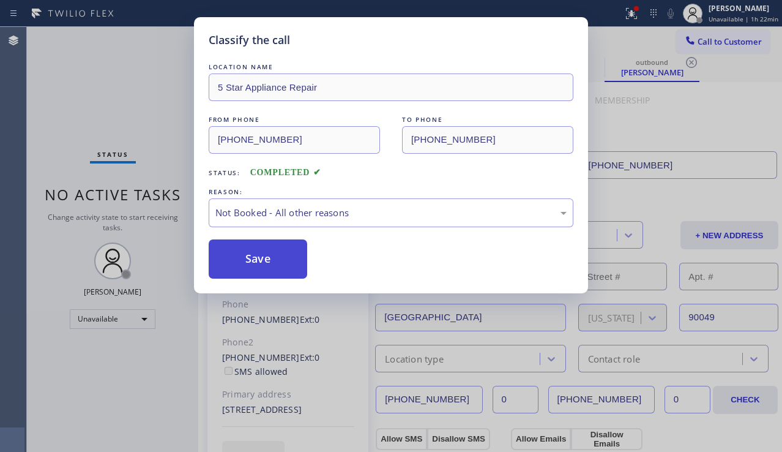
click at [249, 255] on button "Save" at bounding box center [258, 258] width 99 height 39
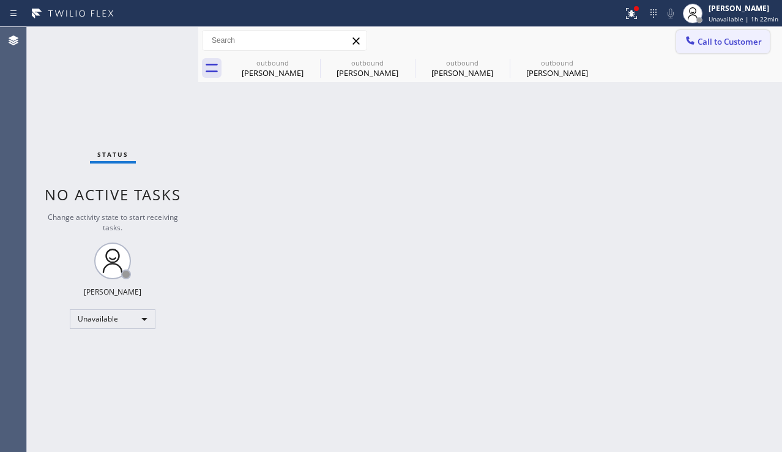
click at [707, 37] on span "Call to Customer" at bounding box center [730, 41] width 64 height 11
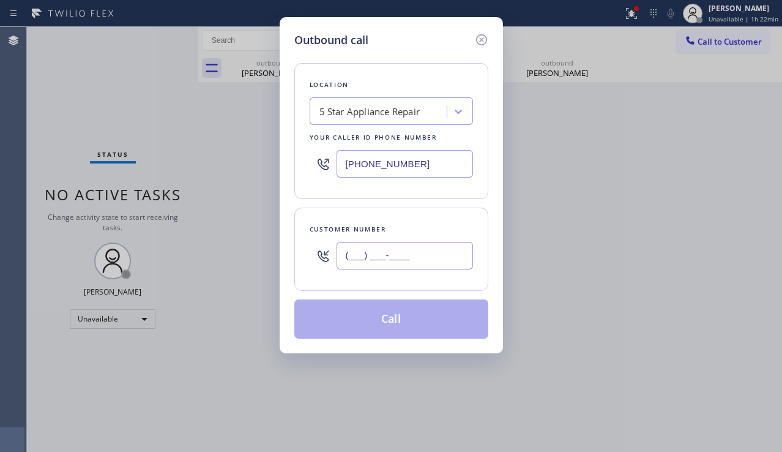
click at [414, 260] on input "(___) ___-____" at bounding box center [405, 256] width 137 height 28
paste input "949) 212-4255"
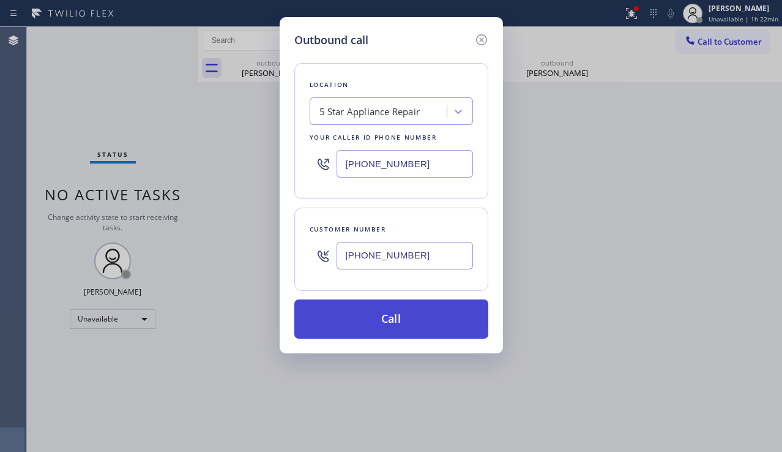
type input "[PHONE_NUMBER]"
click at [380, 314] on button "Call" at bounding box center [391, 318] width 194 height 39
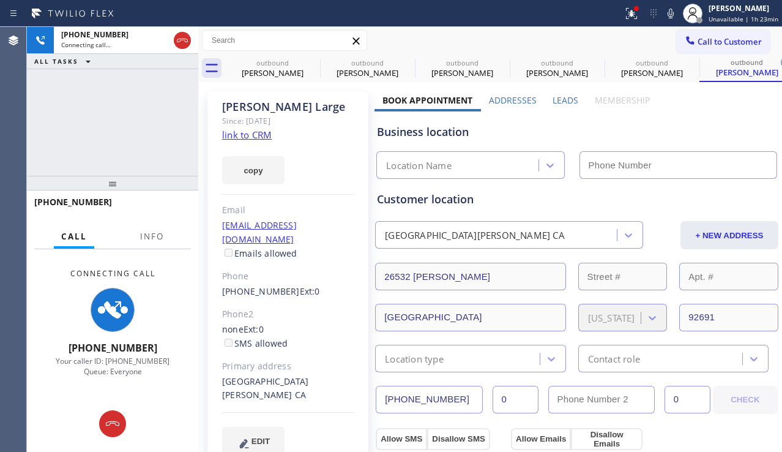
type input "[PHONE_NUMBER]"
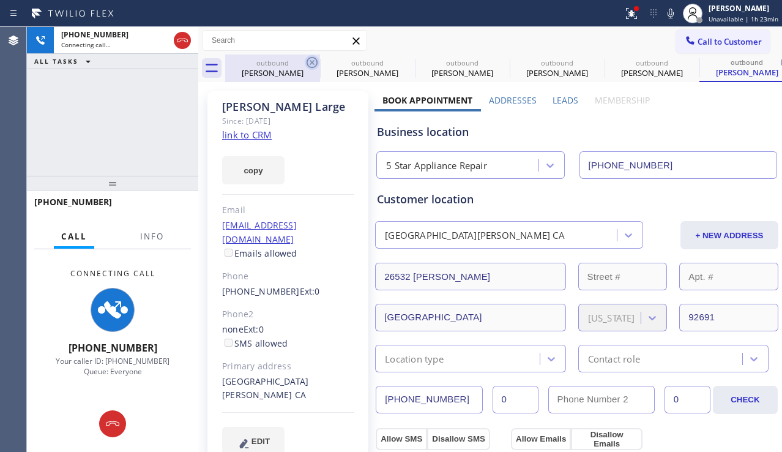
click at [312, 63] on icon at bounding box center [312, 62] width 11 height 11
click at [0, 0] on icon at bounding box center [0, 0] width 0 height 0
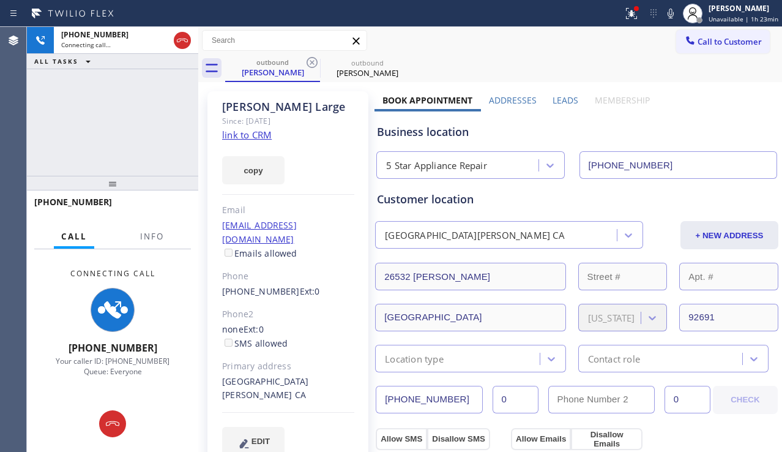
click at [553, 99] on label "Leads" at bounding box center [566, 100] width 26 height 12
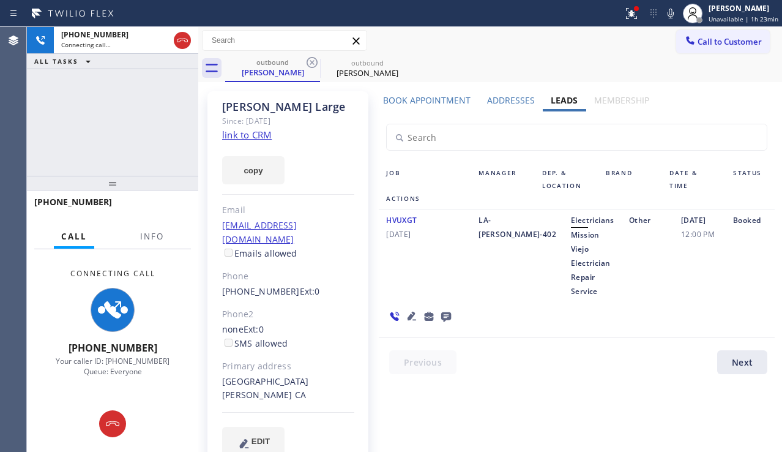
click at [409, 316] on icon at bounding box center [412, 316] width 9 height 9
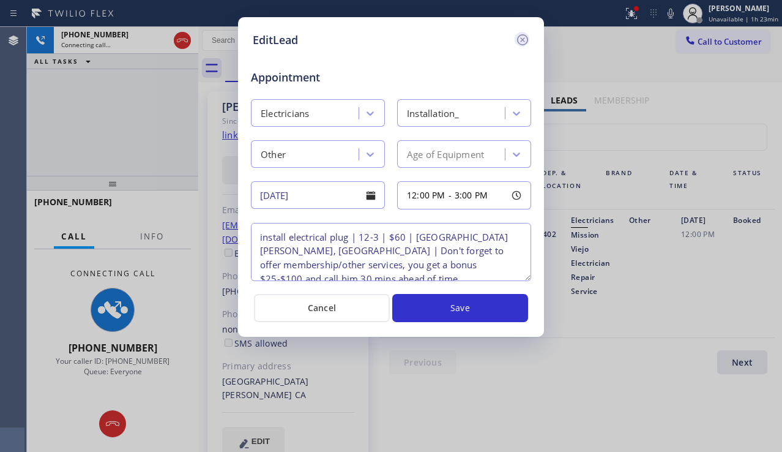
click at [526, 36] on icon at bounding box center [522, 39] width 11 height 11
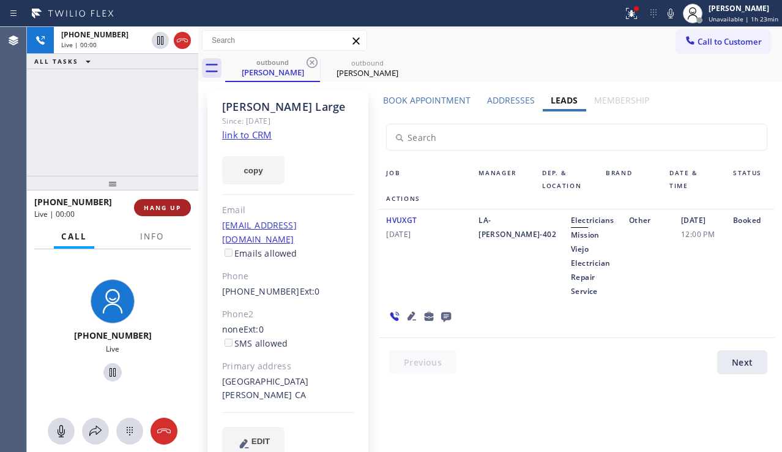
click at [169, 210] on span "HANG UP" at bounding box center [162, 207] width 37 height 9
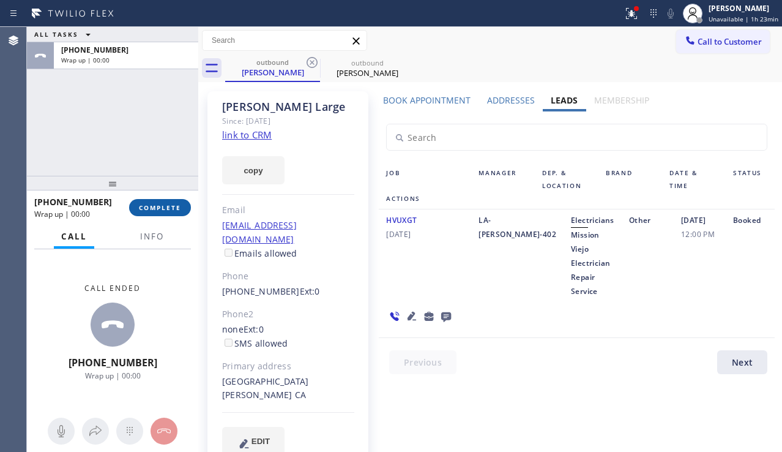
click at [169, 210] on span "COMPLETE" at bounding box center [160, 207] width 42 height 9
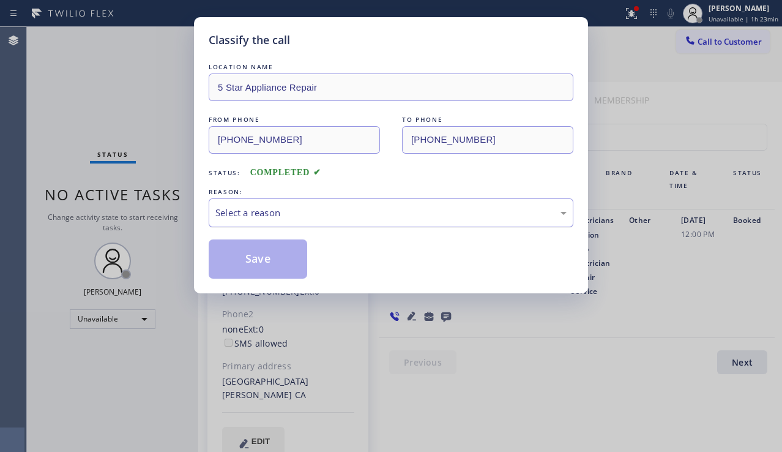
click at [348, 215] on div "Select a reason" at bounding box center [390, 213] width 351 height 14
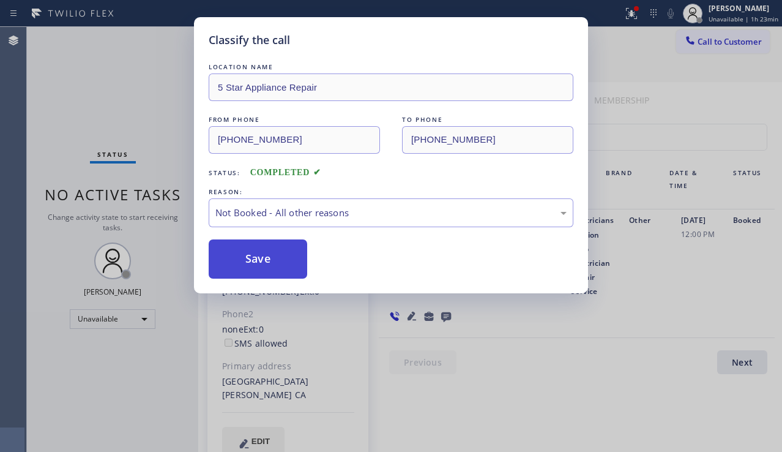
drag, startPoint x: 261, startPoint y: 261, endPoint x: 520, endPoint y: 190, distance: 268.7
click at [261, 261] on button "Save" at bounding box center [258, 258] width 99 height 39
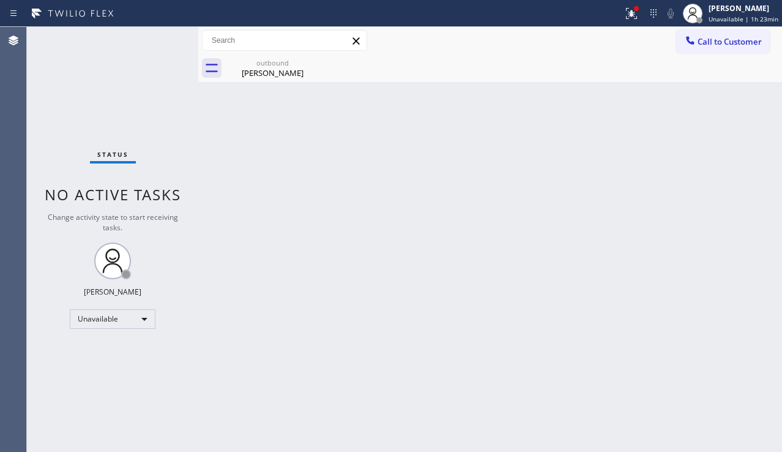
click at [701, 42] on span "Call to Customer" at bounding box center [730, 41] width 64 height 11
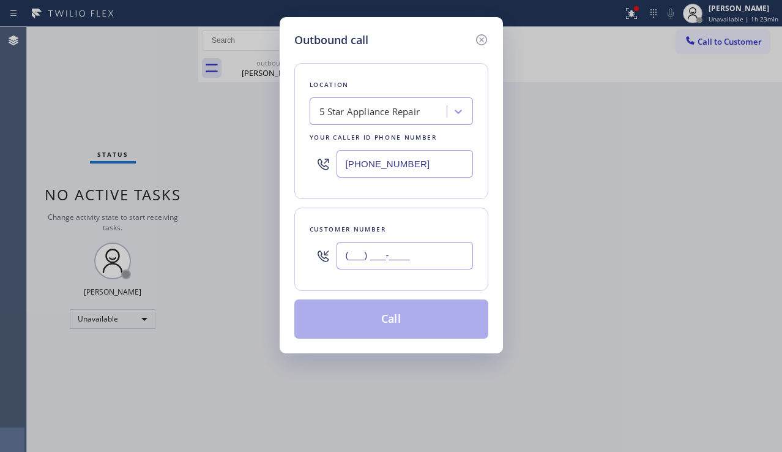
click at [414, 261] on input "(___) ___-____" at bounding box center [405, 256] width 137 height 28
paste input "604) 365-8664"
type input "[PHONE_NUMBER]"
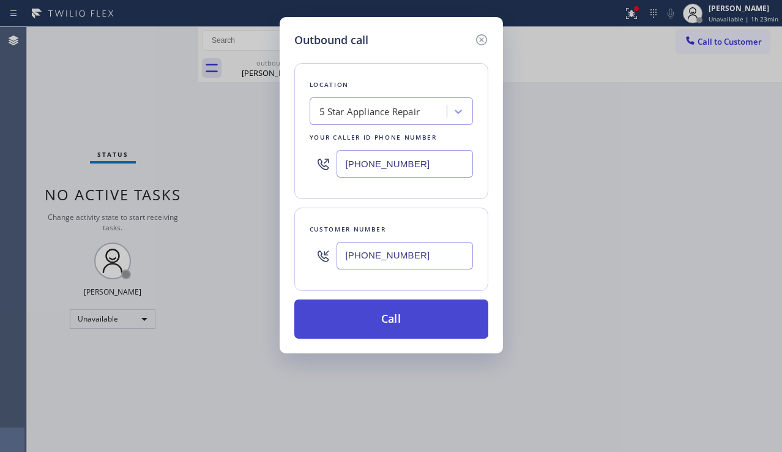
click at [381, 328] on button "Call" at bounding box center [391, 318] width 194 height 39
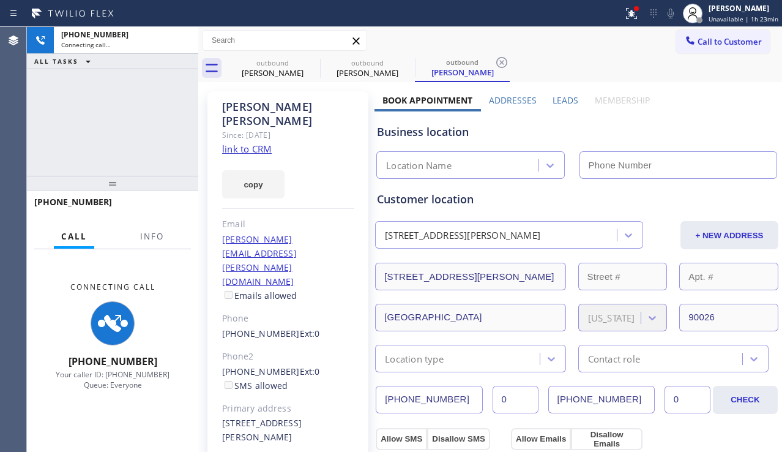
type input "[PHONE_NUMBER]"
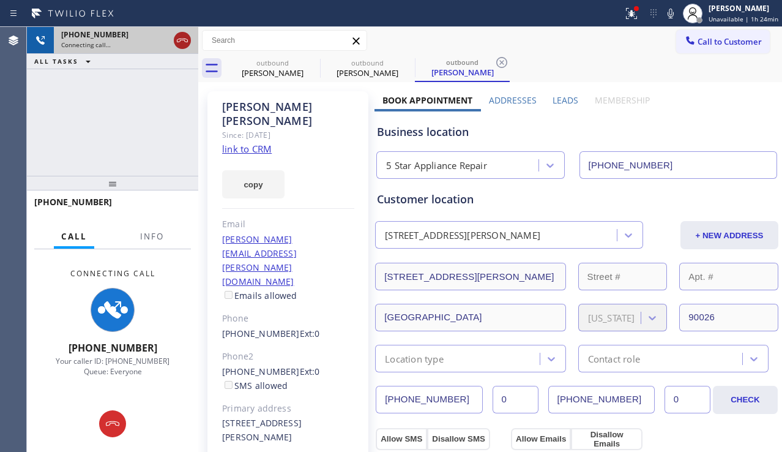
click at [182, 37] on icon at bounding box center [182, 40] width 15 height 15
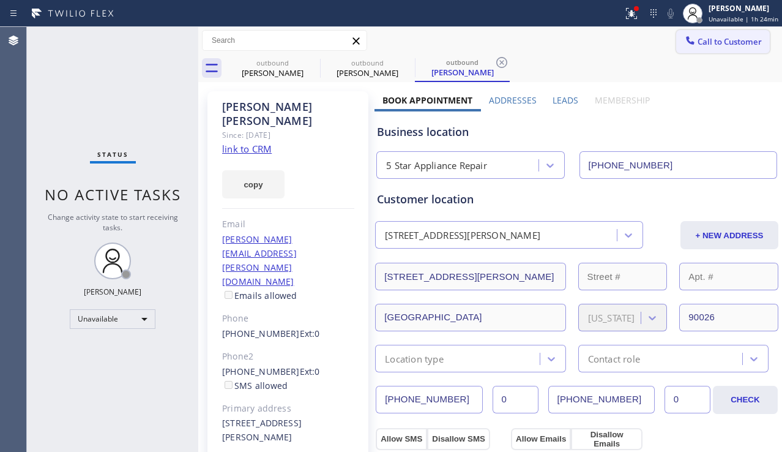
click at [717, 42] on span "Call to Customer" at bounding box center [730, 41] width 64 height 11
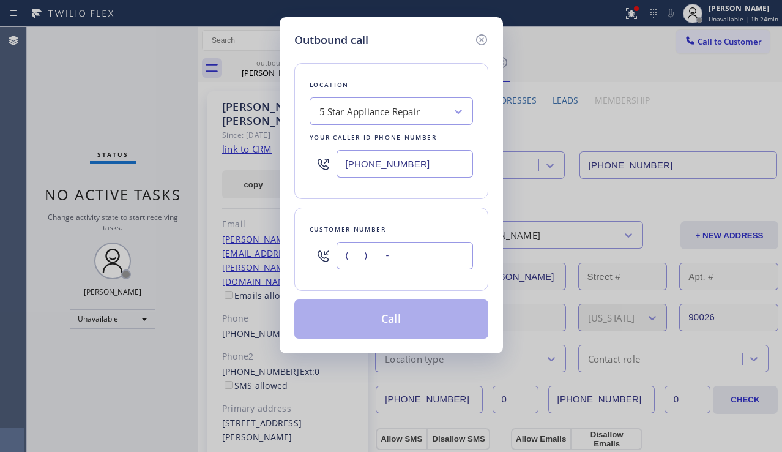
click at [381, 260] on input "(___) ___-____" at bounding box center [405, 256] width 137 height 28
paste input "213) 344-7574"
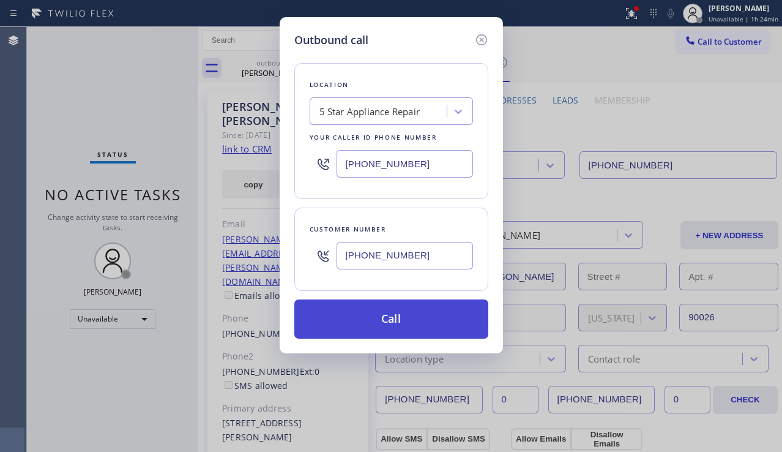
type input "[PHONE_NUMBER]"
click at [376, 329] on button "Call" at bounding box center [391, 318] width 194 height 39
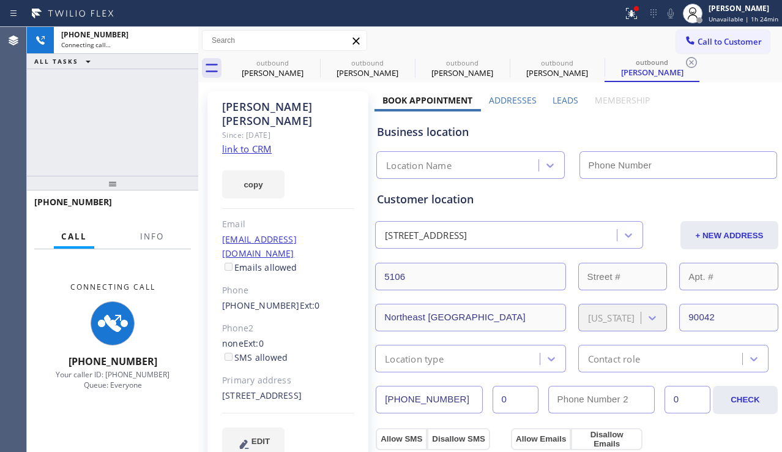
type input "[PHONE_NUMBER]"
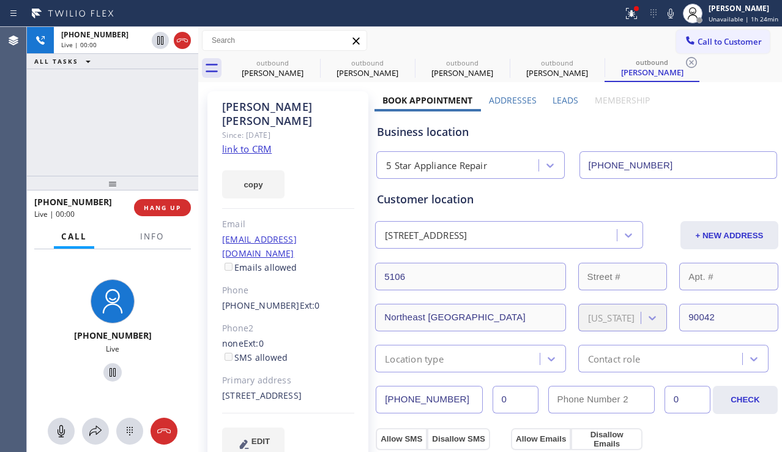
click at [699, 124] on div "Business location" at bounding box center [577, 132] width 400 height 17
click at [157, 203] on span "HANG UP" at bounding box center [162, 207] width 37 height 9
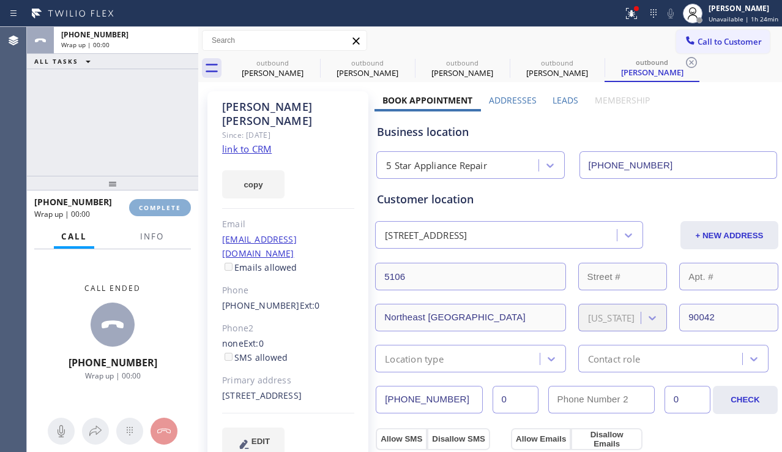
click at [157, 203] on span "COMPLETE" at bounding box center [160, 207] width 42 height 9
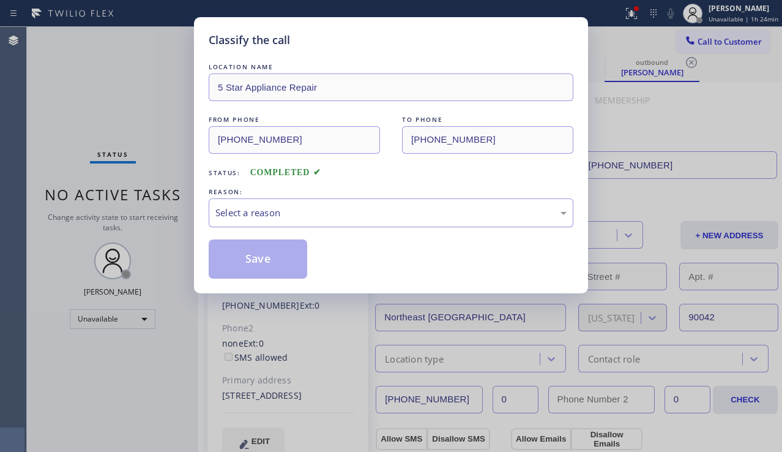
click at [311, 210] on div "Select a reason" at bounding box center [390, 213] width 351 height 14
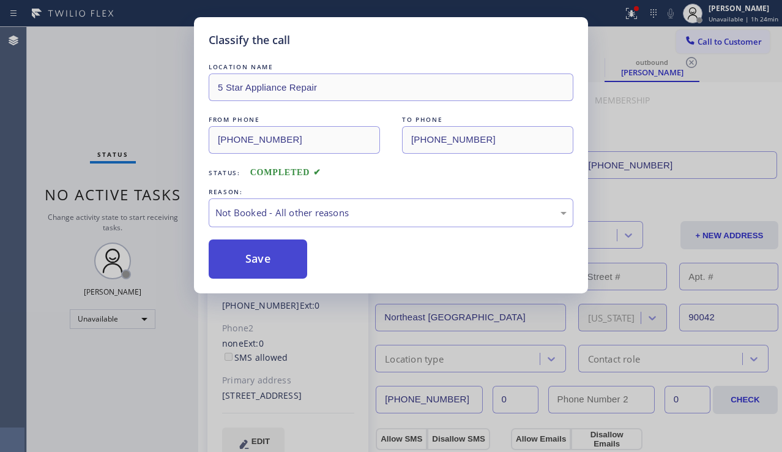
click at [250, 256] on button "Save" at bounding box center [258, 258] width 99 height 39
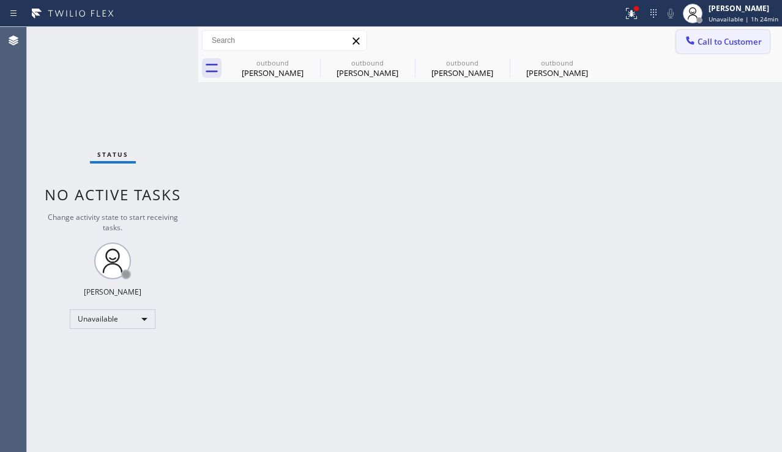
click at [704, 42] on span "Call to Customer" at bounding box center [730, 41] width 64 height 11
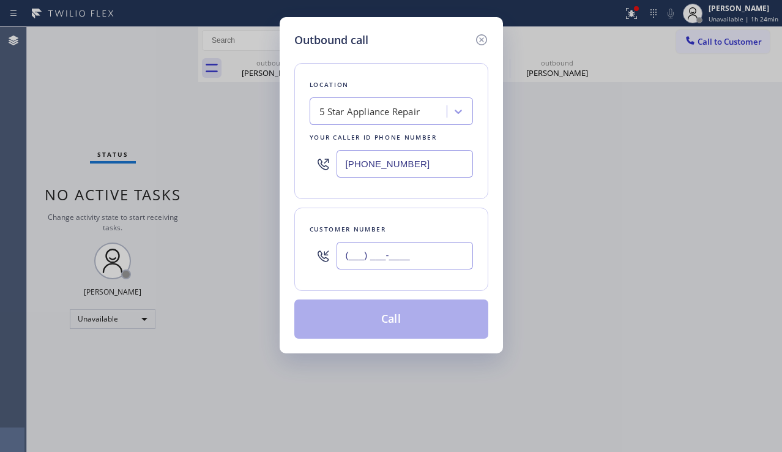
click at [370, 268] on input "(___) ___-____" at bounding box center [405, 256] width 137 height 28
paste input "323) 573-5315"
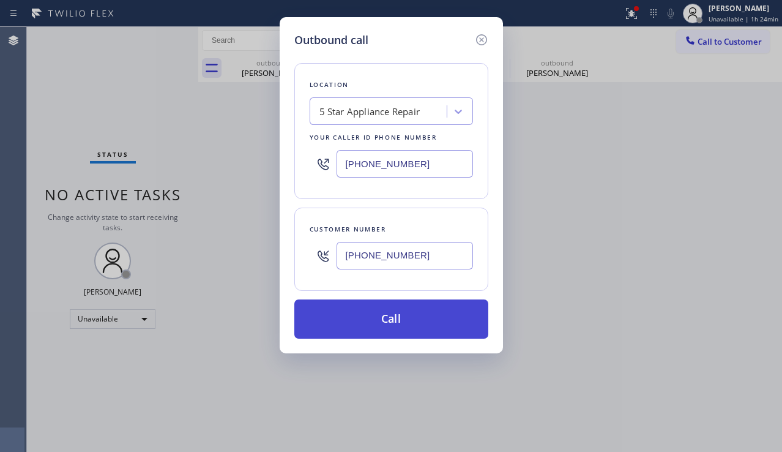
type input "[PHONE_NUMBER]"
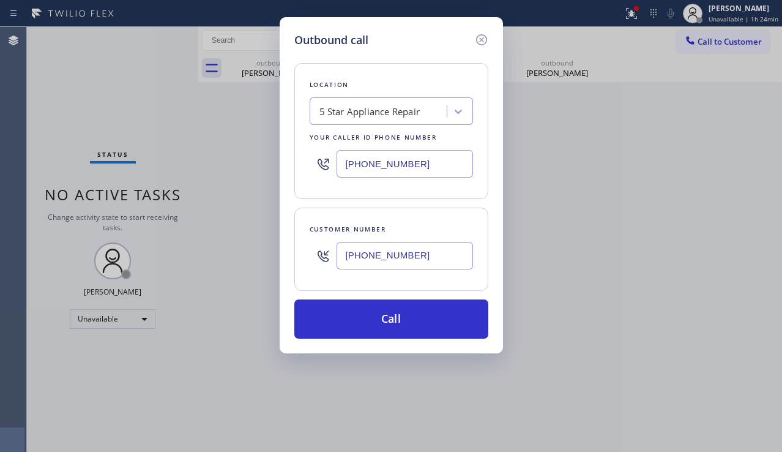
drag, startPoint x: 419, startPoint y: 325, endPoint x: 361, endPoint y: 236, distance: 105.8
click at [418, 325] on button "Call" at bounding box center [391, 318] width 194 height 39
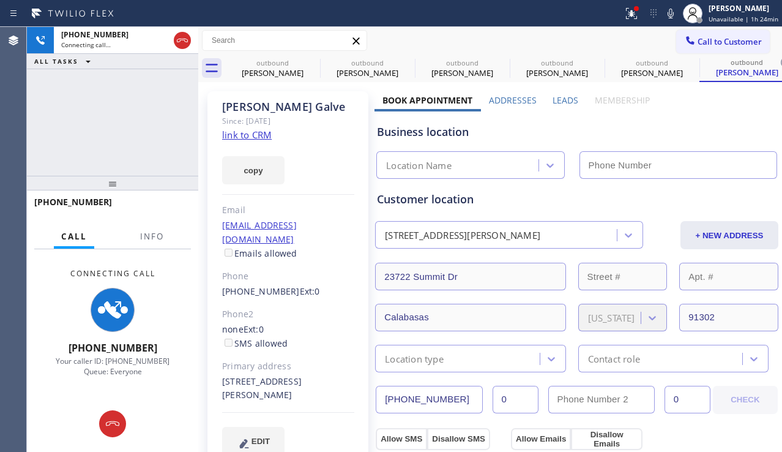
type input "[PHONE_NUMBER]"
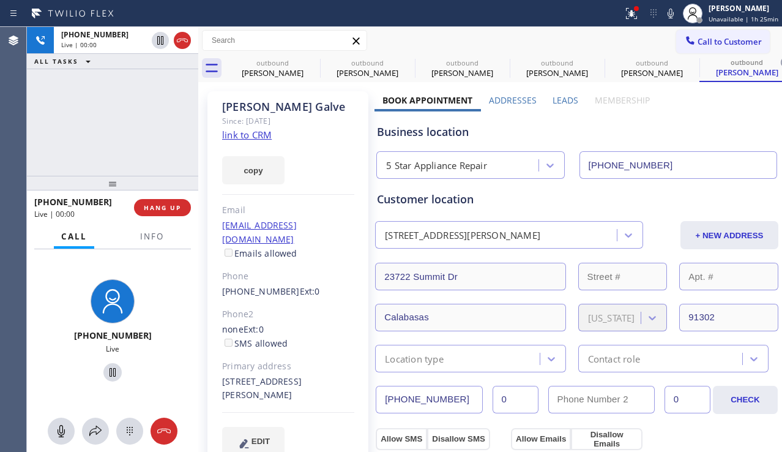
drag, startPoint x: 44, startPoint y: 139, endPoint x: 59, endPoint y: 144, distance: 16.1
click at [44, 139] on div "[PHONE_NUMBER] Live | 00:00 ALL TASKS ALL TASKS ACTIVE TASKS TASKS IN WRAP UP" at bounding box center [112, 101] width 171 height 149
click at [167, 204] on span "HANG UP" at bounding box center [162, 207] width 37 height 9
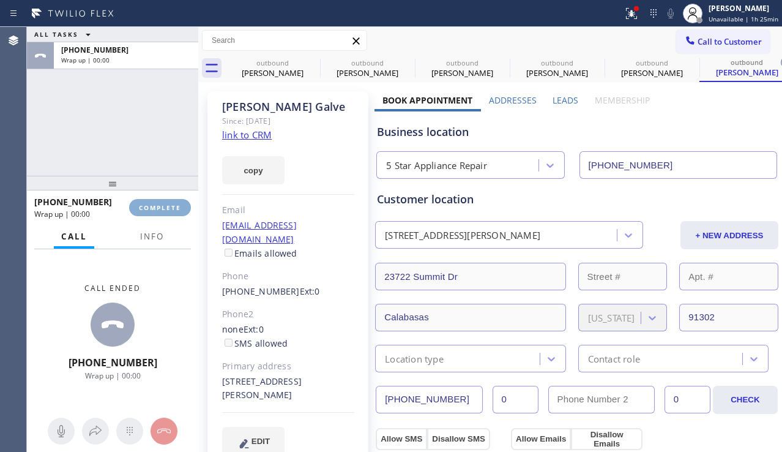
click at [169, 203] on span "COMPLETE" at bounding box center [160, 207] width 42 height 9
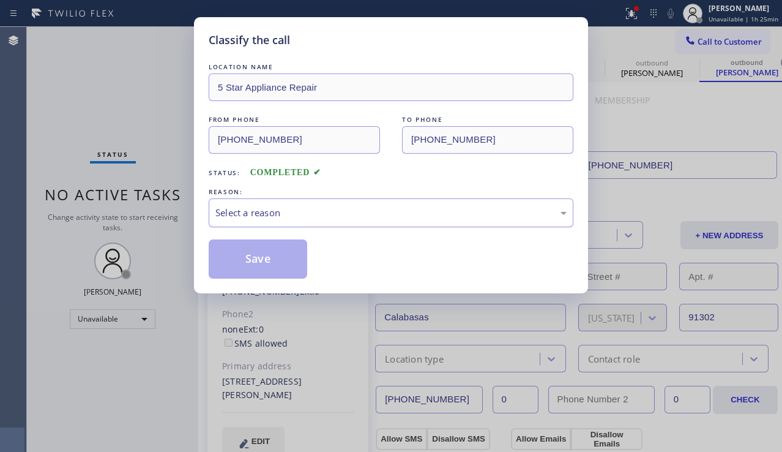
click at [310, 214] on div "Select a reason" at bounding box center [390, 213] width 351 height 14
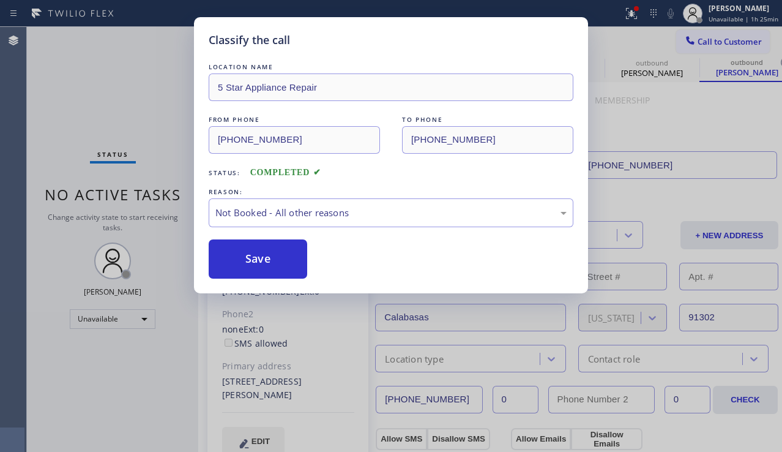
click at [258, 255] on button "Save" at bounding box center [258, 258] width 99 height 39
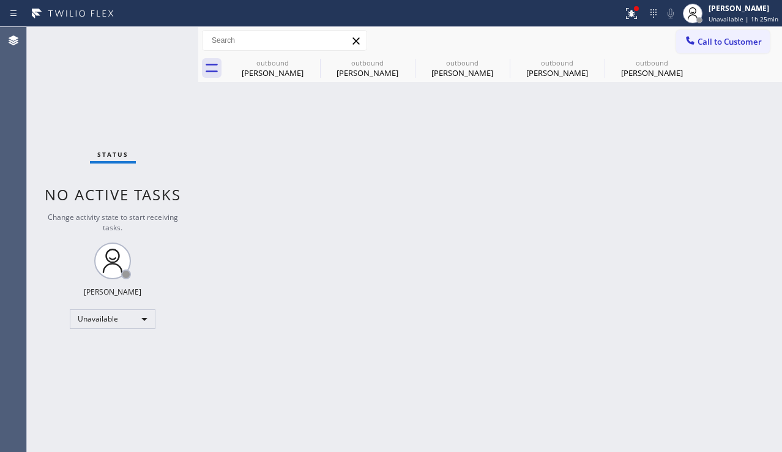
click at [699, 43] on span "Call to Customer" at bounding box center [730, 41] width 64 height 11
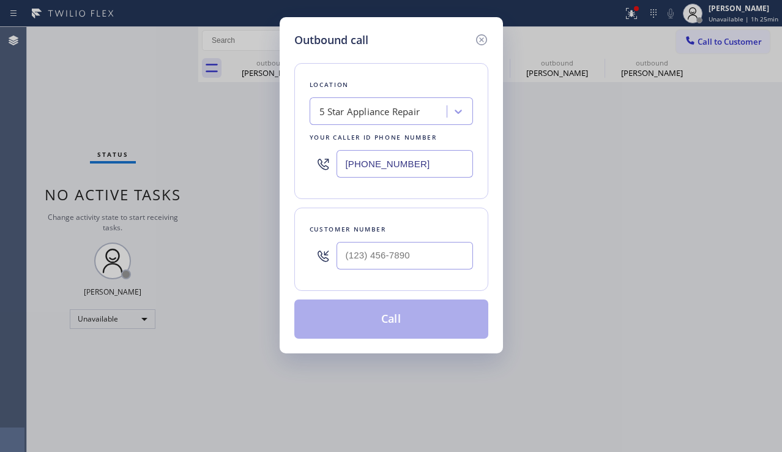
click at [421, 239] on div at bounding box center [405, 256] width 137 height 40
click at [413, 245] on input "(___) ___-____" at bounding box center [405, 256] width 137 height 28
paste input "213) 433-8173"
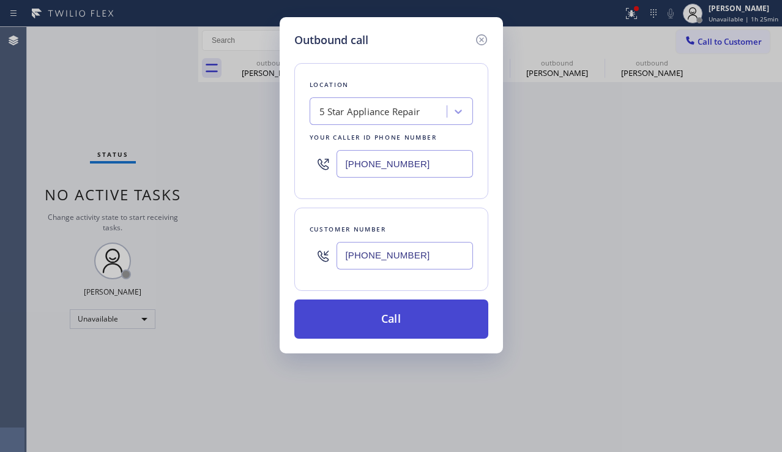
type input "[PHONE_NUMBER]"
click at [391, 320] on button "Call" at bounding box center [391, 318] width 194 height 39
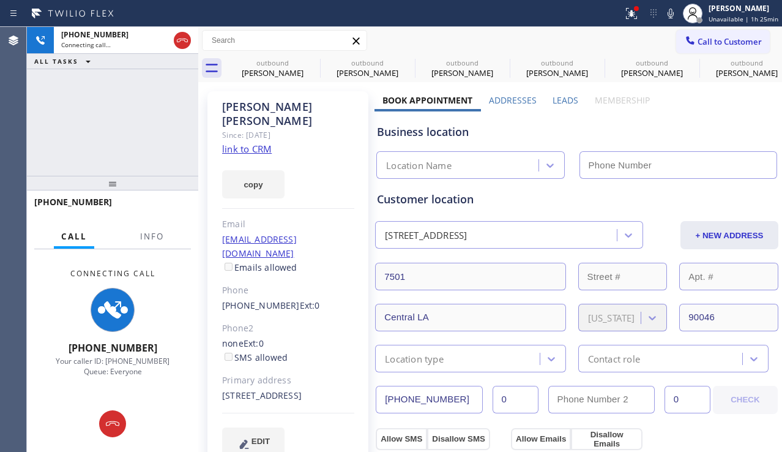
type input "[PHONE_NUMBER]"
click at [47, 121] on div "[PHONE_NUMBER] Connecting call… ALL TASKS ALL TASKS ACTIVE TASKS TASKS IN WRAP …" at bounding box center [112, 101] width 171 height 149
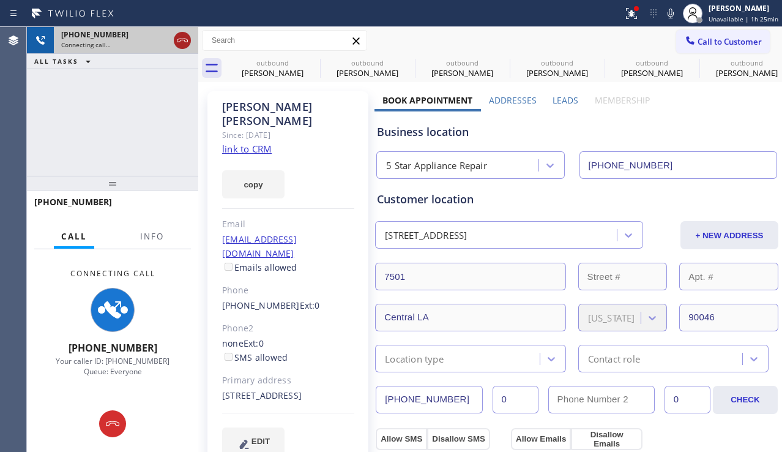
click at [178, 42] on icon at bounding box center [182, 41] width 11 height 4
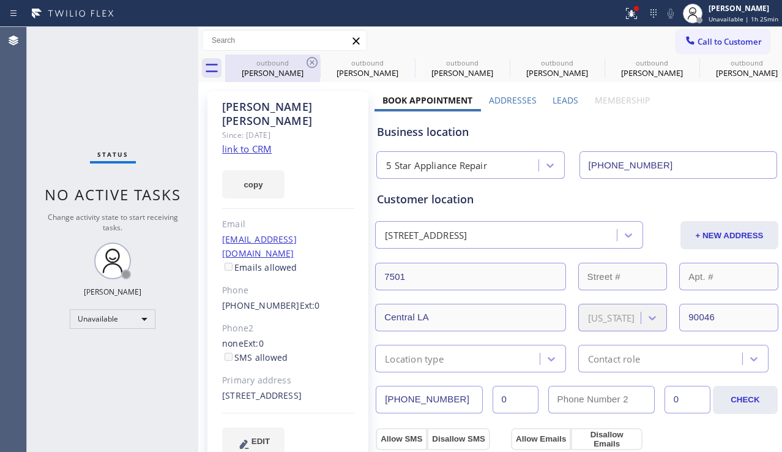
click at [318, 59] on icon at bounding box center [312, 62] width 15 height 15
click at [0, 0] on icon at bounding box center [0, 0] width 0 height 0
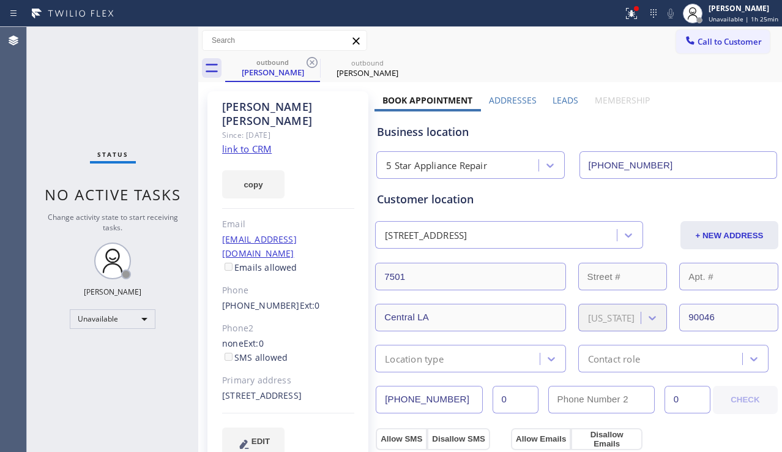
click at [318, 59] on icon at bounding box center [312, 62] width 15 height 15
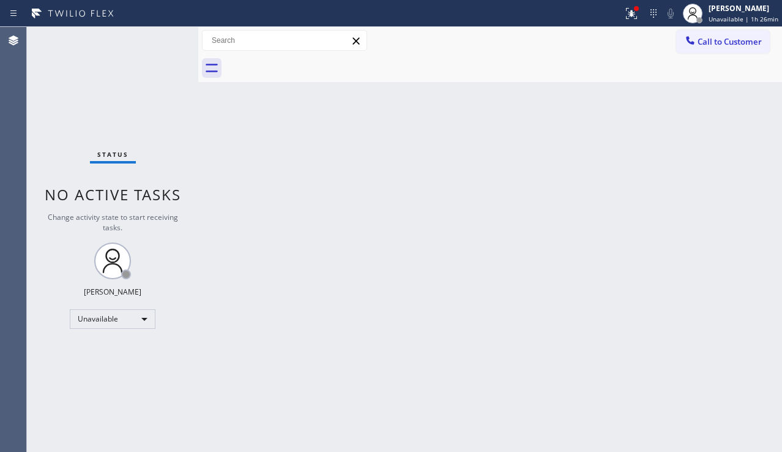
click at [707, 250] on div "Back to Dashboard Change Sender ID Customers Technicians Select a contact Outbo…" at bounding box center [490, 239] width 584 height 425
click at [632, 20] on div at bounding box center [631, 13] width 27 height 15
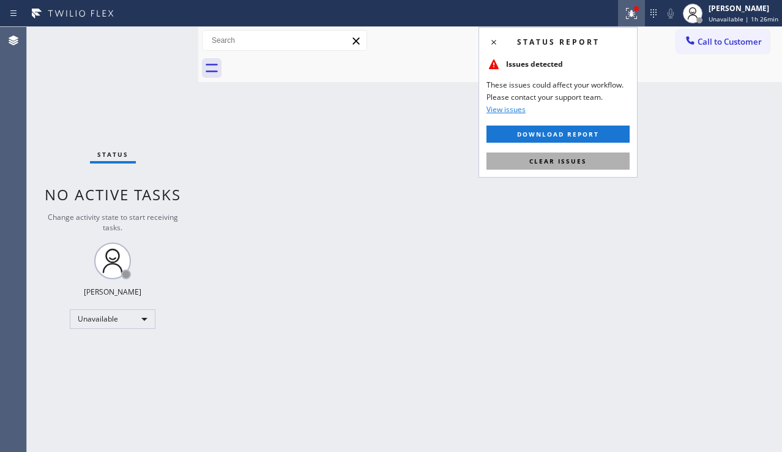
click at [584, 168] on button "Clear issues" at bounding box center [558, 160] width 143 height 17
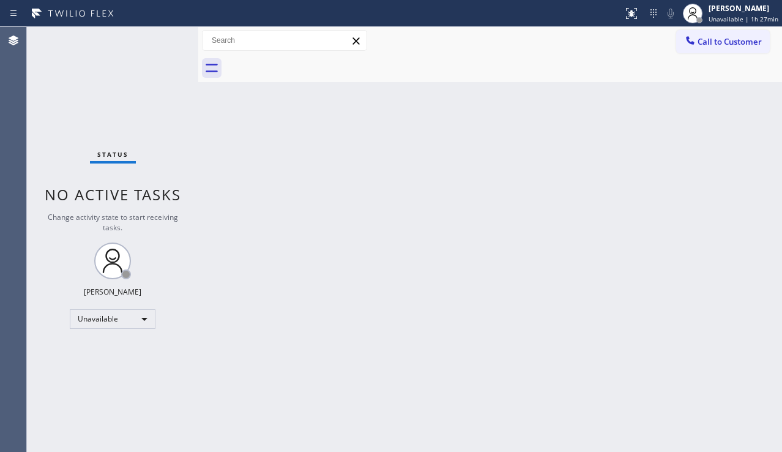
click at [720, 249] on div "Back to Dashboard Change Sender ID Customers Technicians Select a contact Outbo…" at bounding box center [490, 239] width 584 height 425
click at [129, 320] on div "Unavailable" at bounding box center [113, 319] width 86 height 20
click at [114, 353] on li "Available" at bounding box center [111, 351] width 83 height 15
click at [228, 348] on div "Back to Dashboard Change Sender ID Customers Technicians Select a contact Outbo…" at bounding box center [490, 239] width 584 height 425
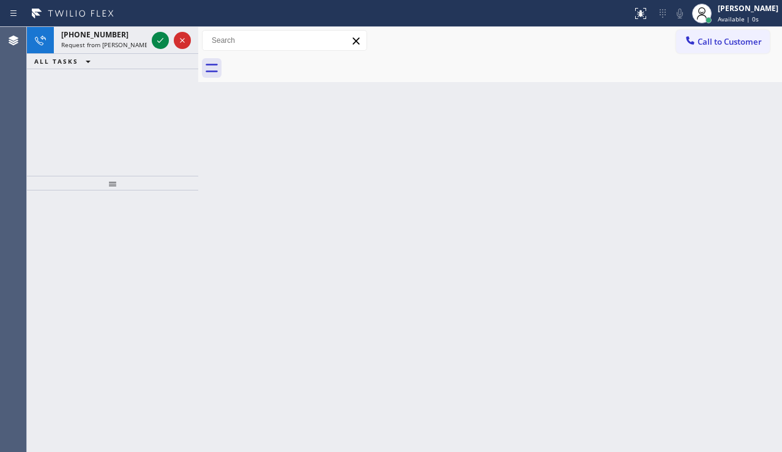
click at [686, 258] on div "Back to Dashboard Change Sender ID Customers Technicians Select a contact Outbo…" at bounding box center [490, 239] width 584 height 425
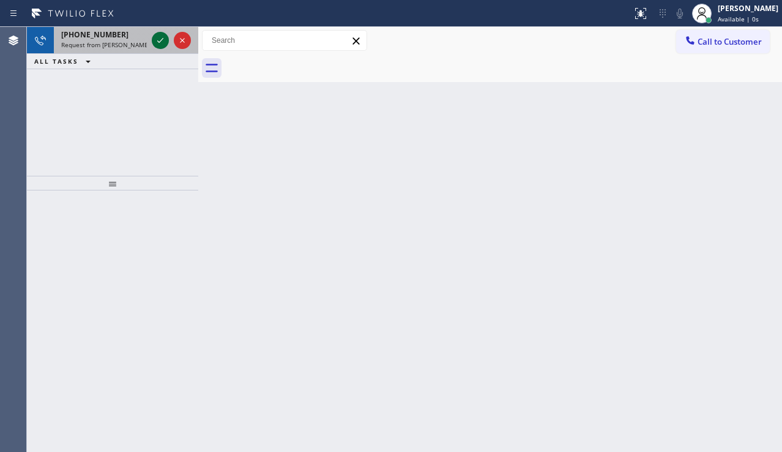
click at [156, 41] on icon at bounding box center [160, 40] width 15 height 15
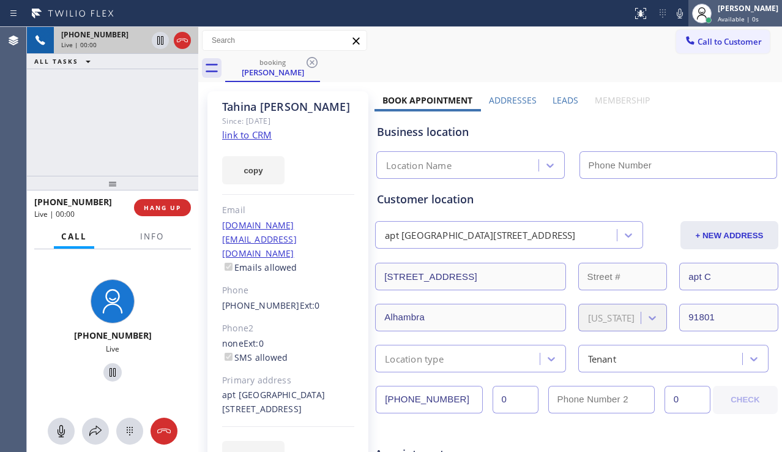
type input "[PHONE_NUMBER]"
click at [724, 14] on div "[PERSON_NAME] Available | 0s" at bounding box center [749, 12] width 67 height 21
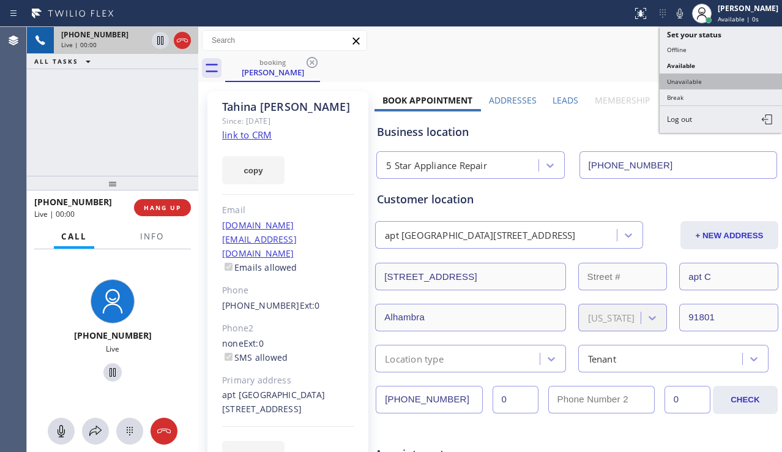
click at [686, 78] on button "Unavailable" at bounding box center [721, 81] width 122 height 16
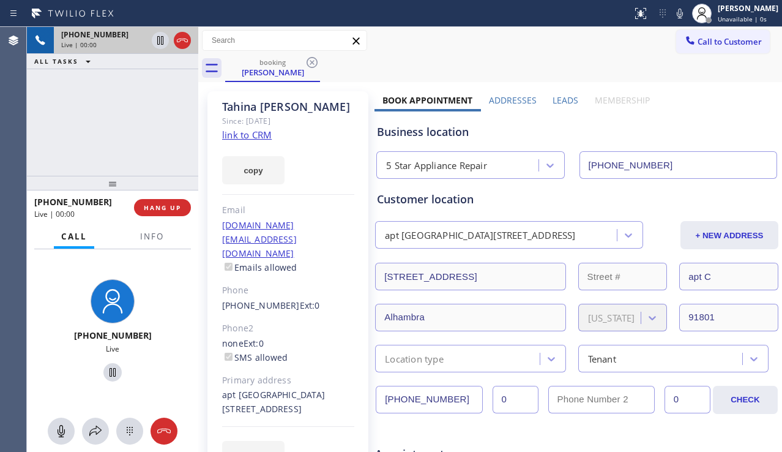
click at [558, 98] on label "Leads" at bounding box center [566, 100] width 26 height 12
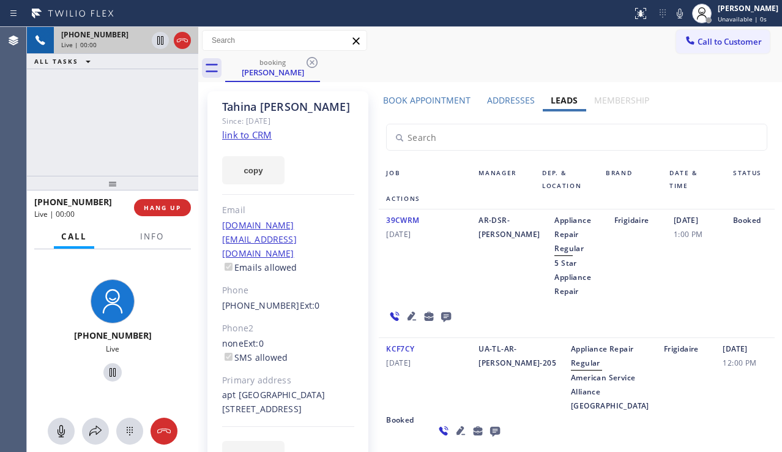
click at [411, 312] on icon at bounding box center [412, 316] width 9 height 9
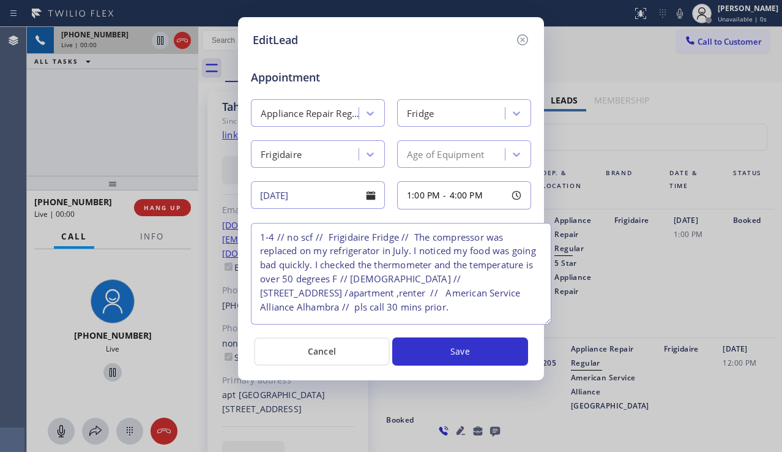
drag, startPoint x: 525, startPoint y: 279, endPoint x: 545, endPoint y: 322, distance: 47.9
click at [545, 322] on textarea "1-4 // no scf // Frigidaire Fridge // The compressor was replaced on my refrige…" at bounding box center [401, 274] width 301 height 102
click at [382, 280] on textarea "1-4 // no scf // Frigidaire Fridge // The compressor was replaced on my refrige…" at bounding box center [401, 274] width 301 height 102
click at [413, 294] on textarea "1-4 // no scf // Frigidaire Fridge // The compressor was replaced on my refrige…" at bounding box center [401, 274] width 301 height 102
click at [410, 294] on textarea "1-4 // no scf // Frigidaire Fridge // The compressor was replaced on my refrige…" at bounding box center [401, 274] width 301 height 102
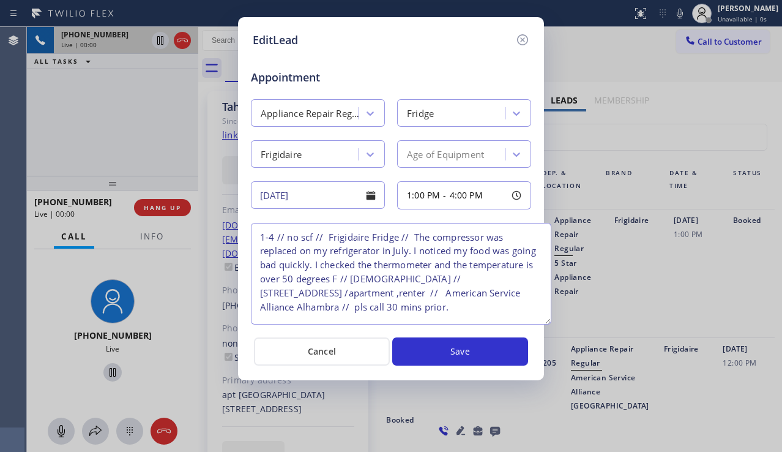
click at [414, 293] on textarea "1-4 // no scf // Frigidaire Fridge // The compressor was replaced on my refrige…" at bounding box center [401, 274] width 301 height 102
click at [520, 36] on icon at bounding box center [522, 39] width 15 height 15
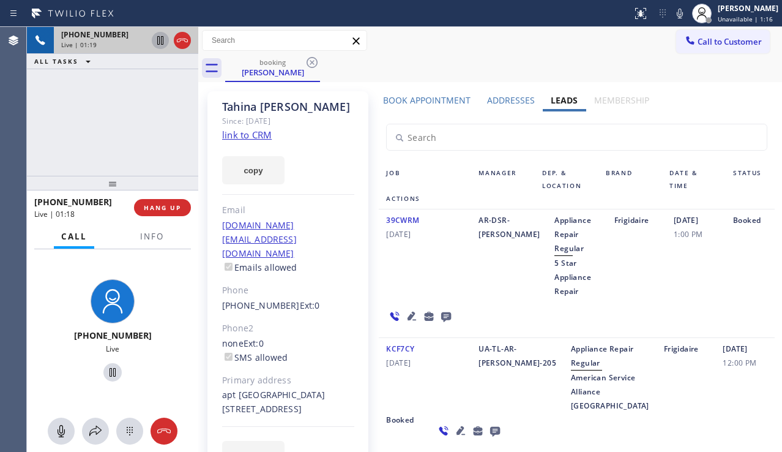
click at [157, 43] on icon at bounding box center [160, 40] width 15 height 15
click at [673, 7] on icon at bounding box center [680, 13] width 15 height 15
click at [263, 167] on button "copy" at bounding box center [253, 170] width 62 height 28
drag, startPoint x: 63, startPoint y: 126, endPoint x: 155, endPoint y: 139, distance: 93.3
click at [63, 126] on div "[PHONE_NUMBER] Live | 04:19 ALL TASKS ALL TASKS ACTIVE TASKS TASKS IN WRAP UP" at bounding box center [112, 101] width 171 height 149
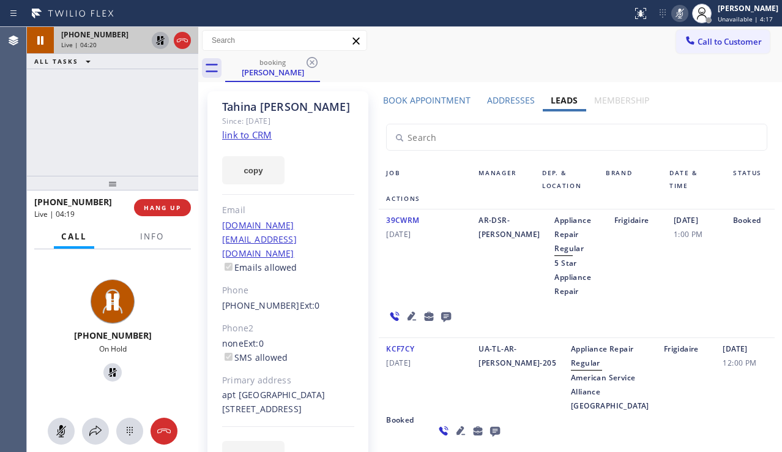
click at [244, 135] on link "link to CRM" at bounding box center [247, 135] width 50 height 12
click at [56, 118] on div "[PHONE_NUMBER] Live | 08:07 ALL TASKS ALL TASKS ACTIVE TASKS TASKS IN WRAP UP" at bounding box center [112, 101] width 171 height 149
click at [709, 273] on div "[DATE] 1:00 PM" at bounding box center [696, 255] width 59 height 85
click at [157, 43] on icon at bounding box center [160, 40] width 15 height 15
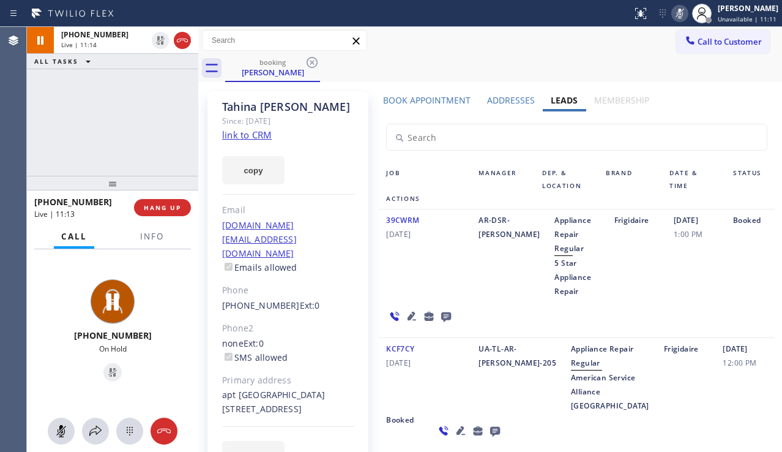
click at [673, 17] on icon at bounding box center [680, 13] width 15 height 15
click at [708, 291] on div "[DATE] 1:00 PM" at bounding box center [696, 255] width 59 height 85
click at [406, 314] on icon at bounding box center [412, 316] width 15 height 15
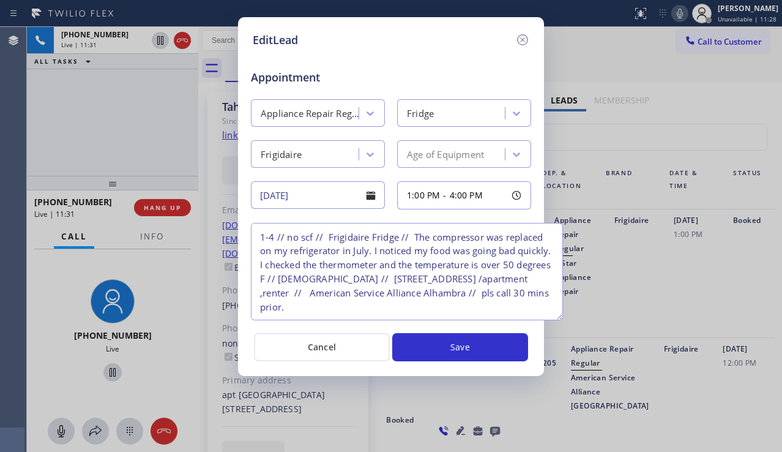
drag, startPoint x: 523, startPoint y: 274, endPoint x: 555, endPoint y: 313, distance: 50.5
click at [555, 313] on textarea "1-4 // no scf // Frigidaire Fridge // The compressor was replaced on my refrige…" at bounding box center [407, 271] width 312 height 97
drag, startPoint x: 717, startPoint y: 302, endPoint x: 701, endPoint y: 297, distance: 17.4
click at [717, 302] on div "EditLead Appointment Appliance Repair Regular Fridge Frigidaire Age of Equipmen…" at bounding box center [391, 226] width 782 height 452
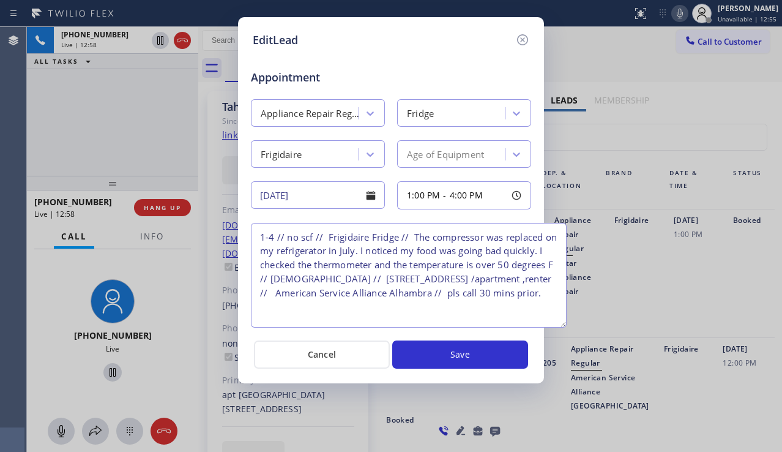
drag, startPoint x: 555, startPoint y: 315, endPoint x: 559, endPoint y: 323, distance: 8.2
click at [559, 323] on textarea "1-4 // no scf // Frigidaire Fridge // The compressor was replaced on my refrige…" at bounding box center [409, 275] width 316 height 105
click at [348, 311] on textarea "1-4 // no scf // Frigidaire Fridge // The compressor was replaced on my refrige…" at bounding box center [409, 275] width 316 height 105
click at [684, 315] on div "EditLead Appointment Appliance Repair Regular Fridge Frigidaire Age of Equipmen…" at bounding box center [391, 226] width 782 height 452
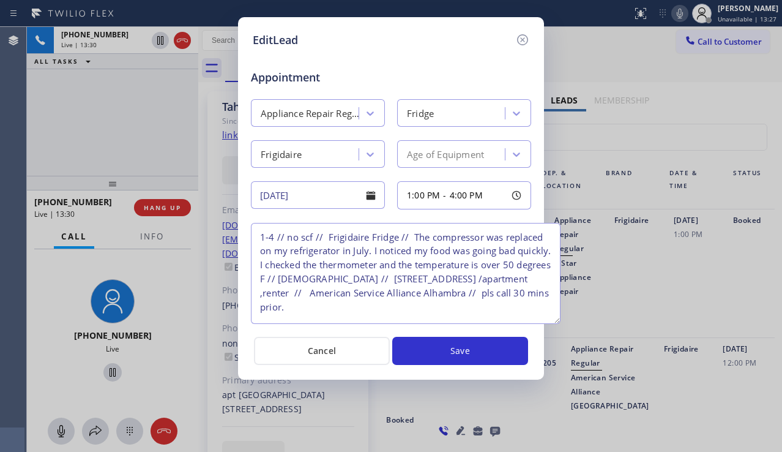
drag, startPoint x: 563, startPoint y: 322, endPoint x: 557, endPoint y: 318, distance: 7.1
click at [557, 318] on textarea "1-4 // no scf // Frigidaire Fridge // The compressor was replaced on my refrige…" at bounding box center [406, 273] width 310 height 101
click at [675, 264] on div "EditLead Appointment Appliance Repair Regular Fridge Frigidaire Age of Equipmen…" at bounding box center [391, 226] width 782 height 452
click at [527, 33] on icon at bounding box center [522, 39] width 15 height 15
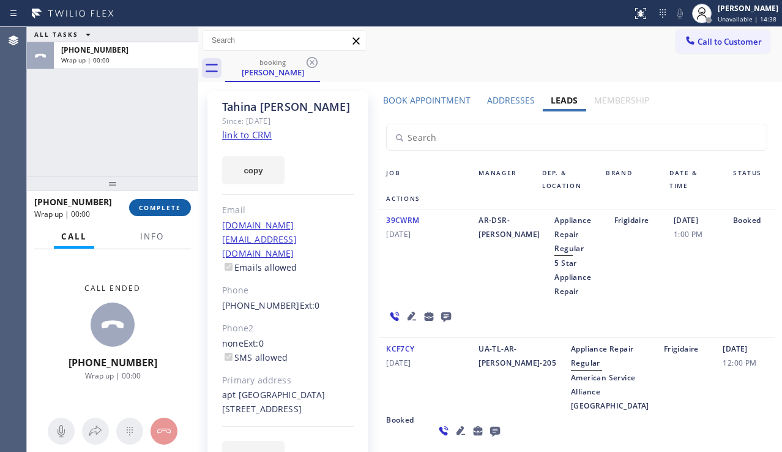
click at [171, 201] on button "COMPLETE" at bounding box center [160, 207] width 62 height 17
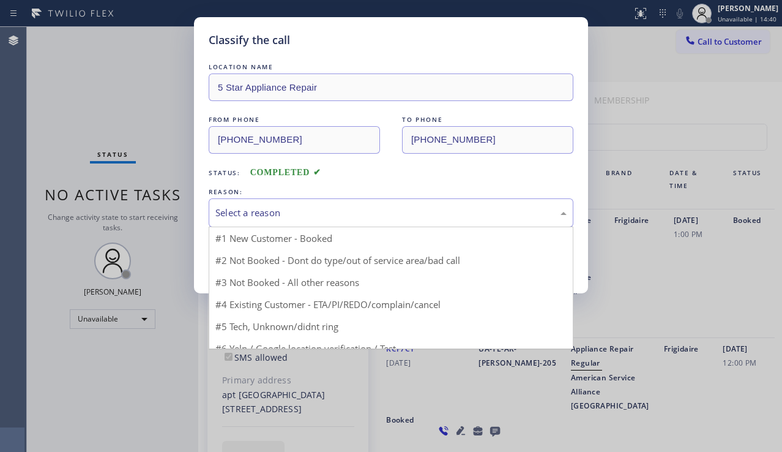
click at [311, 211] on div "Select a reason" at bounding box center [390, 213] width 351 height 14
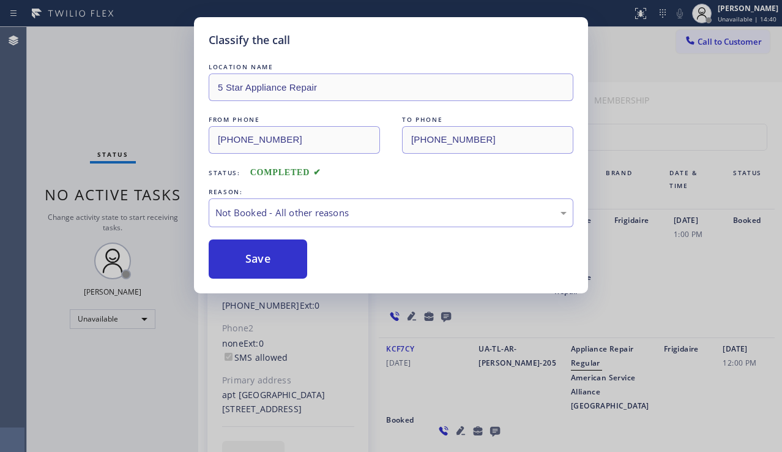
drag, startPoint x: 261, startPoint y: 264, endPoint x: 269, endPoint y: 312, distance: 48.3
click at [261, 265] on button "Save" at bounding box center [258, 258] width 99 height 39
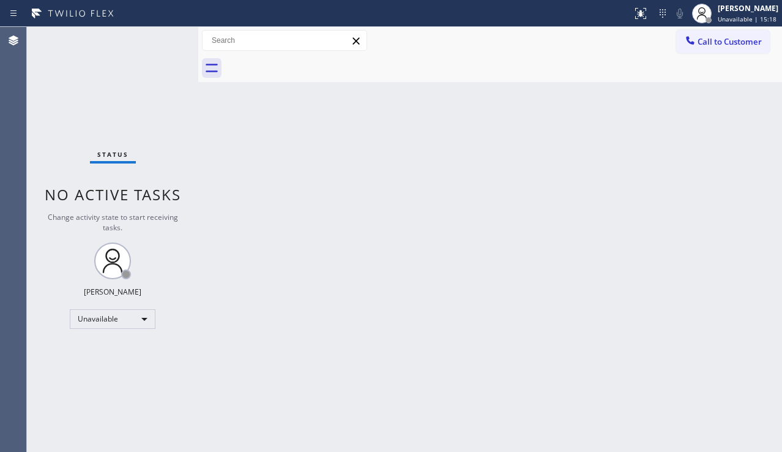
drag, startPoint x: 709, startPoint y: 265, endPoint x: 468, endPoint y: 145, distance: 269.4
click at [709, 264] on div "Back to Dashboard Change Sender ID Customers Technicians Select a contact Outbo…" at bounding box center [490, 239] width 584 height 425
click at [694, 32] on button "Call to Customer" at bounding box center [723, 41] width 94 height 23
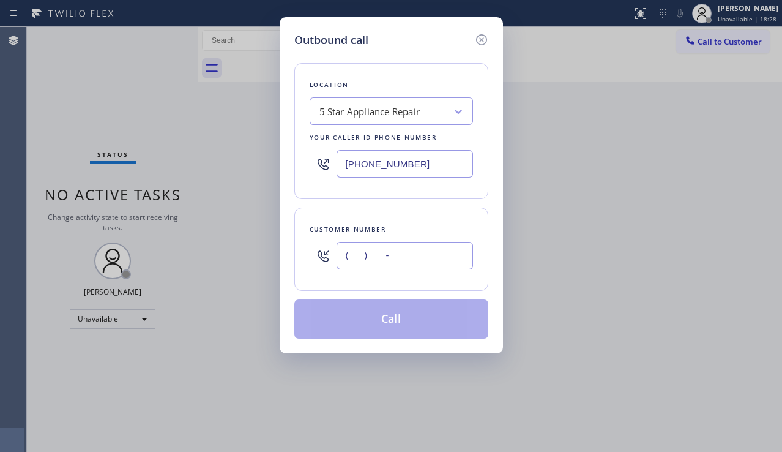
click at [373, 252] on input "(___) ___-____" at bounding box center [405, 256] width 137 height 28
paste input "805) 455-9240"
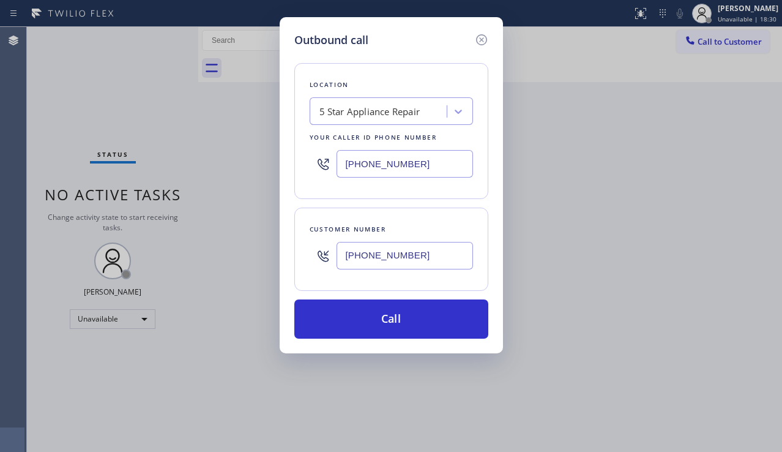
type input "[PHONE_NUMBER]"
drag, startPoint x: 743, startPoint y: 321, endPoint x: 470, endPoint y: 242, distance: 284.8
click at [743, 321] on div "Outbound call Location 5 Star Appliance Repair Your caller id phone number [PHO…" at bounding box center [391, 226] width 782 height 452
drag, startPoint x: 364, startPoint y: 166, endPoint x: 314, endPoint y: 162, distance: 49.8
click at [314, 162] on div "[PHONE_NUMBER]" at bounding box center [391, 164] width 163 height 40
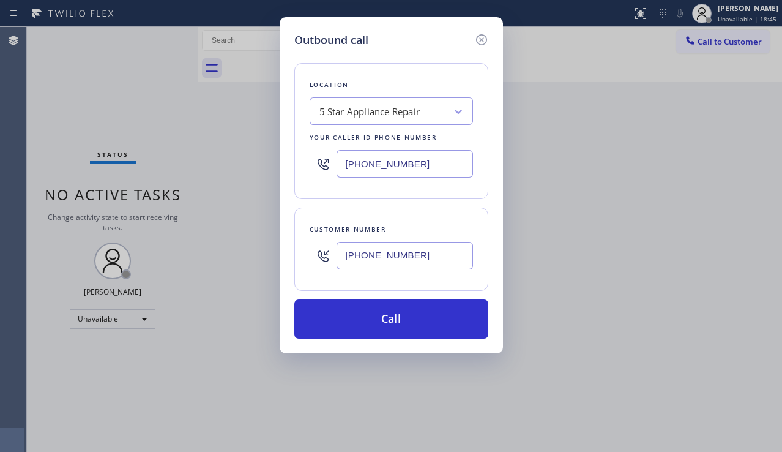
paste input "900-0015"
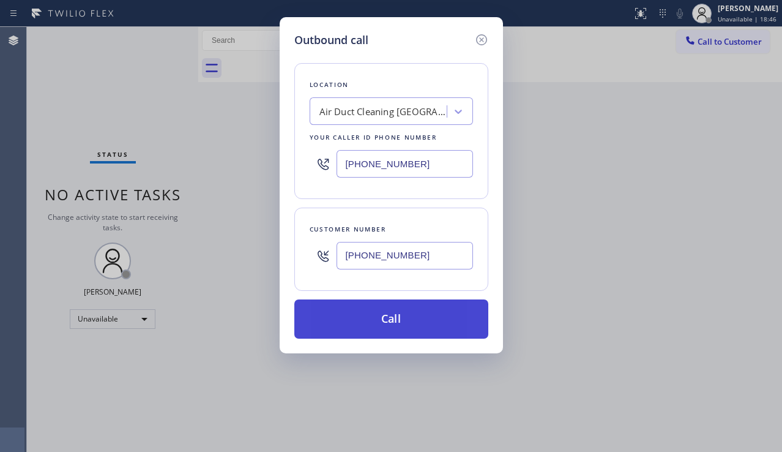
type input "[PHONE_NUMBER]"
click at [368, 310] on button "Call" at bounding box center [391, 318] width 194 height 39
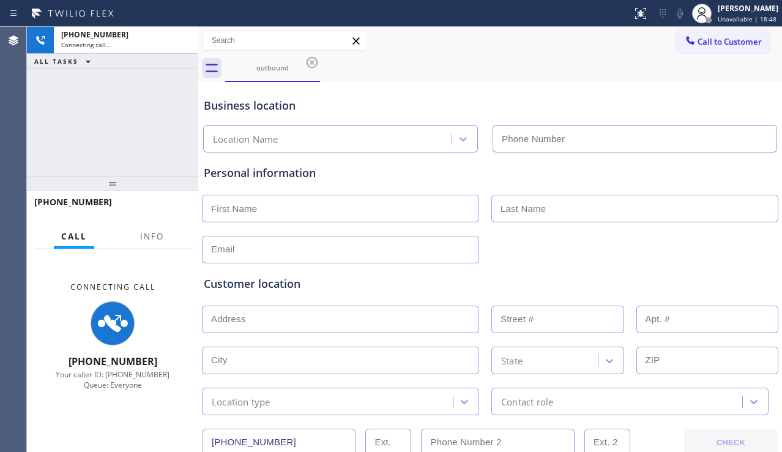
type input "[PHONE_NUMBER]"
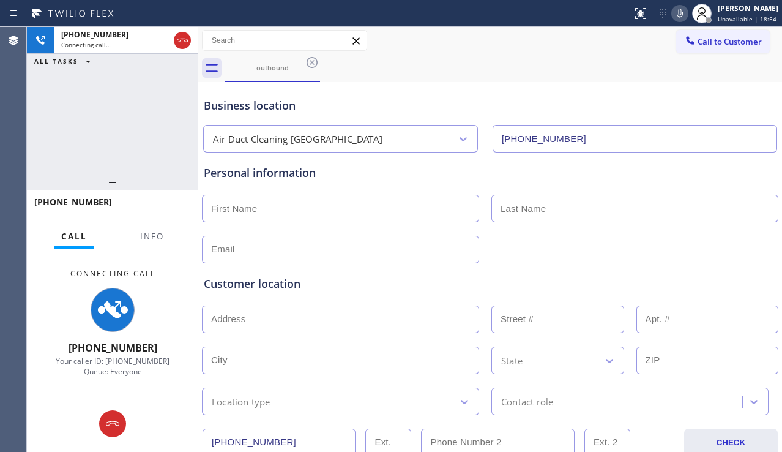
drag, startPoint x: 717, startPoint y: 259, endPoint x: 710, endPoint y: 249, distance: 12.2
click at [717, 258] on div "Customer location >> ADD NEW ADDRESS << + NEW ADDRESS State Location type Conta…" at bounding box center [490, 336] width 578 height 157
click at [719, 270] on div "Customer location >> ADD NEW ADDRESS << + NEW ADDRESS State Location type Conta…" at bounding box center [490, 339] width 578 height 152
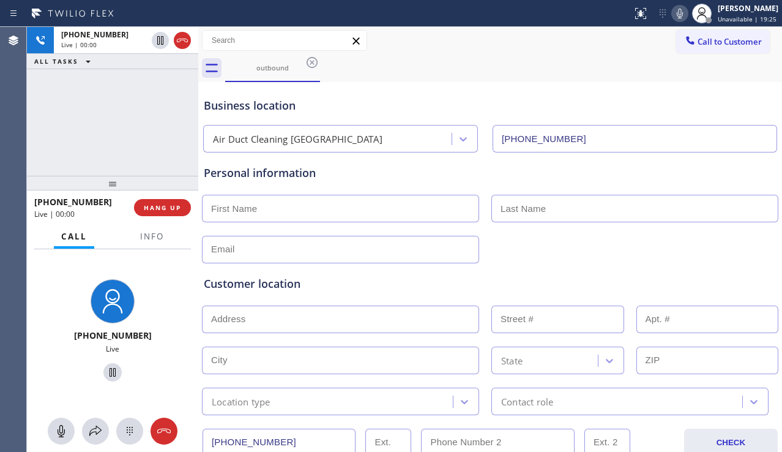
drag, startPoint x: 706, startPoint y: 274, endPoint x: 323, endPoint y: 214, distance: 387.3
click at [705, 272] on div "Customer location >> ADD NEW ADDRESS << + NEW ADDRESS State Location type Conta…" at bounding box center [490, 339] width 578 height 152
click at [172, 204] on span "HANG UP" at bounding box center [162, 207] width 37 height 9
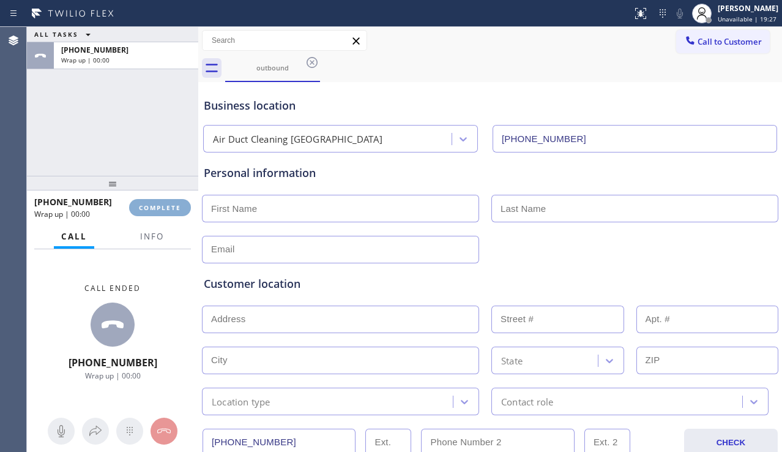
click at [172, 204] on span "COMPLETE" at bounding box center [160, 207] width 42 height 9
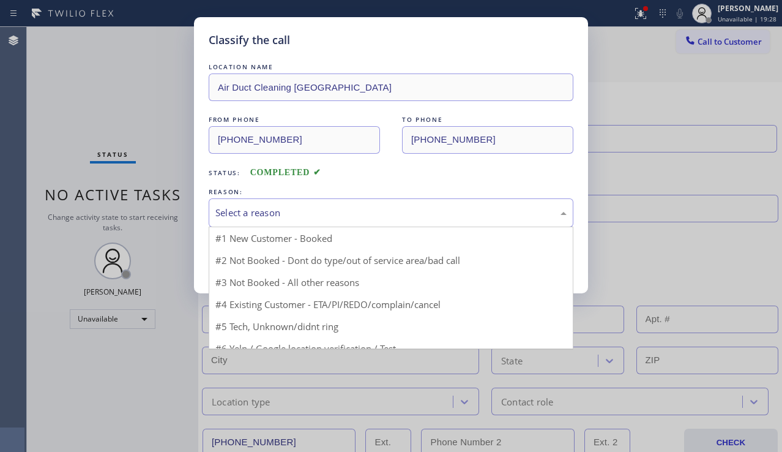
click at [311, 212] on div "Select a reason" at bounding box center [390, 213] width 351 height 14
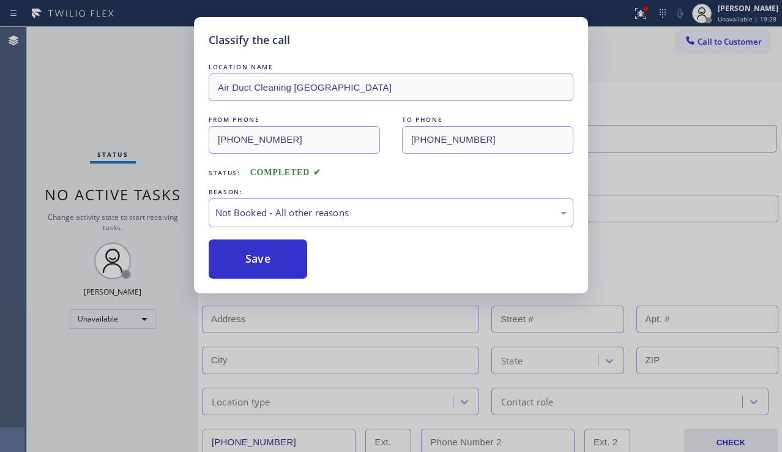
click at [273, 260] on button "Save" at bounding box center [258, 258] width 99 height 39
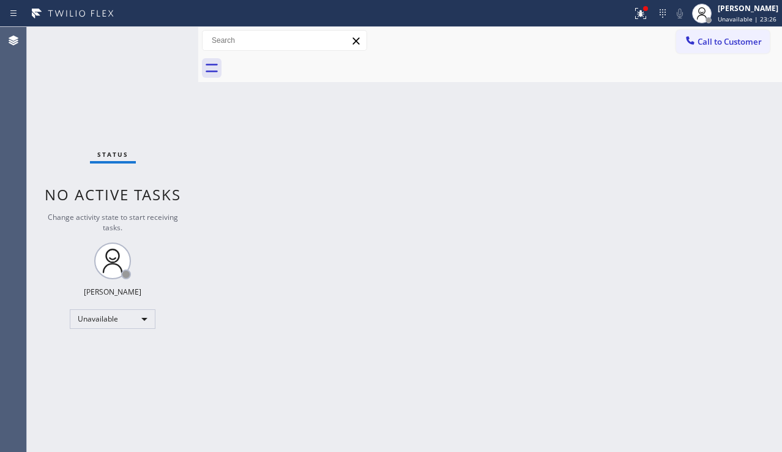
click at [392, 443] on div "Back to Dashboard Change Sender ID Customers Technicians Select a contact Outbo…" at bounding box center [490, 239] width 584 height 425
click at [635, 15] on icon at bounding box center [638, 12] width 7 height 9
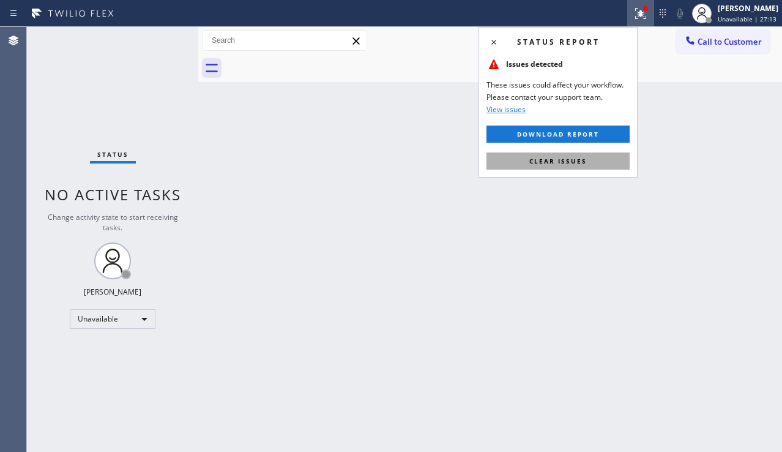
click at [553, 160] on span "Clear issues" at bounding box center [559, 161] width 58 height 9
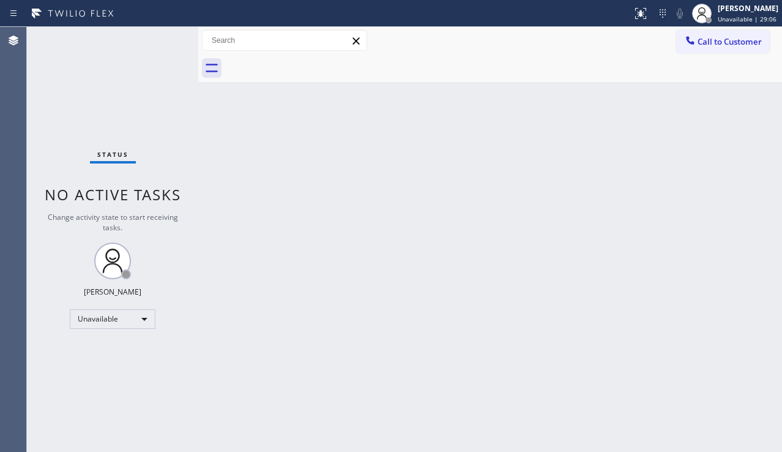
click at [345, 382] on div "Back to Dashboard Change Sender ID Customers Technicians Select a contact Outbo…" at bounding box center [490, 239] width 584 height 425
drag, startPoint x: 730, startPoint y: 319, endPoint x: 339, endPoint y: 165, distance: 420.8
click at [730, 317] on div "Back to Dashboard Change Sender ID Customers Technicians Select a contact Outbo…" at bounding box center [490, 239] width 584 height 425
click at [395, 244] on div "Back to Dashboard Change Sender ID Customers Technicians Select a contact Outbo…" at bounding box center [490, 239] width 584 height 425
click at [712, 48] on button "Call to Customer" at bounding box center [723, 41] width 94 height 23
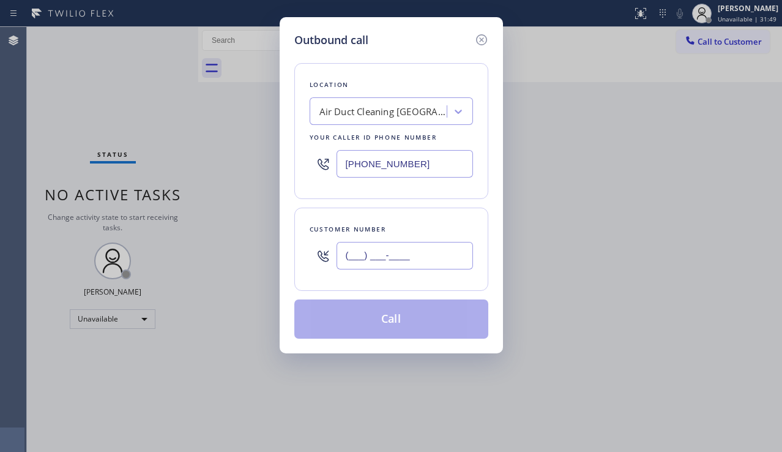
click at [380, 252] on input "(___) ___-____" at bounding box center [405, 256] width 137 height 28
paste input "805) 455-9240"
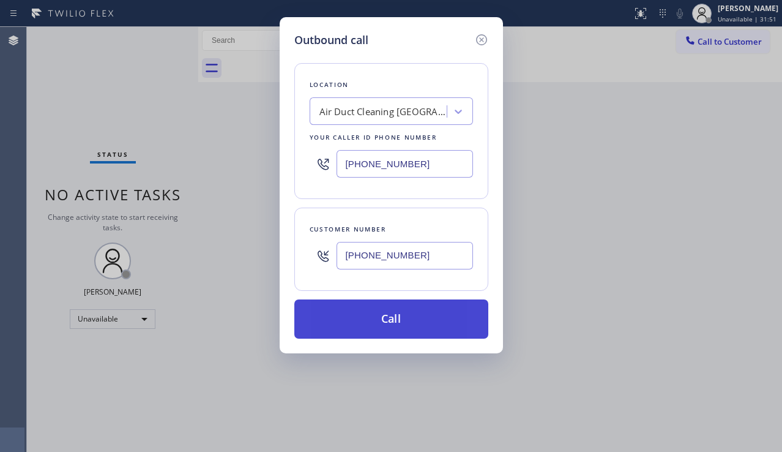
type input "[PHONE_NUMBER]"
click at [369, 328] on button "Call" at bounding box center [391, 318] width 194 height 39
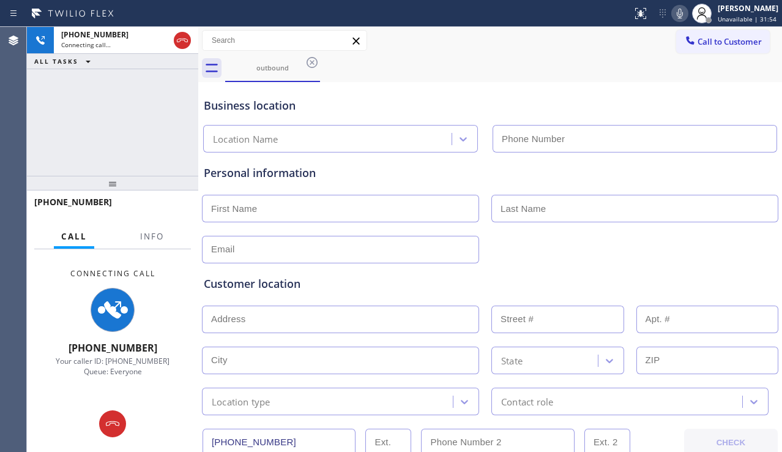
type input "[PHONE_NUMBER]"
click at [686, 287] on div "Customer location" at bounding box center [490, 283] width 573 height 17
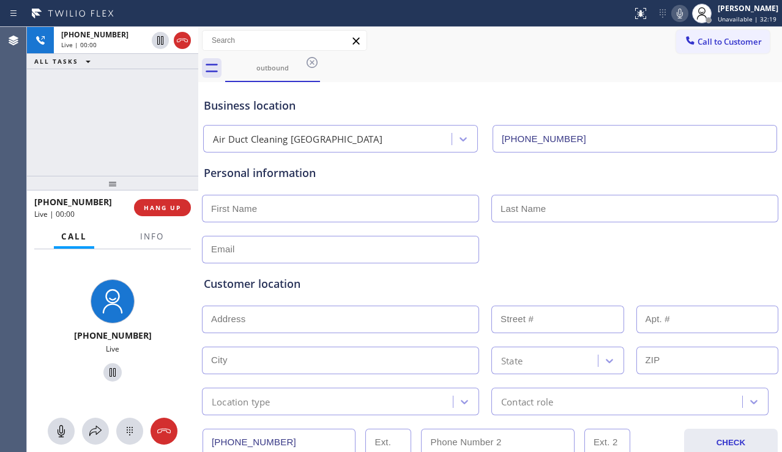
click at [698, 267] on div "Customer location >> ADD NEW ADDRESS << + NEW ADDRESS State Location type Conta…" at bounding box center [490, 339] width 578 height 152
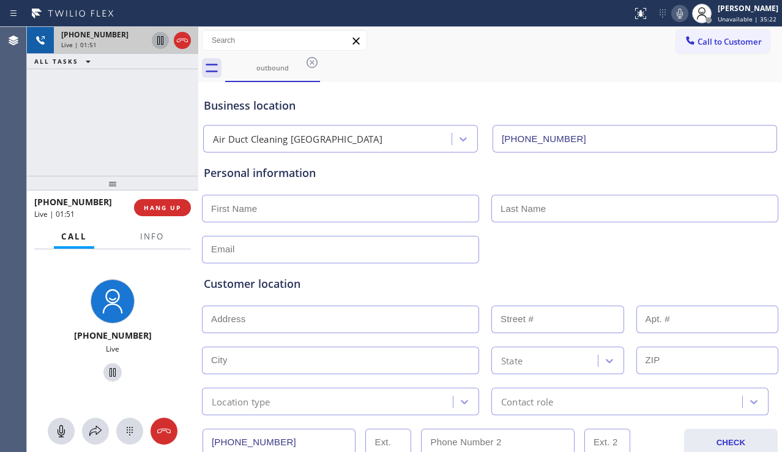
click at [159, 47] on icon at bounding box center [160, 40] width 15 height 15
click at [664, 23] on div "Status report No issues detected If you experience an issue, please download th…" at bounding box center [704, 13] width 155 height 27
click at [673, 19] on icon at bounding box center [680, 13] width 15 height 15
click at [49, 136] on div "[PHONE_NUMBER] Live | 02:52 ALL TASKS ALL TASKS ACTIVE TASKS TASKS IN WRAP UP" at bounding box center [112, 101] width 171 height 149
click at [162, 43] on icon at bounding box center [160, 40] width 9 height 9
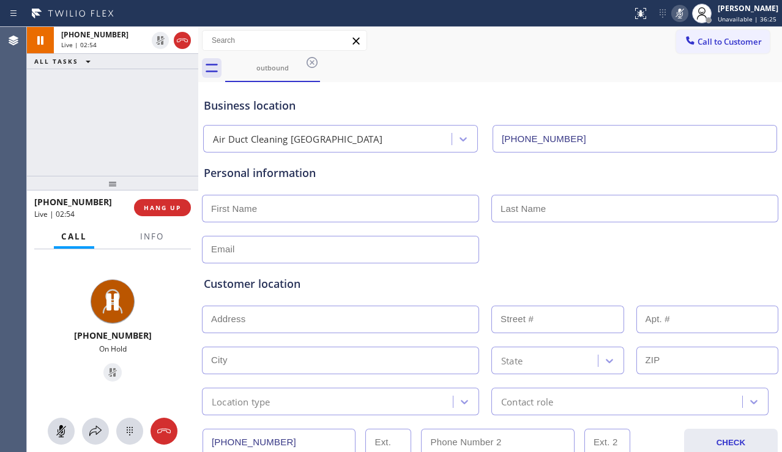
click at [673, 8] on icon at bounding box center [680, 13] width 15 height 15
click at [280, 209] on input "text" at bounding box center [340, 209] width 277 height 28
paste input "austin"
click at [218, 211] on input "austin" at bounding box center [340, 209] width 277 height 28
type input "Austin"
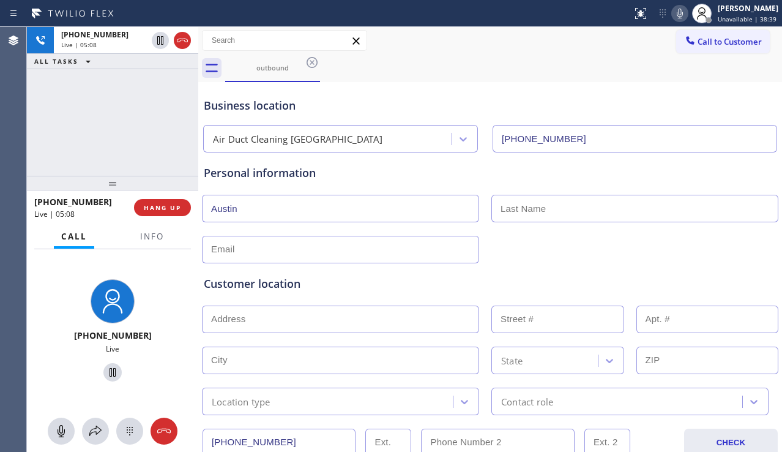
click at [332, 245] on input "text" at bounding box center [340, 250] width 277 height 28
type input "[EMAIL_ADDRESS]com"
click at [511, 214] on input "text" at bounding box center [635, 209] width 287 height 28
click at [503, 211] on input "text" at bounding box center [635, 209] width 287 height 28
paste input "Donor"
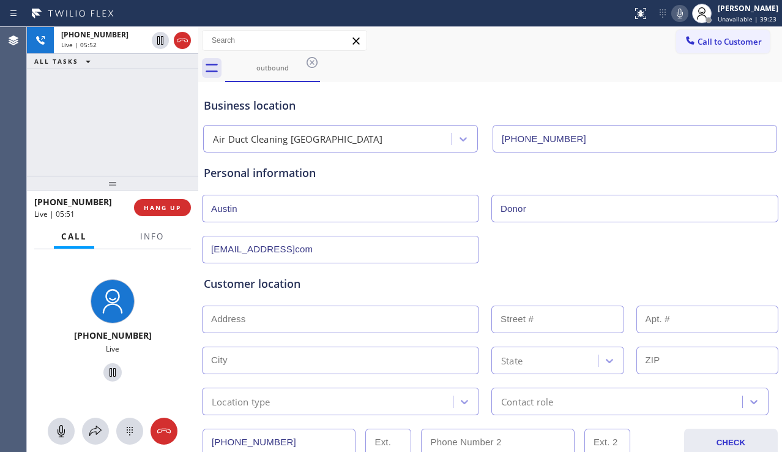
type input "Donor"
click at [309, 323] on input "text" at bounding box center [340, 319] width 277 height 28
paste input "[STREET_ADDRESS][PERSON_NAME]"
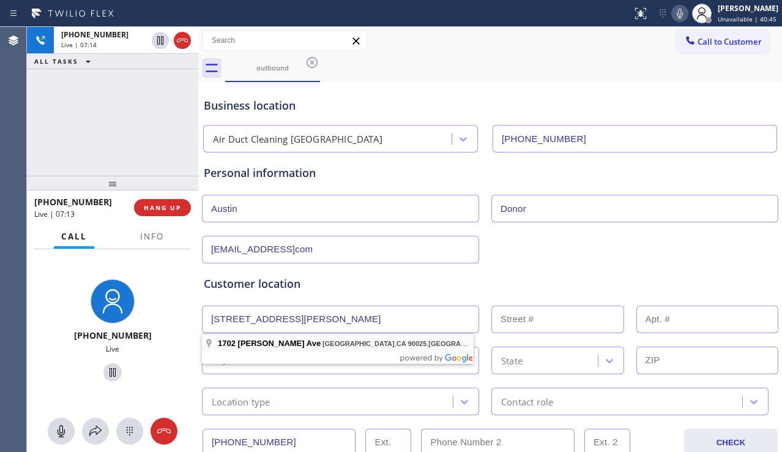
type input "[STREET_ADDRESS][PERSON_NAME]"
type input "1702"
type input "[GEOGRAPHIC_DATA]"
type input "90025"
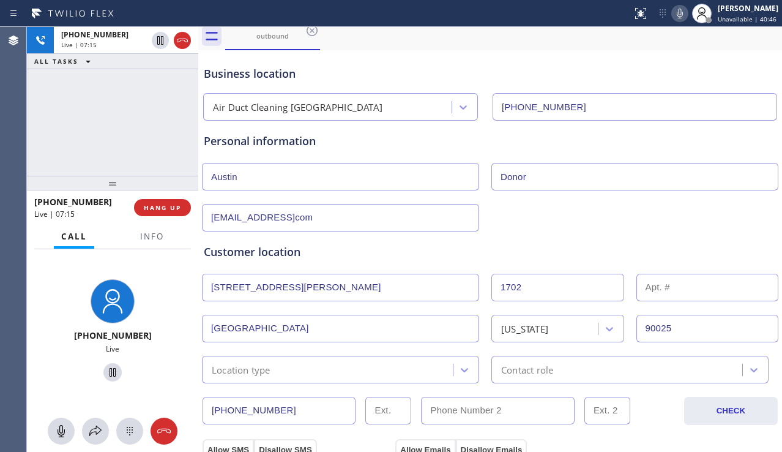
scroll to position [61, 0]
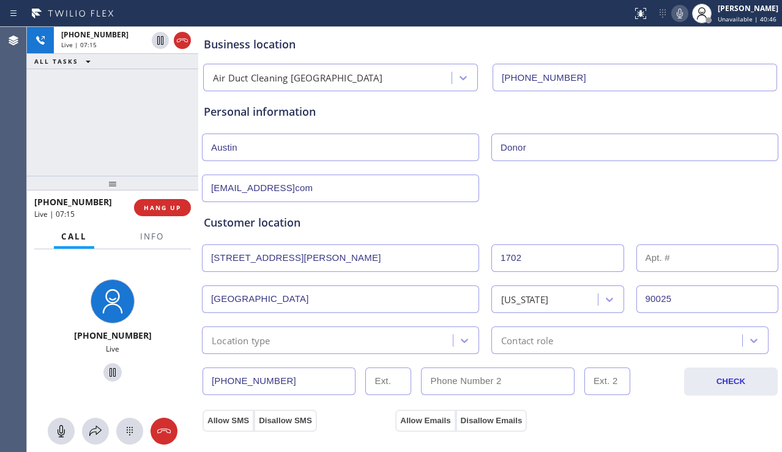
click at [386, 341] on div "Location type" at bounding box center [329, 339] width 247 height 21
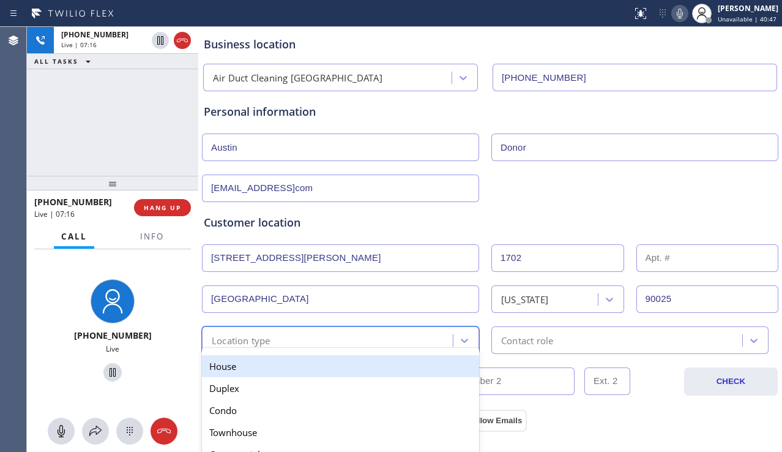
click at [320, 369] on div "House" at bounding box center [340, 366] width 277 height 22
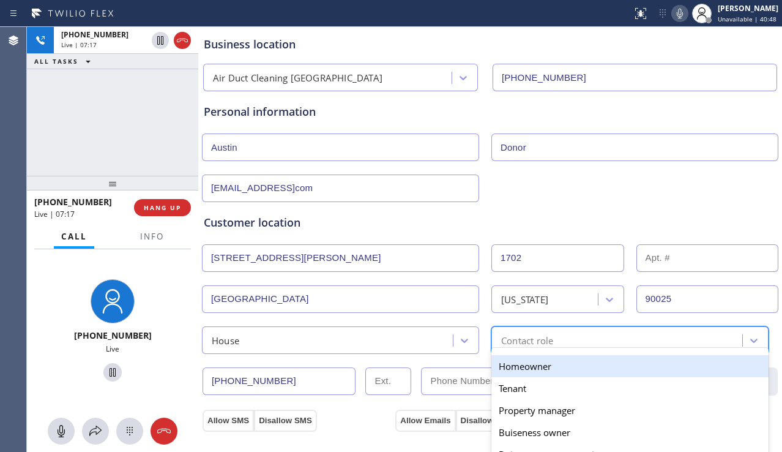
click at [596, 344] on div "Contact role" at bounding box center [618, 339] width 247 height 21
click at [509, 364] on div "Homeowner" at bounding box center [630, 366] width 277 height 22
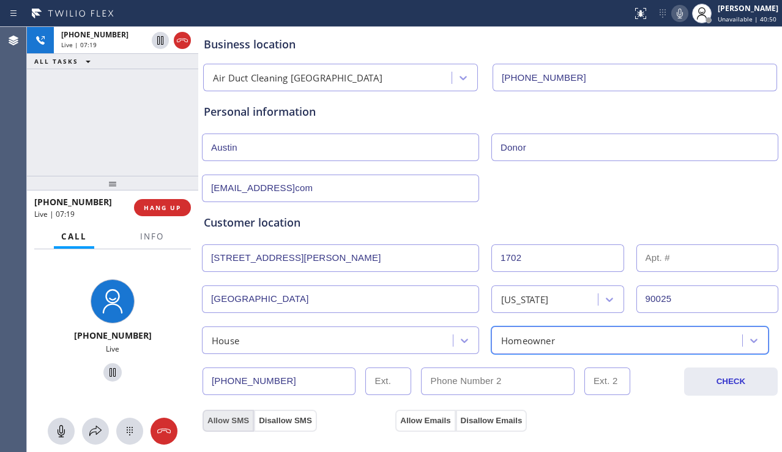
click at [249, 421] on button "Allow SMS" at bounding box center [228, 421] width 51 height 22
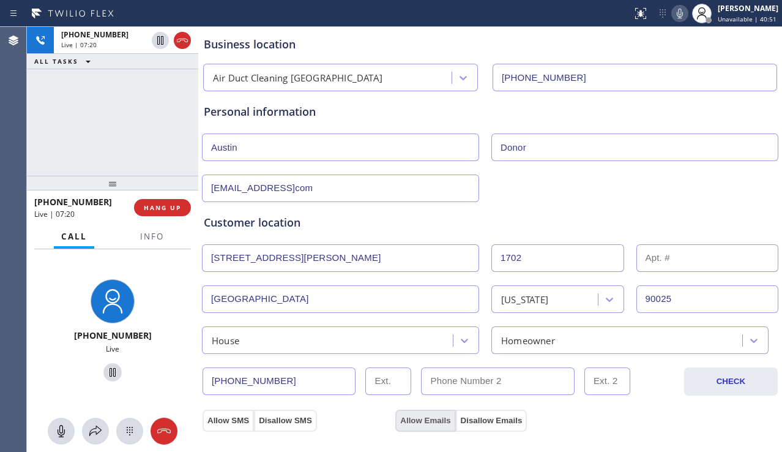
click at [417, 418] on button "Allow Emails" at bounding box center [425, 421] width 60 height 22
click at [454, 222] on div "Customer location" at bounding box center [490, 222] width 573 height 17
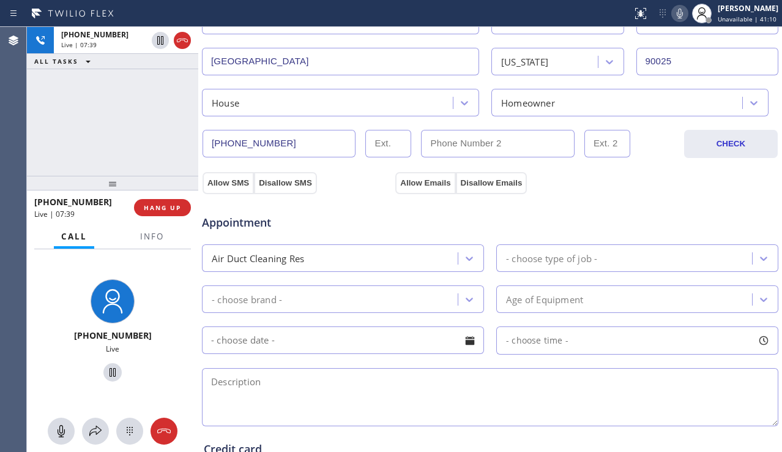
scroll to position [306, 0]
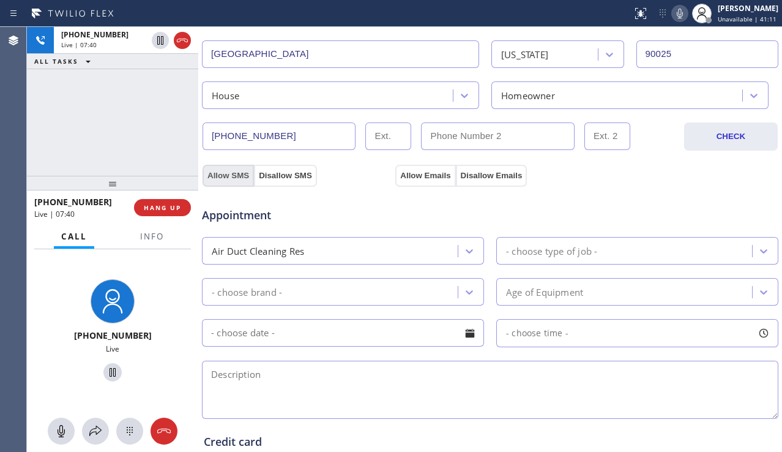
click at [242, 170] on button "Allow SMS" at bounding box center [228, 176] width 51 height 22
click at [441, 177] on button "Allow Emails" at bounding box center [425, 176] width 60 height 22
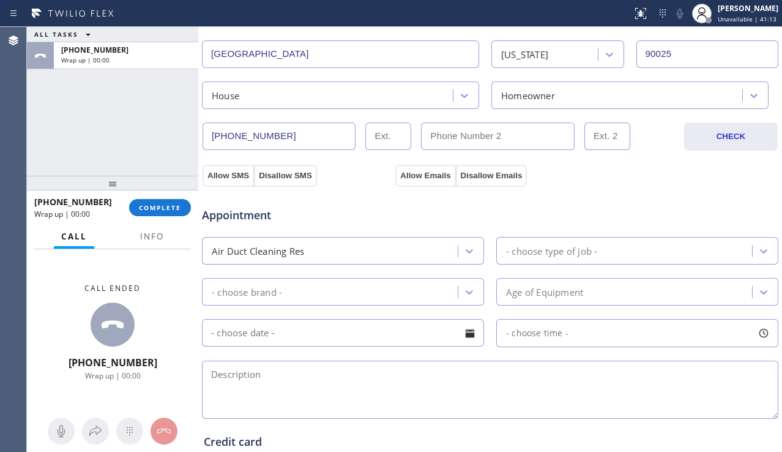
click at [430, 247] on div "Air Duct Cleaning Res" at bounding box center [332, 250] width 252 height 21
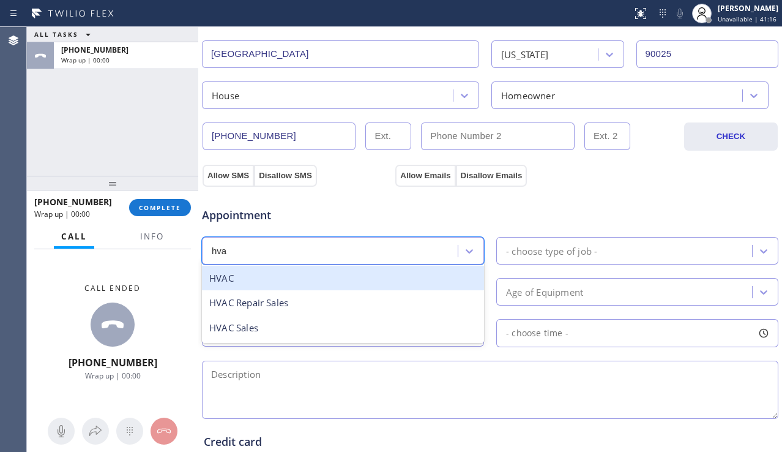
type input "hvac"
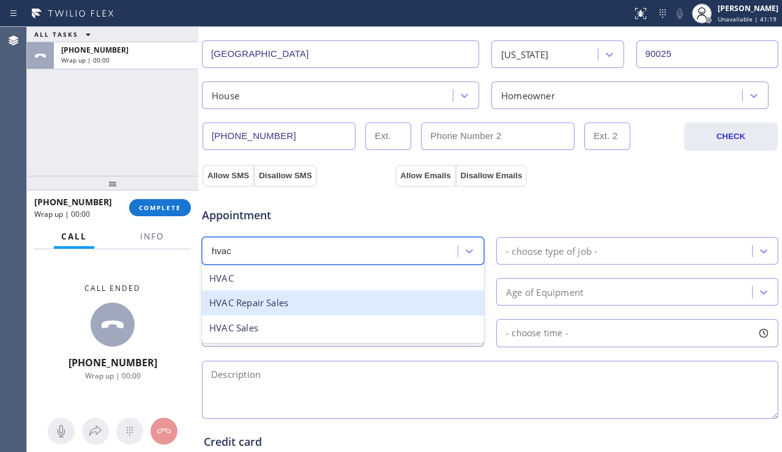
click at [328, 301] on div "HVAC Repair Sales" at bounding box center [343, 302] width 282 height 25
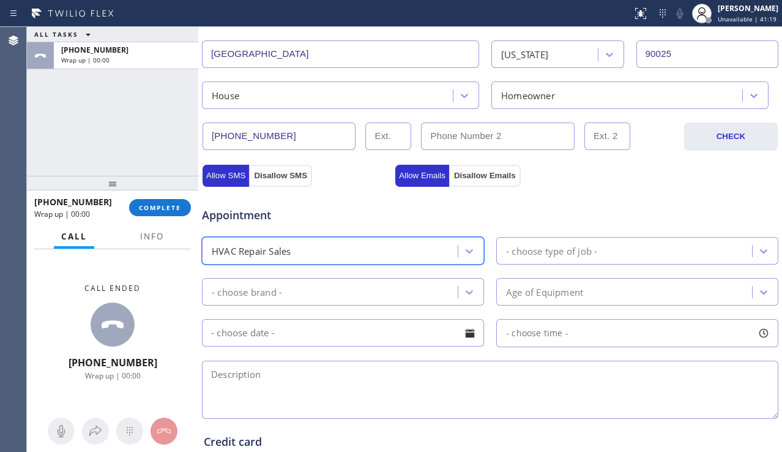
click at [523, 250] on div "- choose type of job -" at bounding box center [551, 251] width 91 height 14
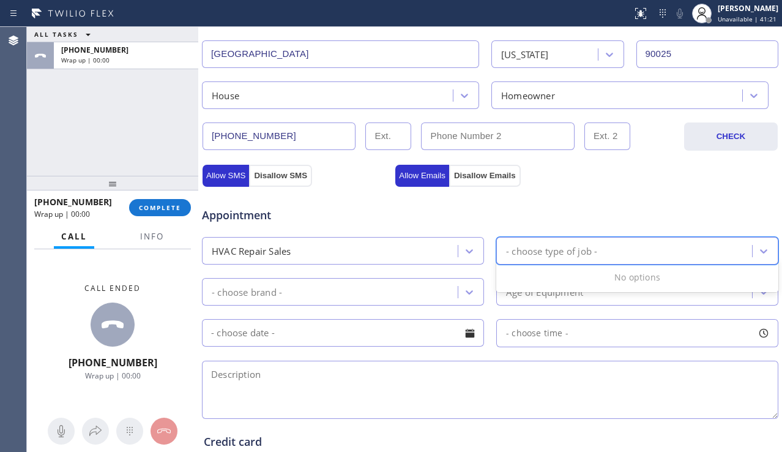
click at [526, 254] on div "- choose type of job -" at bounding box center [551, 251] width 91 height 14
click at [401, 244] on div "HVAC Repair Sales" at bounding box center [332, 250] width 252 height 21
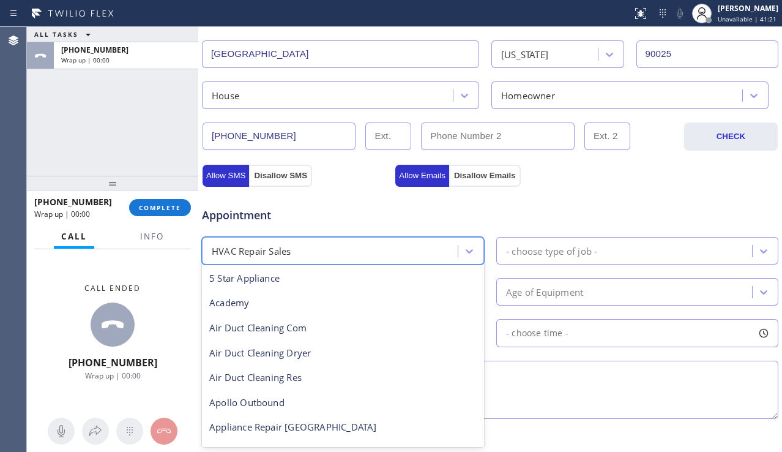
scroll to position [176, 0]
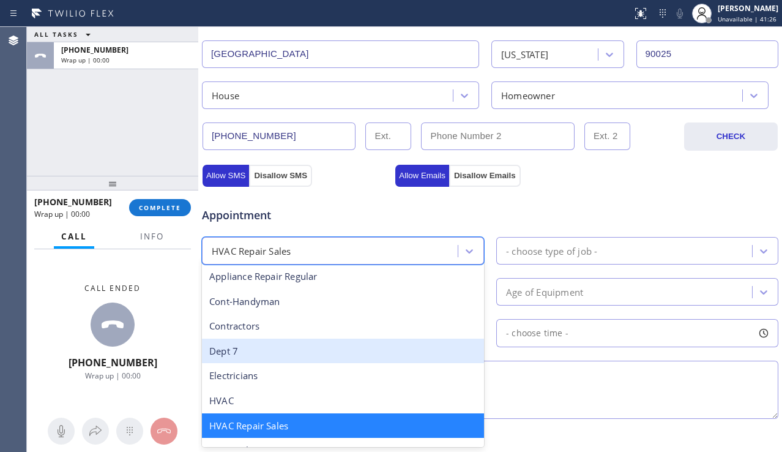
click at [599, 245] on div "- choose type of job -" at bounding box center [626, 250] width 252 height 21
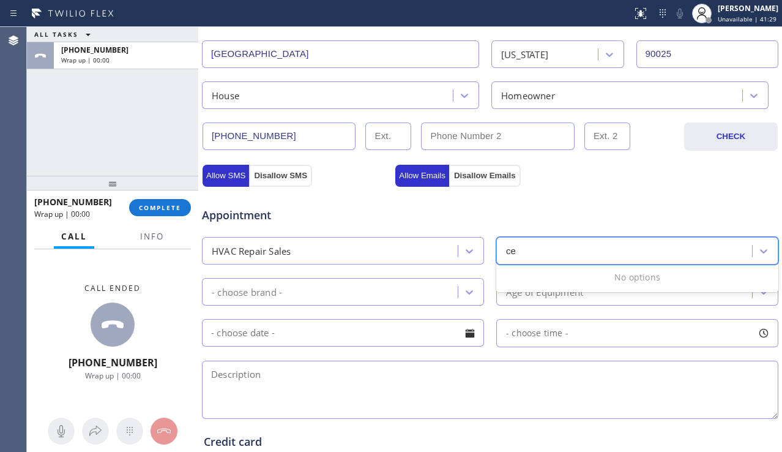
type input "ce"
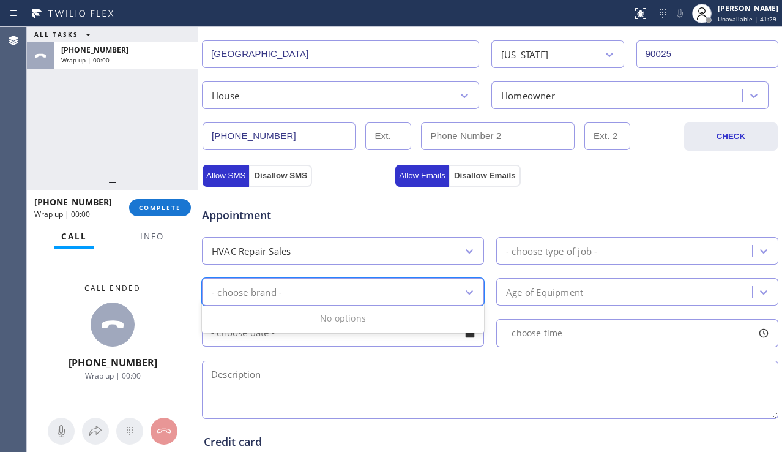
click at [438, 294] on div "- choose brand -" at bounding box center [332, 291] width 252 height 21
click at [413, 389] on textarea at bounding box center [490, 390] width 577 height 58
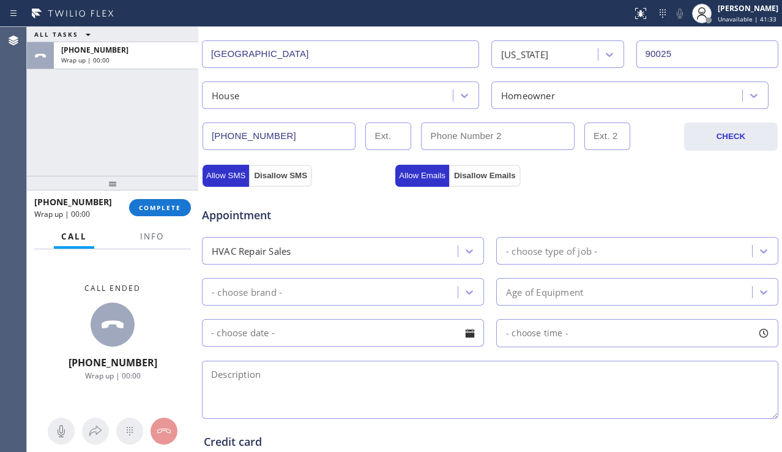
click at [545, 256] on div "- choose type of job -" at bounding box center [551, 251] width 91 height 14
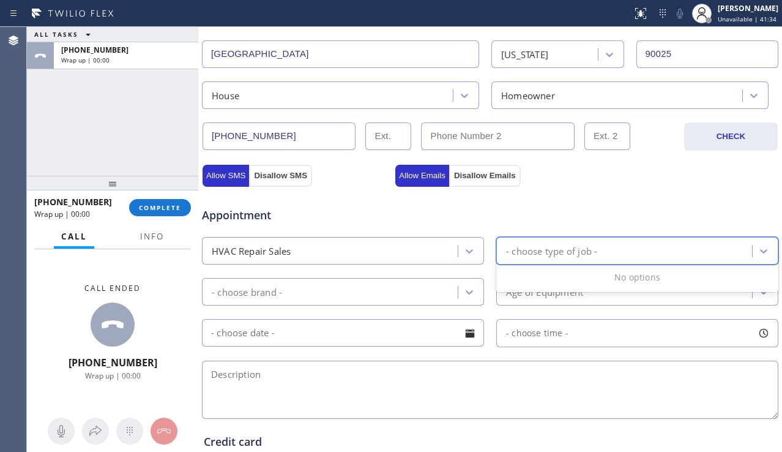
click at [385, 389] on textarea at bounding box center [490, 390] width 577 height 58
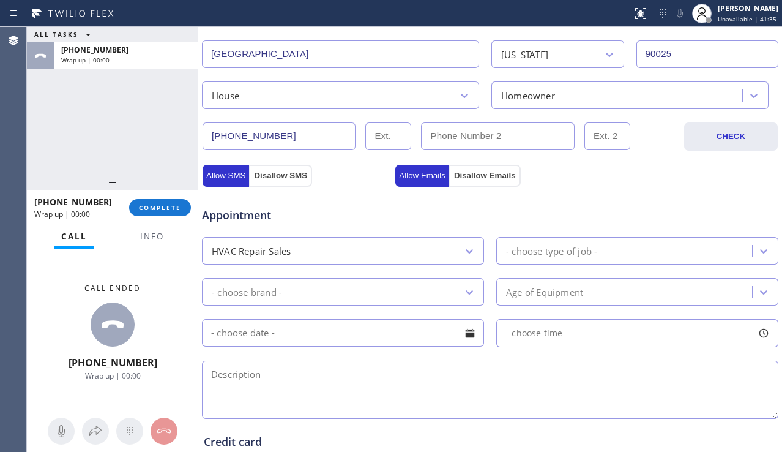
scroll to position [490, 0]
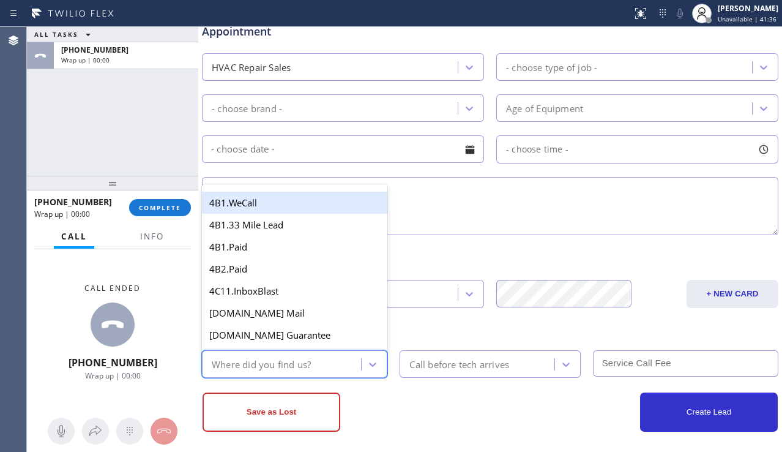
click at [302, 361] on div "Where did you find us?" at bounding box center [261, 364] width 99 height 14
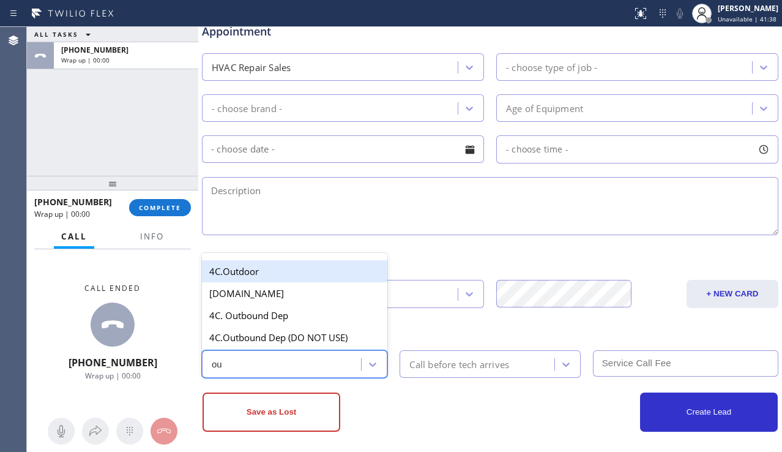
type input "out"
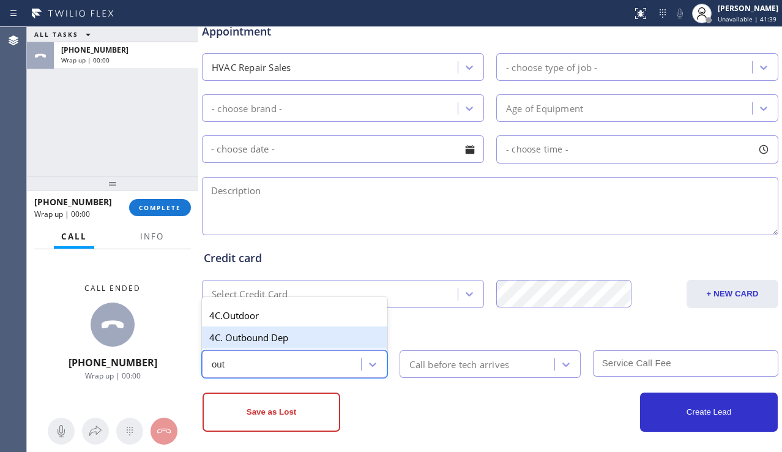
click at [317, 337] on div "4C. Outbound Dep" at bounding box center [294, 337] width 185 height 22
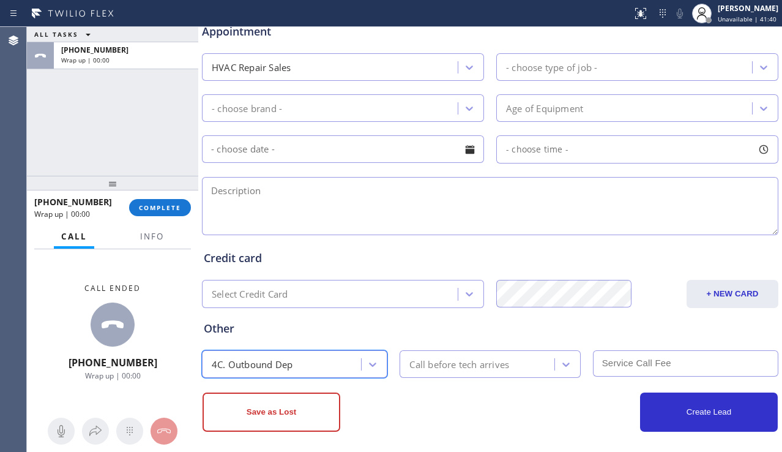
click at [451, 364] on div "Call before tech arrives" at bounding box center [460, 364] width 100 height 14
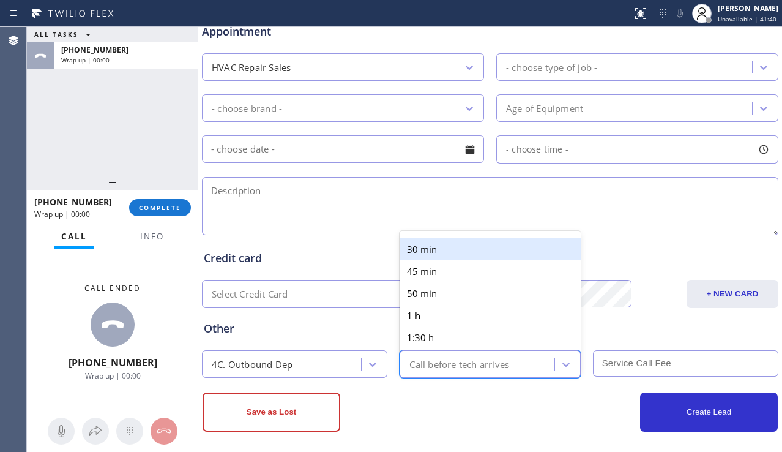
click at [432, 257] on div "30 min" at bounding box center [490, 249] width 181 height 22
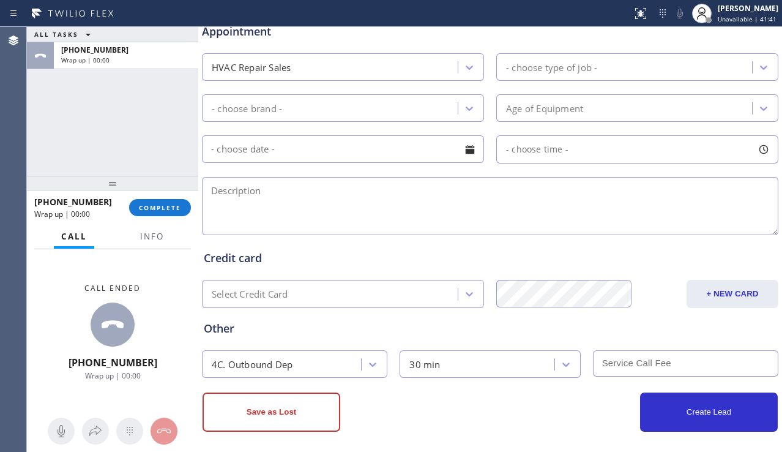
click at [610, 366] on input "text" at bounding box center [685, 363] width 185 height 26
type input "69"
click at [363, 196] on textarea at bounding box center [490, 206] width 577 height 58
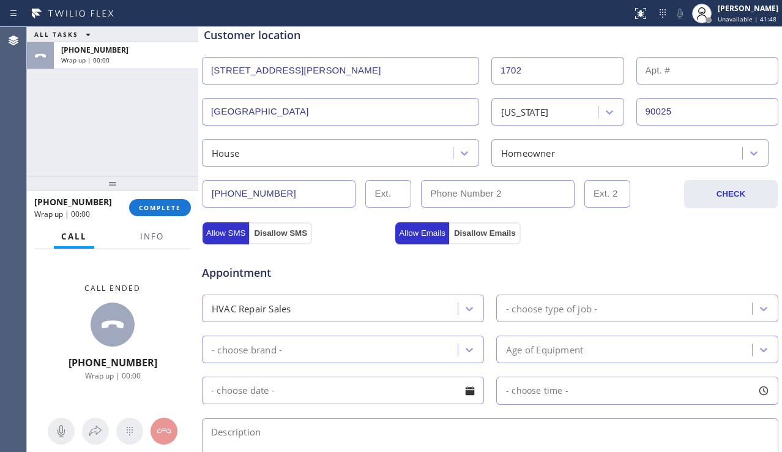
scroll to position [306, 0]
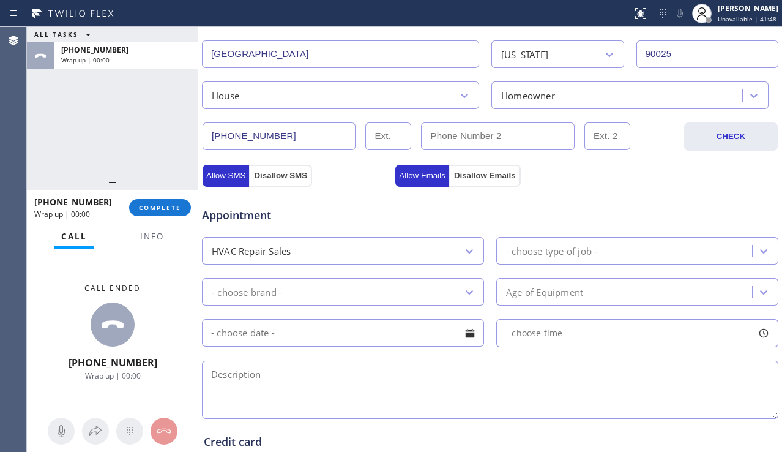
click at [524, 250] on div "- choose type of job -" at bounding box center [551, 251] width 91 height 14
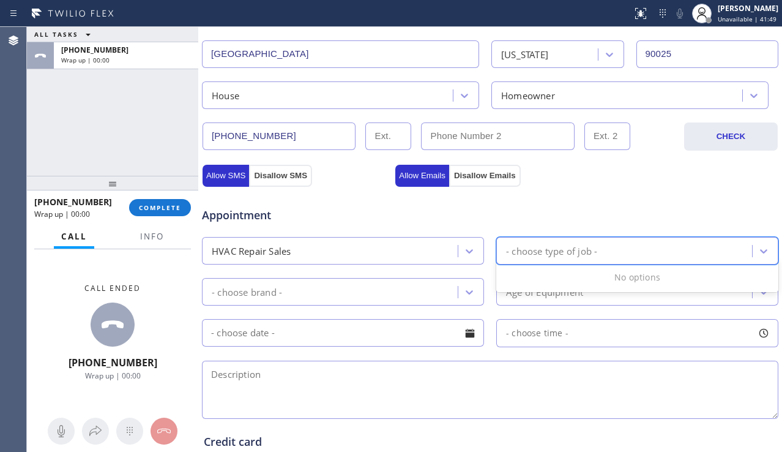
click at [372, 253] on div "HVAC Repair Sales" at bounding box center [332, 250] width 252 height 21
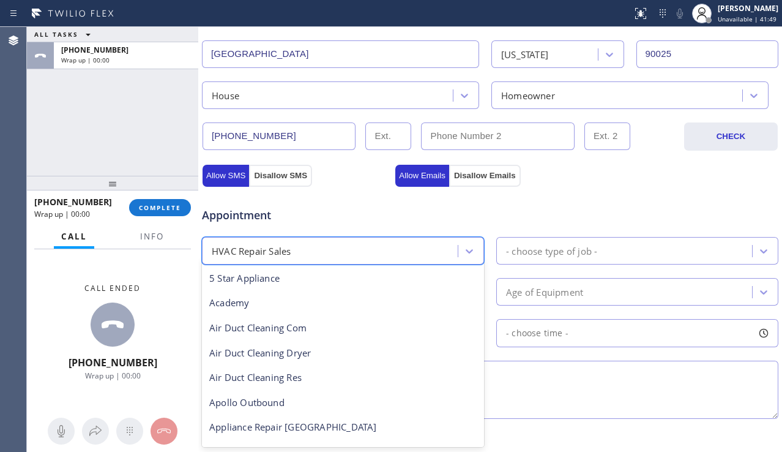
scroll to position [176, 0]
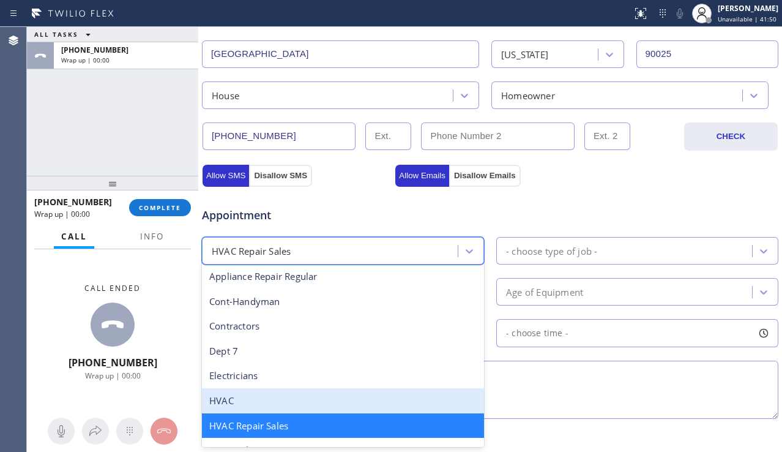
click at [296, 394] on div "HVAC" at bounding box center [343, 400] width 282 height 25
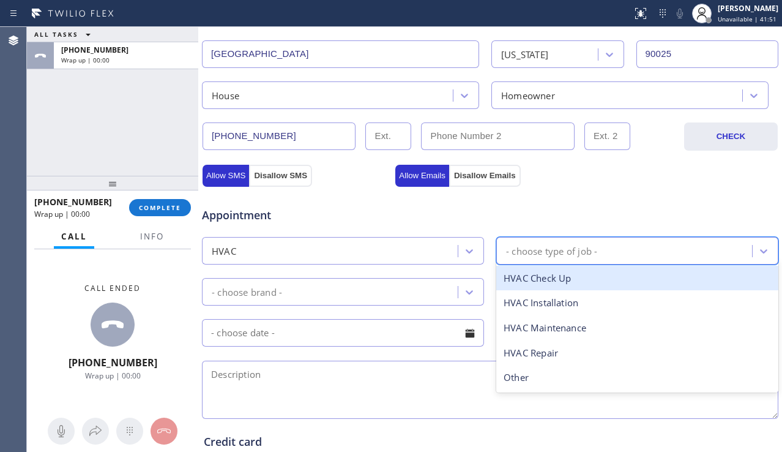
click at [513, 242] on div "- choose type of job -" at bounding box center [626, 250] width 252 height 21
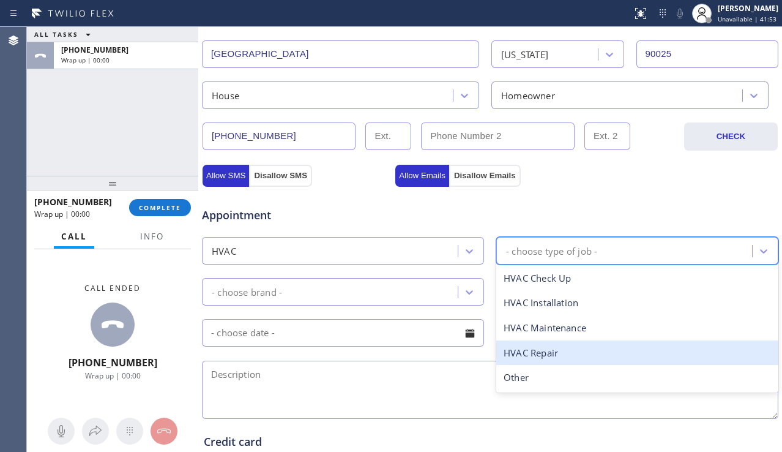
drag, startPoint x: 537, startPoint y: 348, endPoint x: 487, endPoint y: 327, distance: 54.0
click at [536, 348] on div "HVAC Repair" at bounding box center [637, 352] width 282 height 25
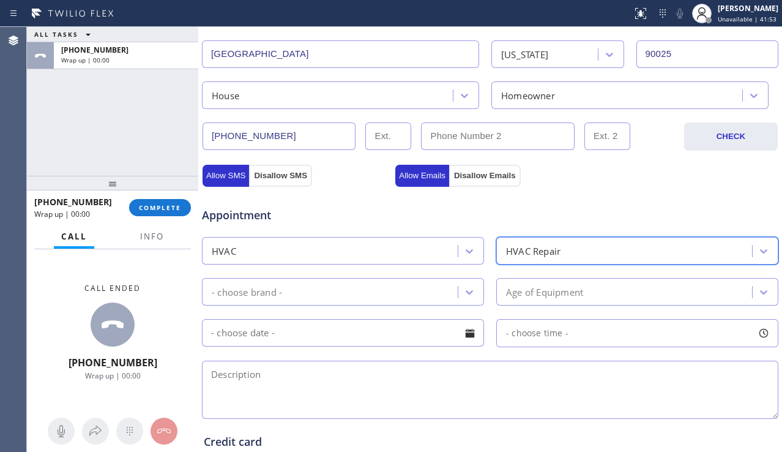
click at [429, 295] on div "- choose brand -" at bounding box center [332, 291] width 252 height 21
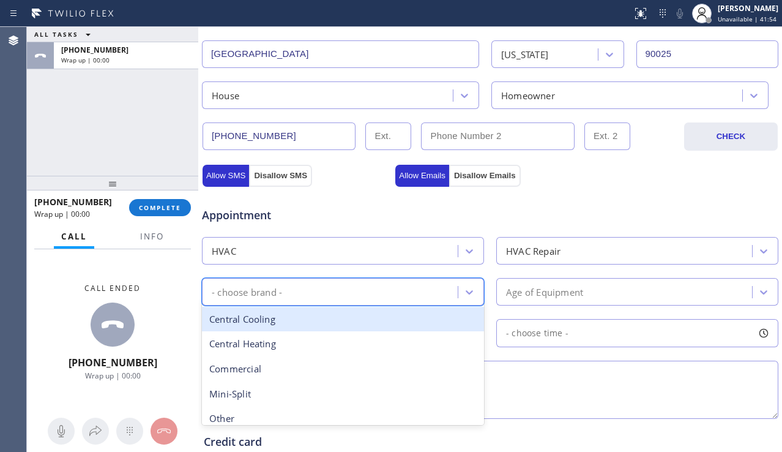
drag, startPoint x: 338, startPoint y: 315, endPoint x: 353, endPoint y: 313, distance: 14.8
click at [339, 315] on div "Central Cooling" at bounding box center [343, 319] width 282 height 25
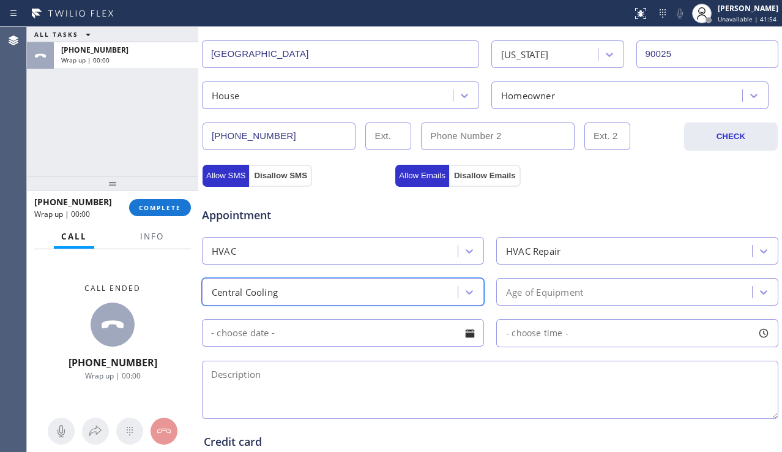
click at [556, 291] on div "Age of Equipment" at bounding box center [544, 292] width 77 height 14
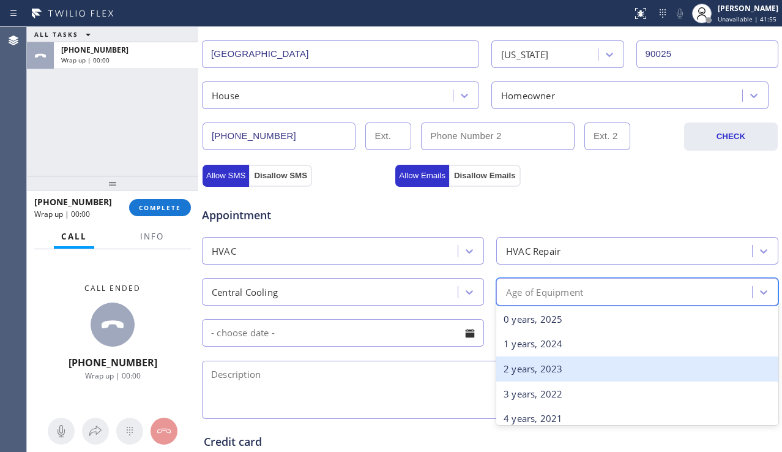
scroll to position [184, 0]
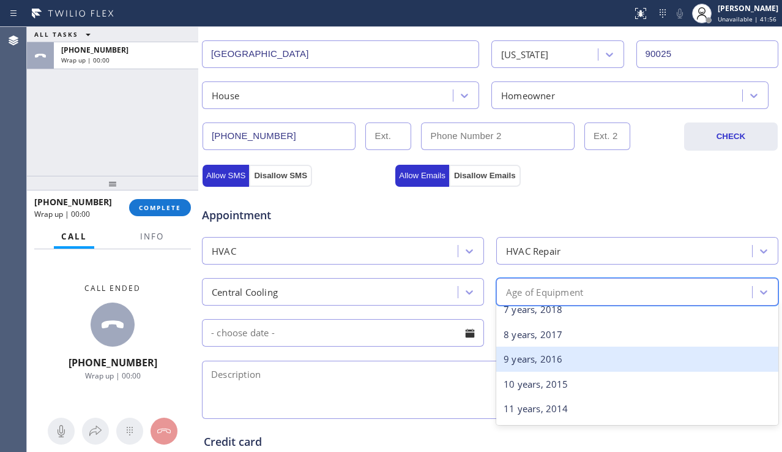
click at [533, 365] on div "9 years, 2016" at bounding box center [637, 358] width 282 height 25
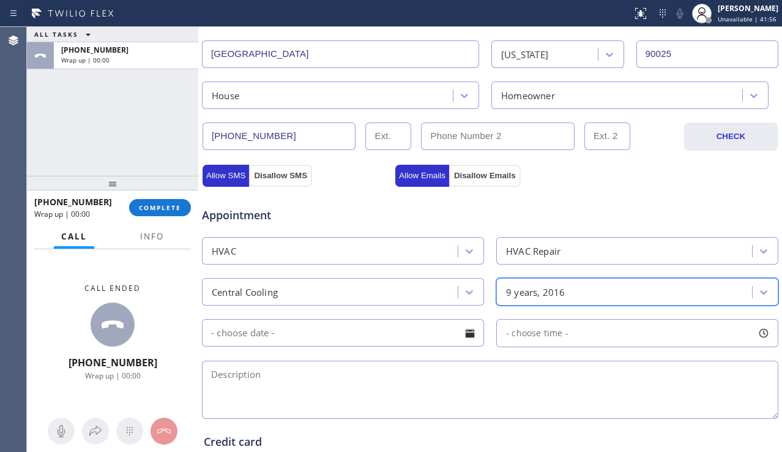
click at [443, 379] on textarea at bounding box center [490, 390] width 577 height 58
click at [156, 242] on button "Info" at bounding box center [152, 237] width 39 height 24
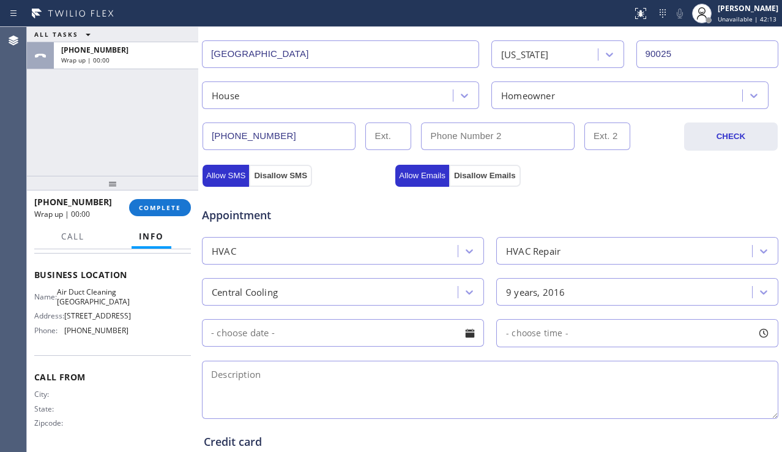
scroll to position [173, 0]
drag, startPoint x: 65, startPoint y: 275, endPoint x: 93, endPoint y: 289, distance: 31.2
click at [93, 289] on span "Air Duct Cleaning [GEOGRAPHIC_DATA]" at bounding box center [93, 296] width 73 height 19
copy span "Air Duct Cleaning [GEOGRAPHIC_DATA]"
click at [347, 392] on textarea at bounding box center [490, 390] width 577 height 58
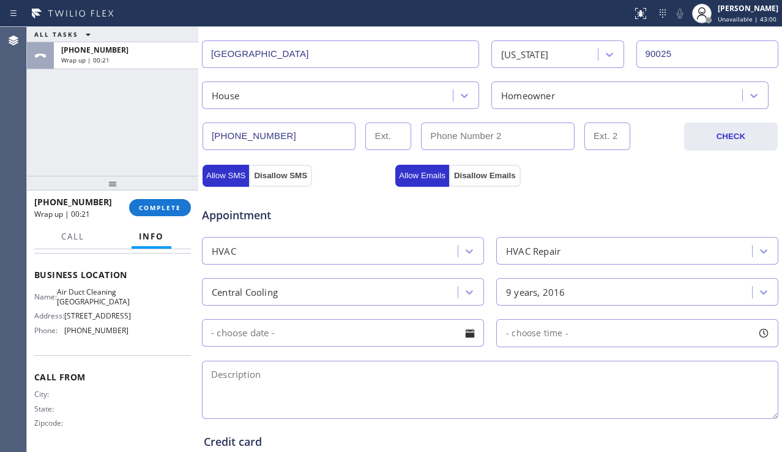
paste textarea "1-5 | $69 | central | My AC unit needs attention, it has not been working prope…"
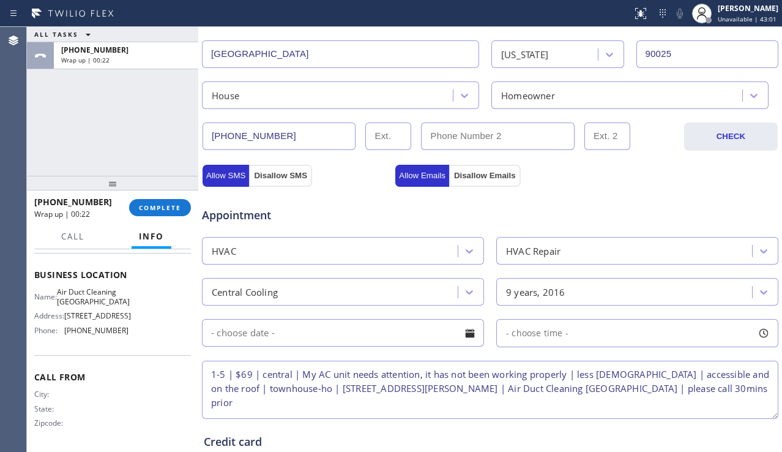
type textarea "1-5 | $69 | central | My AC unit needs attention, it has not been working prope…"
click at [462, 337] on div at bounding box center [470, 333] width 21 height 21
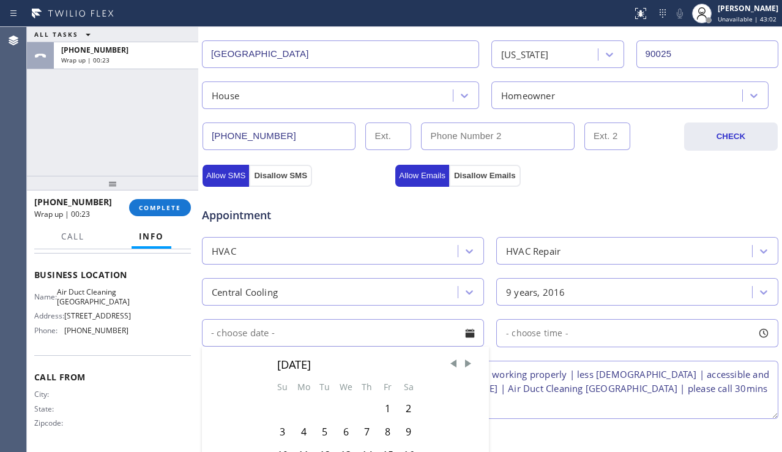
scroll to position [429, 0]
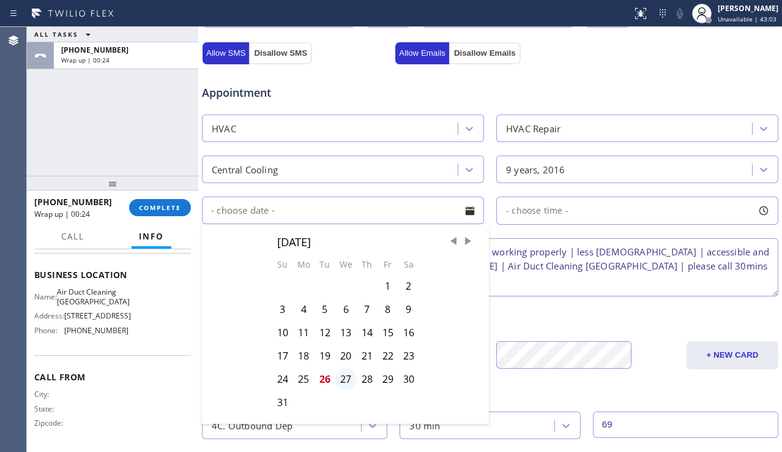
click at [345, 379] on div "27" at bounding box center [345, 378] width 21 height 23
type input "[DATE]"
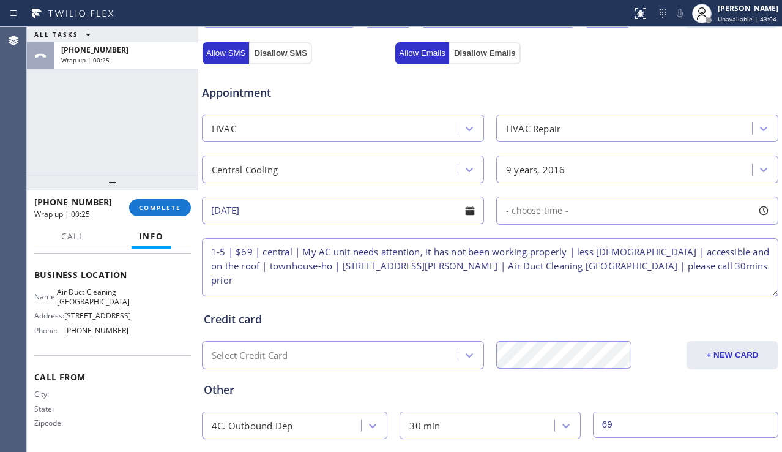
click at [552, 217] on div "- choose time -" at bounding box center [533, 211] width 72 height 14
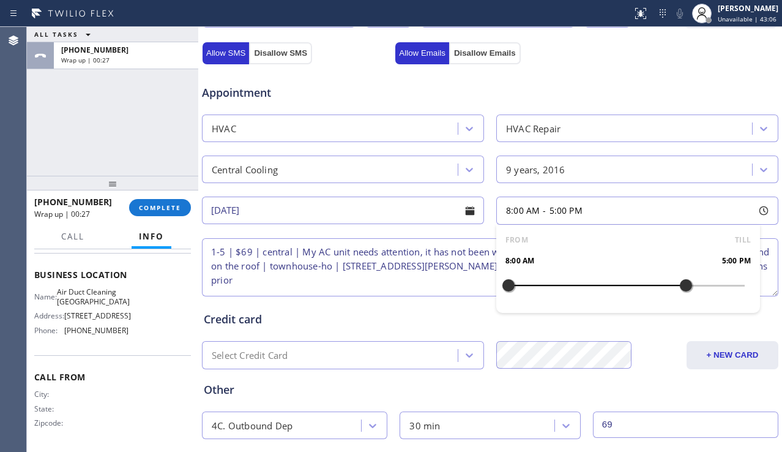
drag, startPoint x: 505, startPoint y: 285, endPoint x: 682, endPoint y: 296, distance: 177.3
click at [682, 296] on div at bounding box center [686, 285] width 15 height 26
drag, startPoint x: 506, startPoint y: 285, endPoint x: 602, endPoint y: 294, distance: 97.2
click at [602, 294] on div at bounding box center [607, 285] width 15 height 26
click at [390, 280] on textarea "1-5 | $69 | central | My AC unit needs attention, it has not been working prope…" at bounding box center [490, 267] width 577 height 58
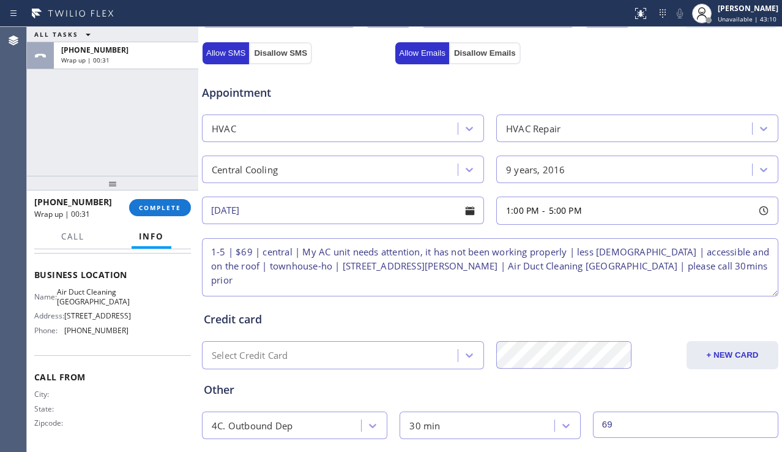
click at [369, 267] on textarea "1-5 | $69 | central | My AC unit needs attention, it has not been working prope…" at bounding box center [490, 267] width 577 height 58
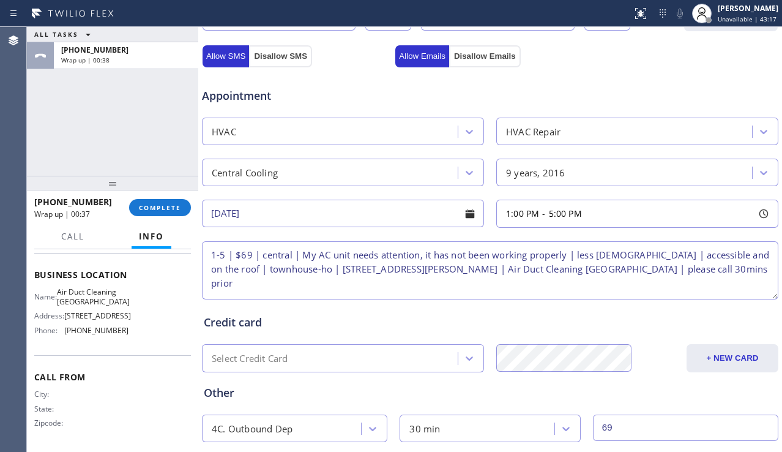
scroll to position [497, 0]
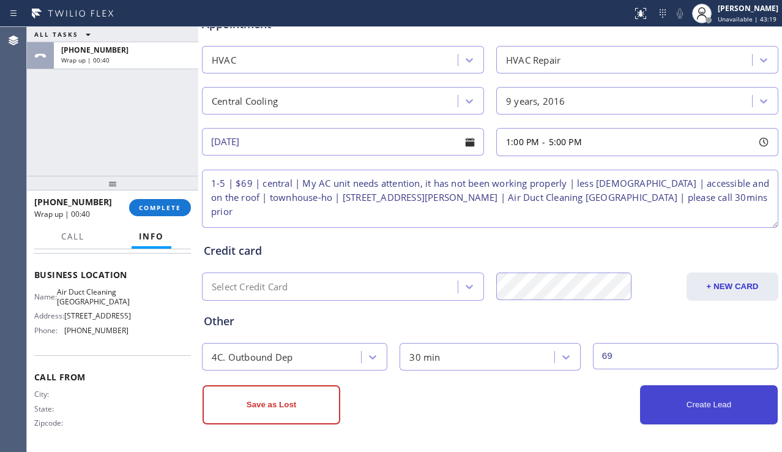
type textarea "1-5 | $69 | central | My AC unit needs attention, it has not been working prope…"
click at [680, 412] on button "Create Lead" at bounding box center [709, 404] width 138 height 39
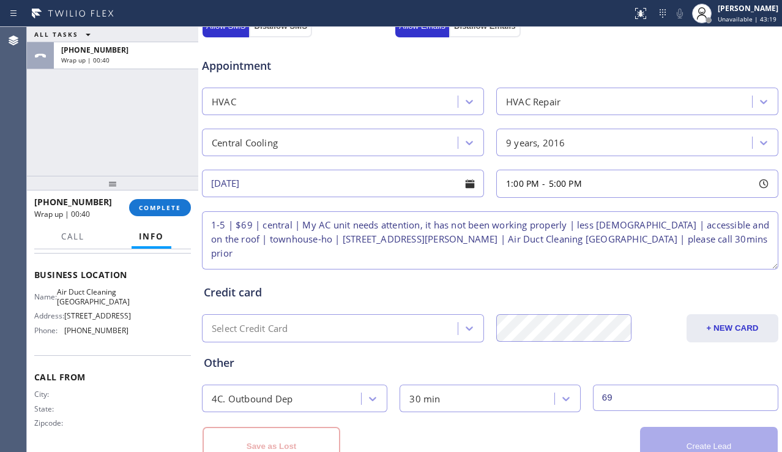
scroll to position [539, 0]
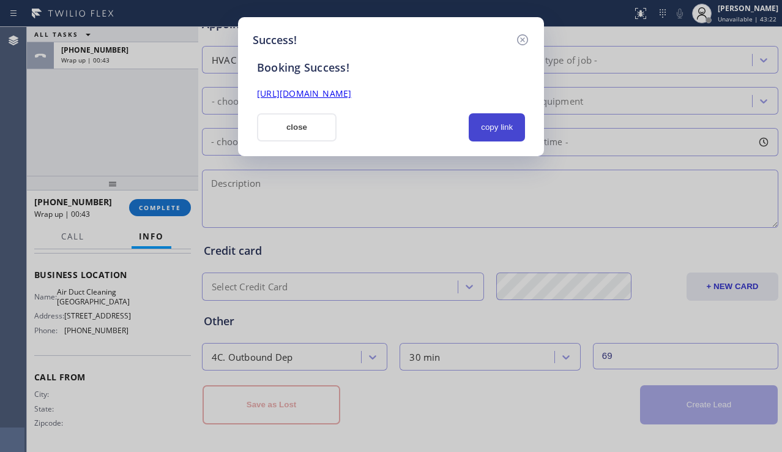
click at [502, 130] on button "copy link" at bounding box center [497, 127] width 56 height 28
click at [351, 96] on link "[URL][DOMAIN_NAME]" at bounding box center [304, 94] width 94 height 12
click at [277, 118] on button "close" at bounding box center [297, 127] width 80 height 28
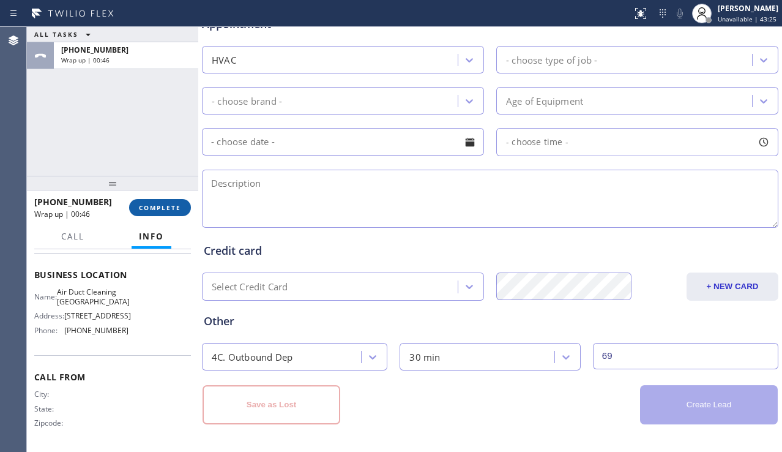
click at [171, 204] on span "COMPLETE" at bounding box center [160, 207] width 42 height 9
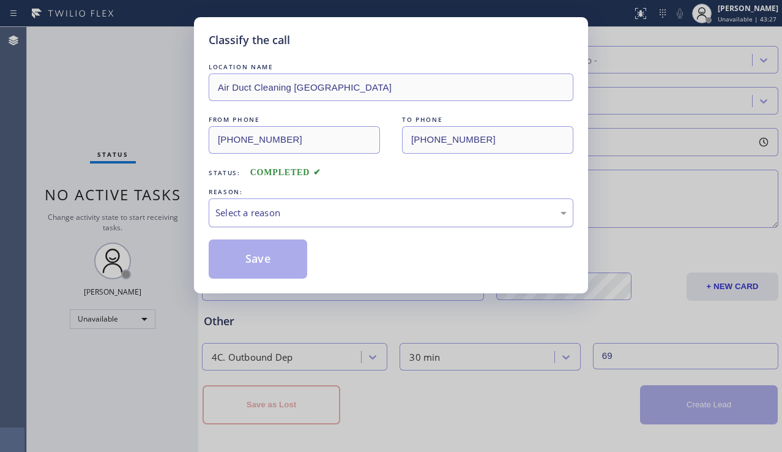
click at [338, 218] on div "Select a reason" at bounding box center [390, 213] width 351 height 14
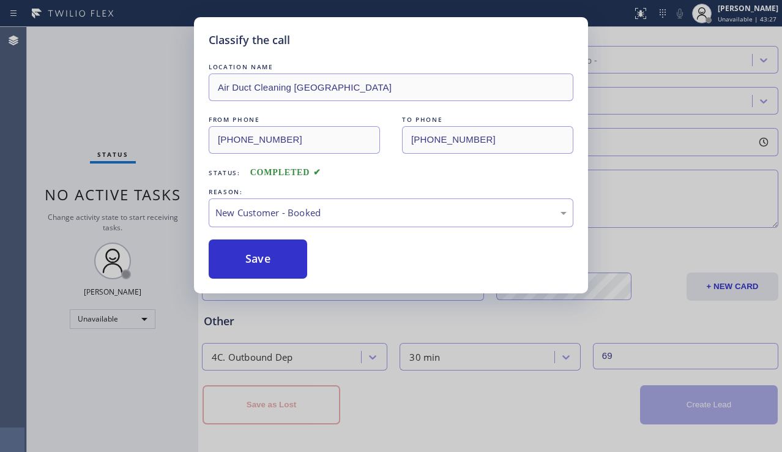
click at [257, 255] on button "Save" at bounding box center [258, 258] width 99 height 39
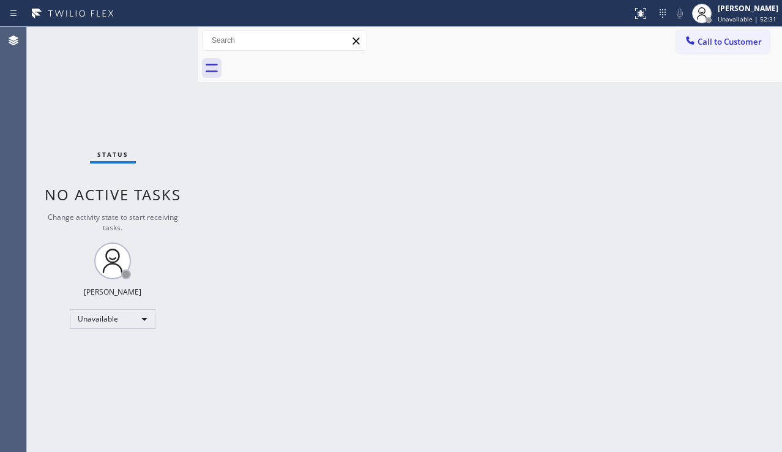
click at [710, 255] on div "Back to Dashboard Change Sender ID Customers Technicians Select a contact Outbo…" at bounding box center [490, 239] width 584 height 425
click at [386, 244] on div "Back to Dashboard Change Sender ID Customers Technicians Select a contact Outbo…" at bounding box center [490, 239] width 584 height 425
click at [326, 193] on div "Back to Dashboard Change Sender ID Customers Technicians Select a contact Outbo…" at bounding box center [490, 239] width 584 height 425
click at [723, 337] on div "Back to Dashboard Change Sender ID Customers Technicians Select a contact Outbo…" at bounding box center [490, 239] width 584 height 425
click at [122, 318] on div "Unavailable" at bounding box center [113, 319] width 86 height 20
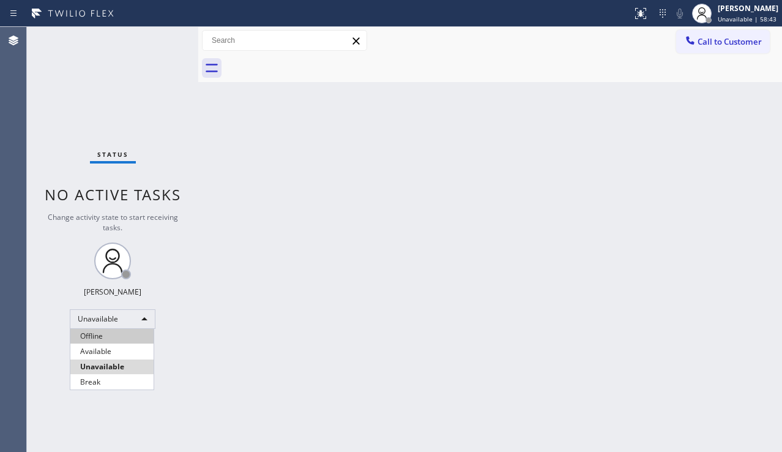
click at [113, 335] on li "Offline" at bounding box center [111, 336] width 83 height 15
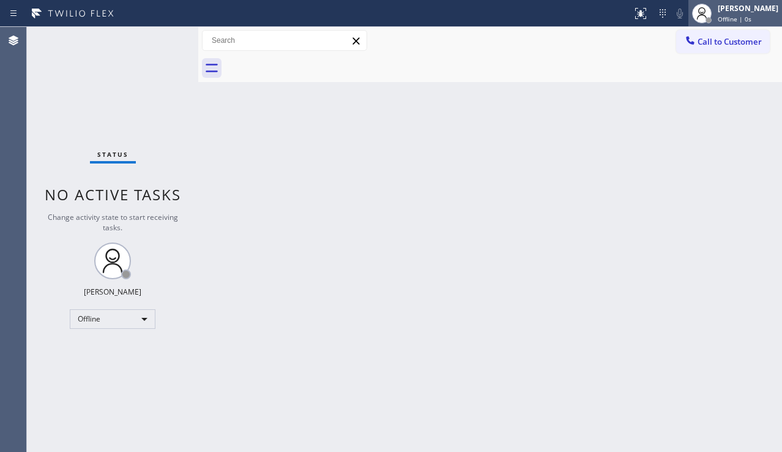
click at [727, 17] on span "Offline | 0s" at bounding box center [735, 19] width 34 height 9
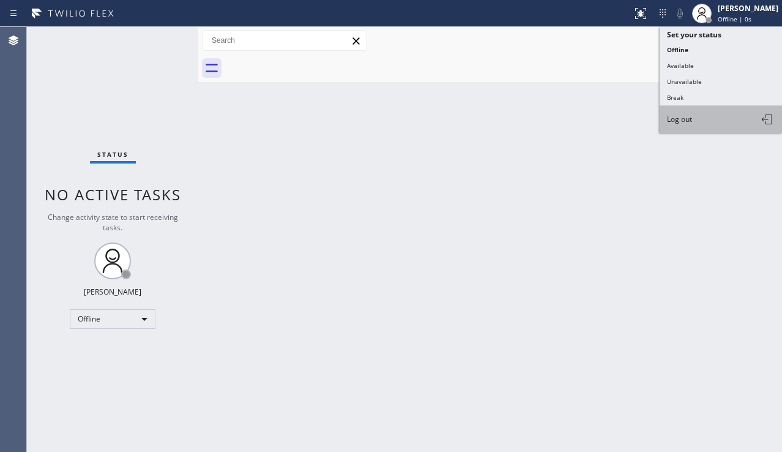
click at [670, 119] on span "Log out" at bounding box center [679, 119] width 25 height 10
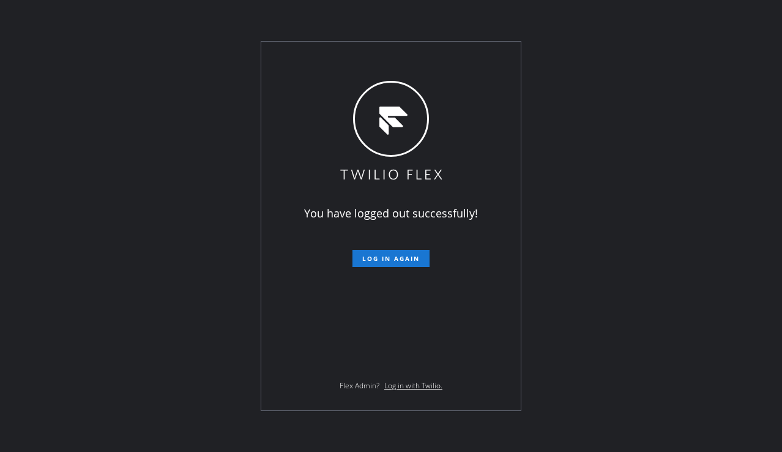
click at [710, 353] on div "You have logged out successfully! Log in again Flex Admin? Log in with Twilio." at bounding box center [391, 226] width 782 height 452
click at [195, 315] on div "You have logged out successfully! Log in again Flex Admin? Log in with Twilio." at bounding box center [391, 226] width 782 height 452
click at [64, 315] on div "You have logged out successfully! Log in again Flex Admin? Log in with Twilio." at bounding box center [391, 226] width 782 height 452
click at [128, 194] on div "You have logged out successfully! Log in again Flex Admin? Log in with Twilio." at bounding box center [391, 226] width 782 height 452
click at [656, 383] on div "You have logged out successfully! Log in again Flex Admin? Log in with Twilio." at bounding box center [391, 226] width 782 height 452
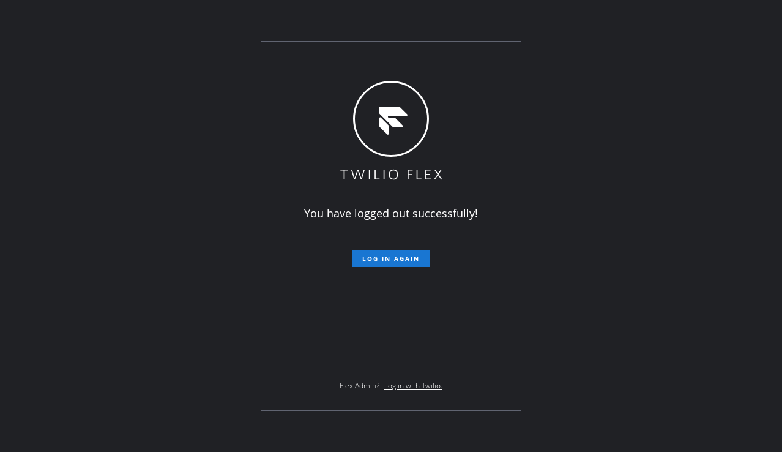
drag, startPoint x: 57, startPoint y: 288, endPoint x: 72, endPoint y: 295, distance: 16.2
click at [57, 288] on div "You have logged out successfully! Log in again Flex Admin? Log in with Twilio." at bounding box center [391, 226] width 782 height 452
